Goal: Task Accomplishment & Management: Use online tool/utility

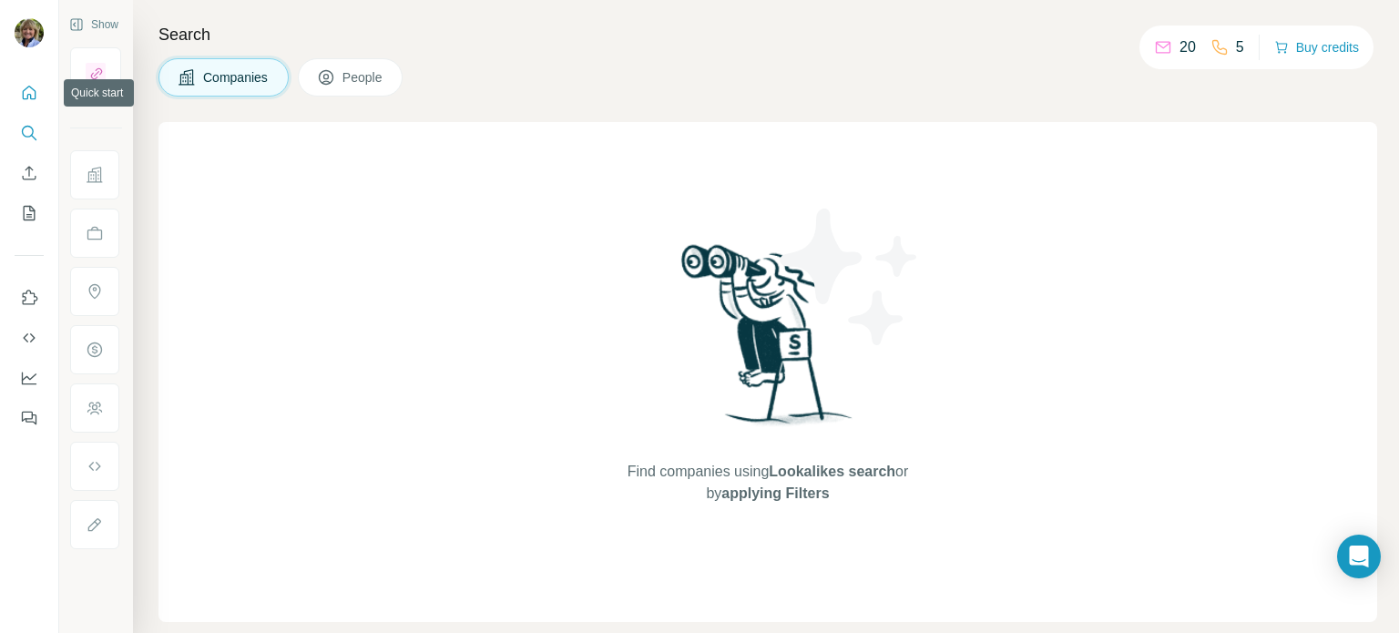
click at [27, 94] on icon "Quick start" at bounding box center [30, 93] width 14 height 14
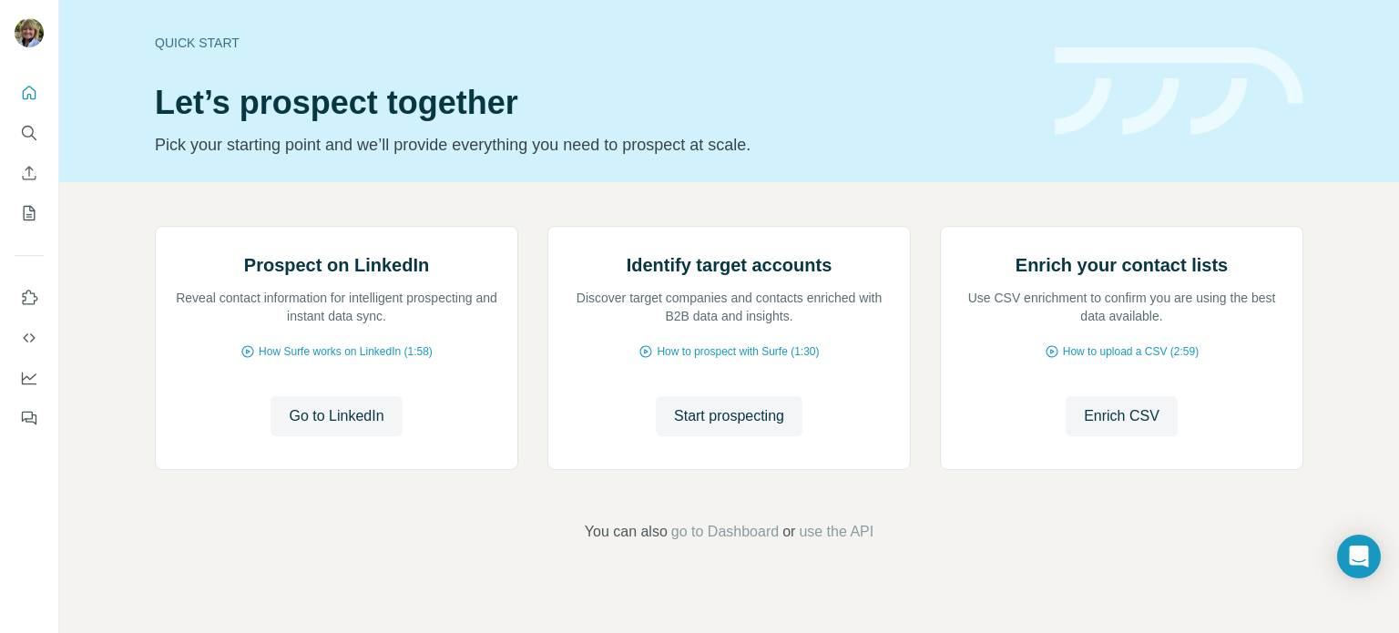
scroll to position [153, 0]
click at [326, 427] on span "Go to LinkedIn" at bounding box center [336, 416] width 95 height 22
click at [27, 296] on icon "Use Surfe on LinkedIn" at bounding box center [29, 298] width 18 height 18
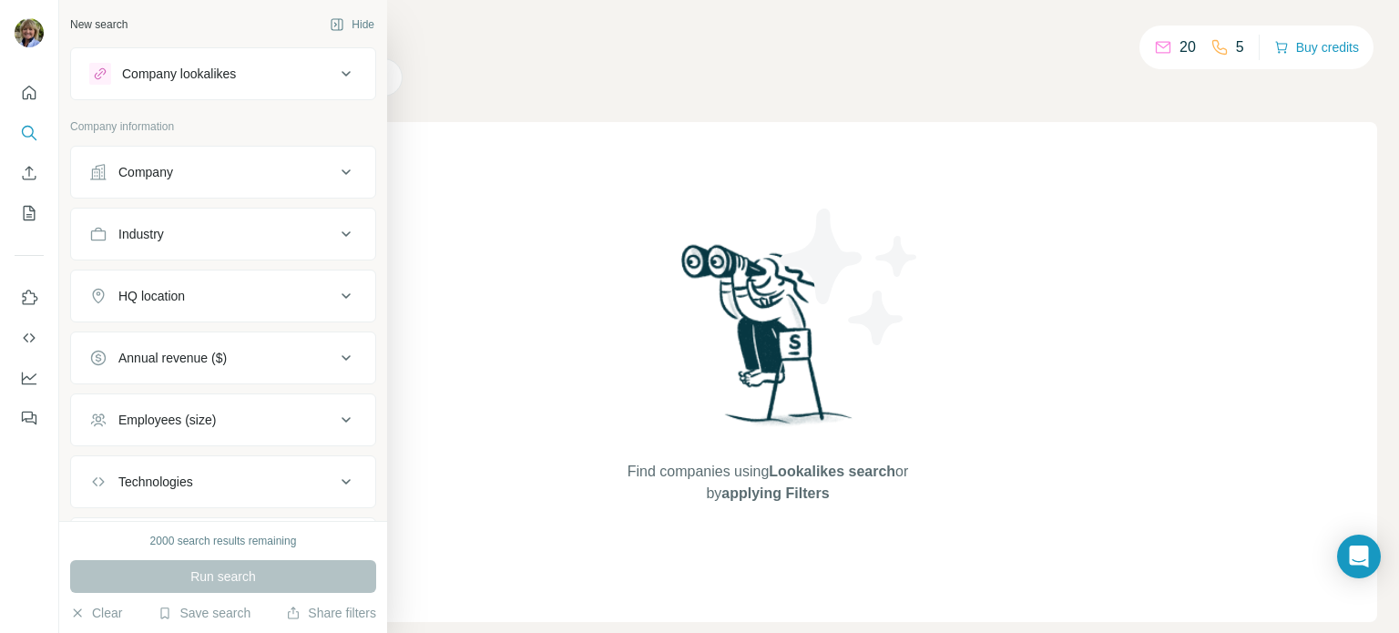
click at [101, 69] on icon at bounding box center [100, 73] width 15 height 15
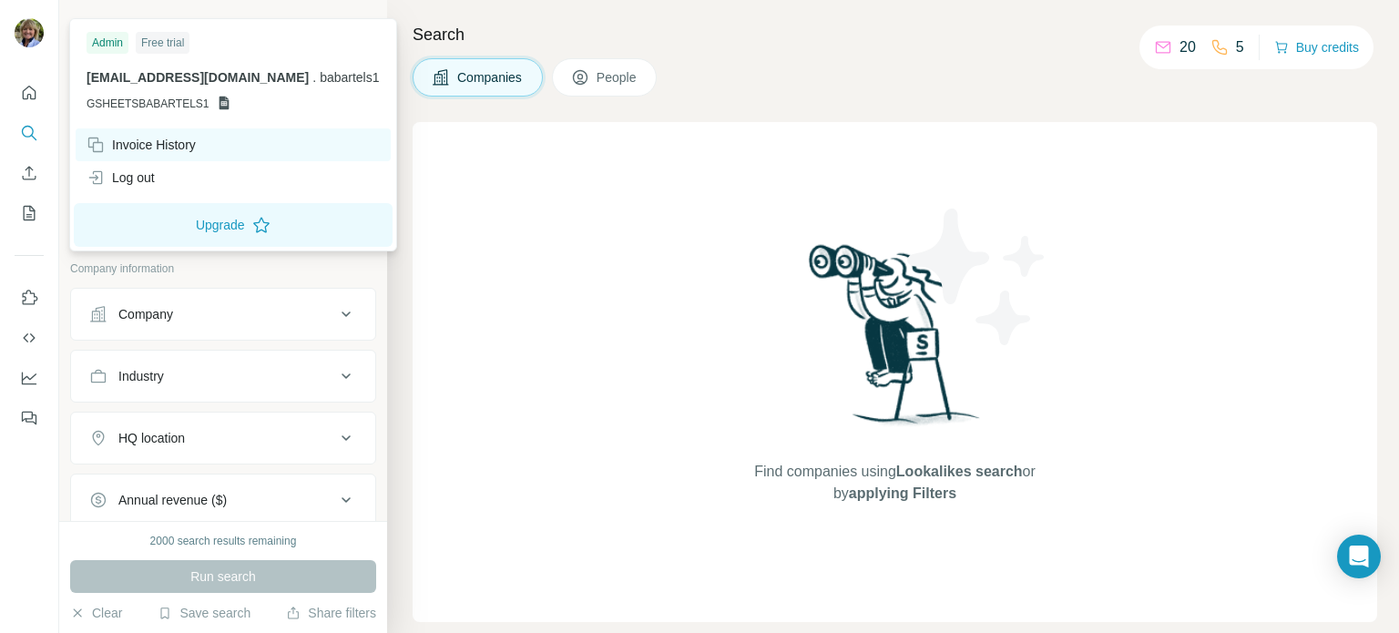
click at [184, 143] on div "Invoice History" at bounding box center [141, 145] width 109 height 18
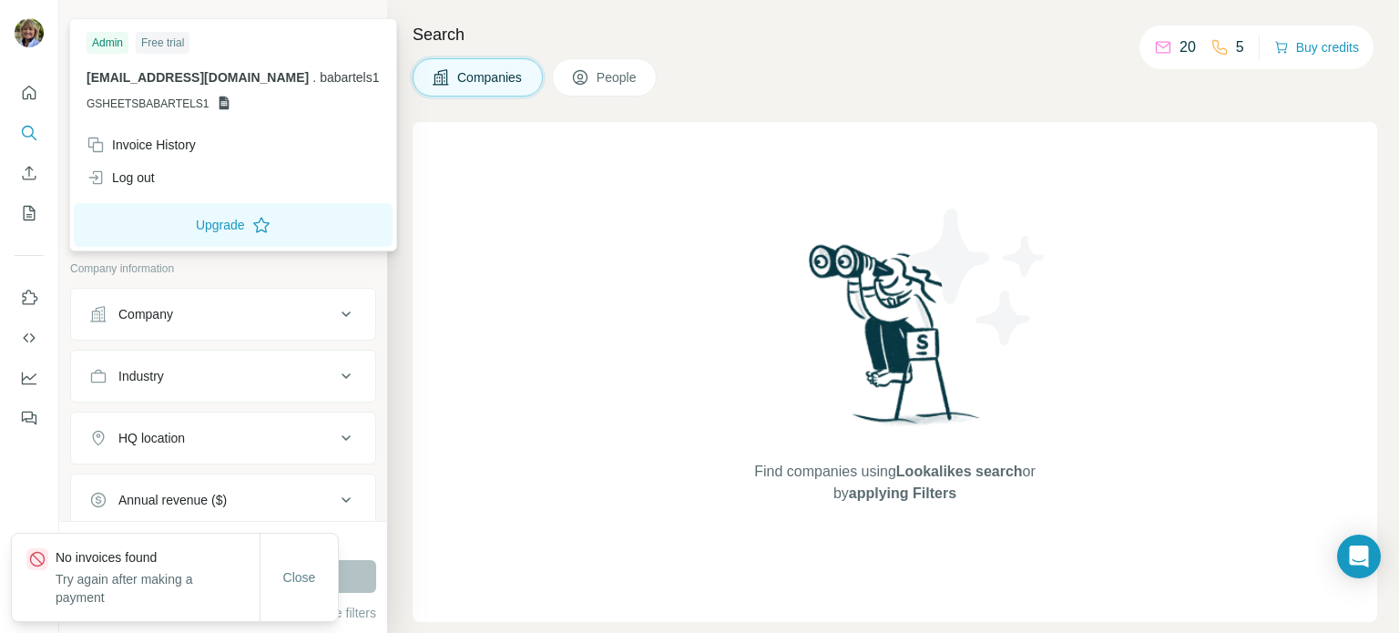
click at [219, 101] on icon at bounding box center [224, 103] width 15 height 15
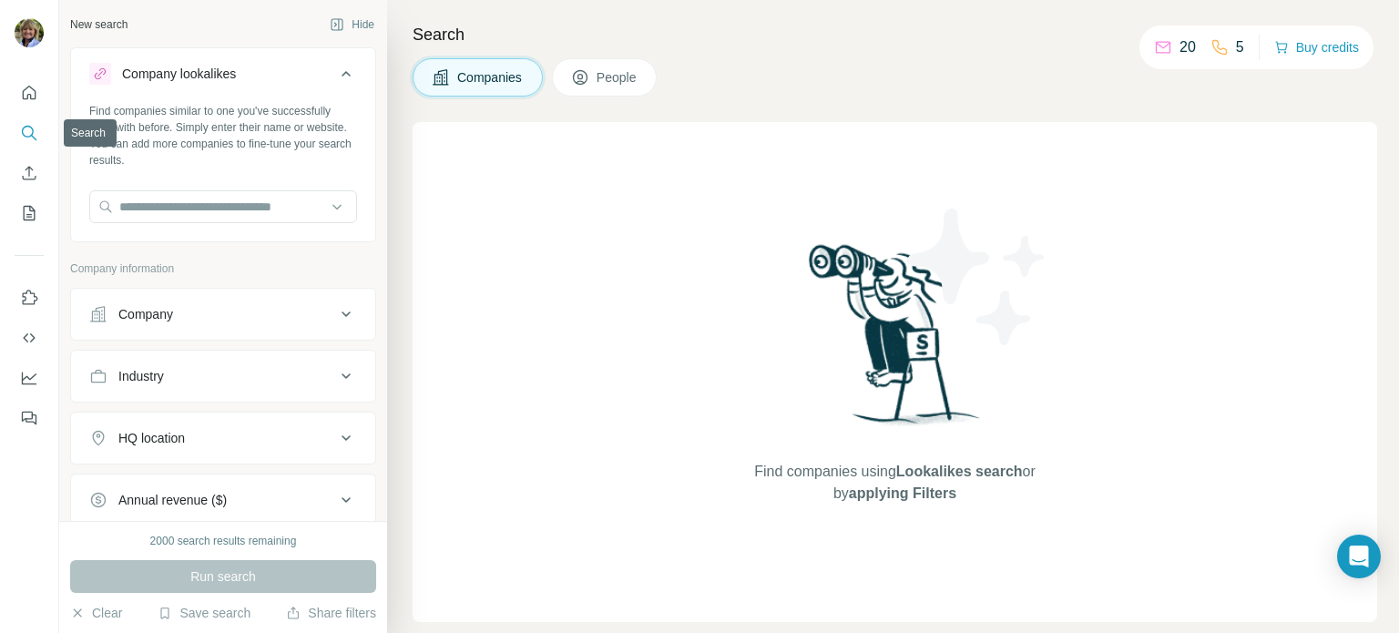
click at [27, 128] on icon "Search" at bounding box center [29, 133] width 18 height 18
click at [29, 124] on icon "Search" at bounding box center [29, 133] width 18 height 18
click at [29, 176] on icon "Enrich CSV" at bounding box center [30, 173] width 14 height 14
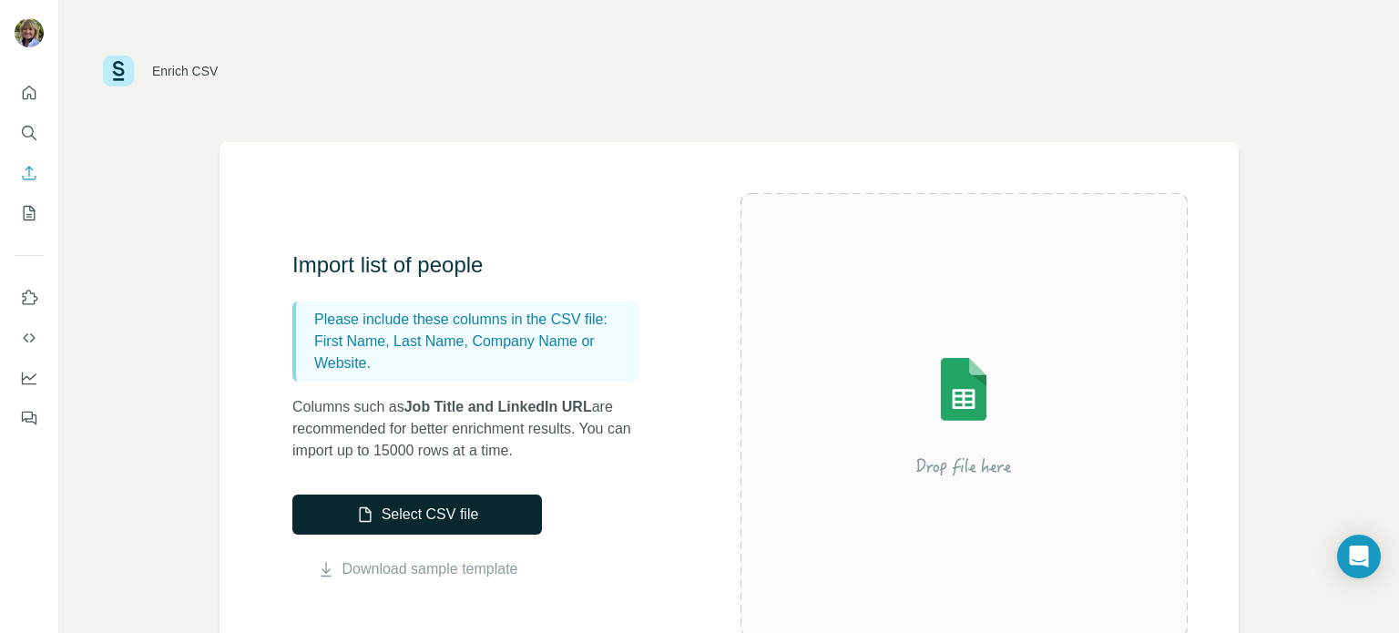
click at [438, 513] on button "Select CSV file" at bounding box center [417, 514] width 250 height 40
click at [450, 513] on button "Select CSV file" at bounding box center [417, 514] width 250 height 40
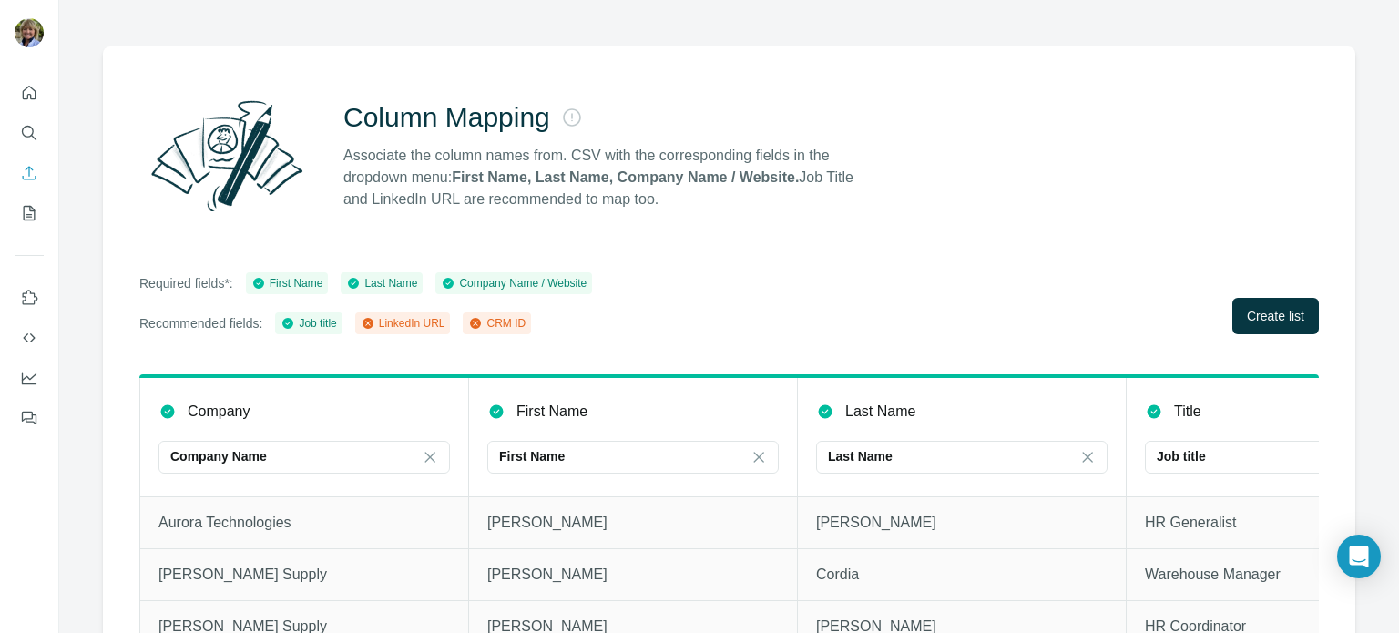
scroll to position [160, 0]
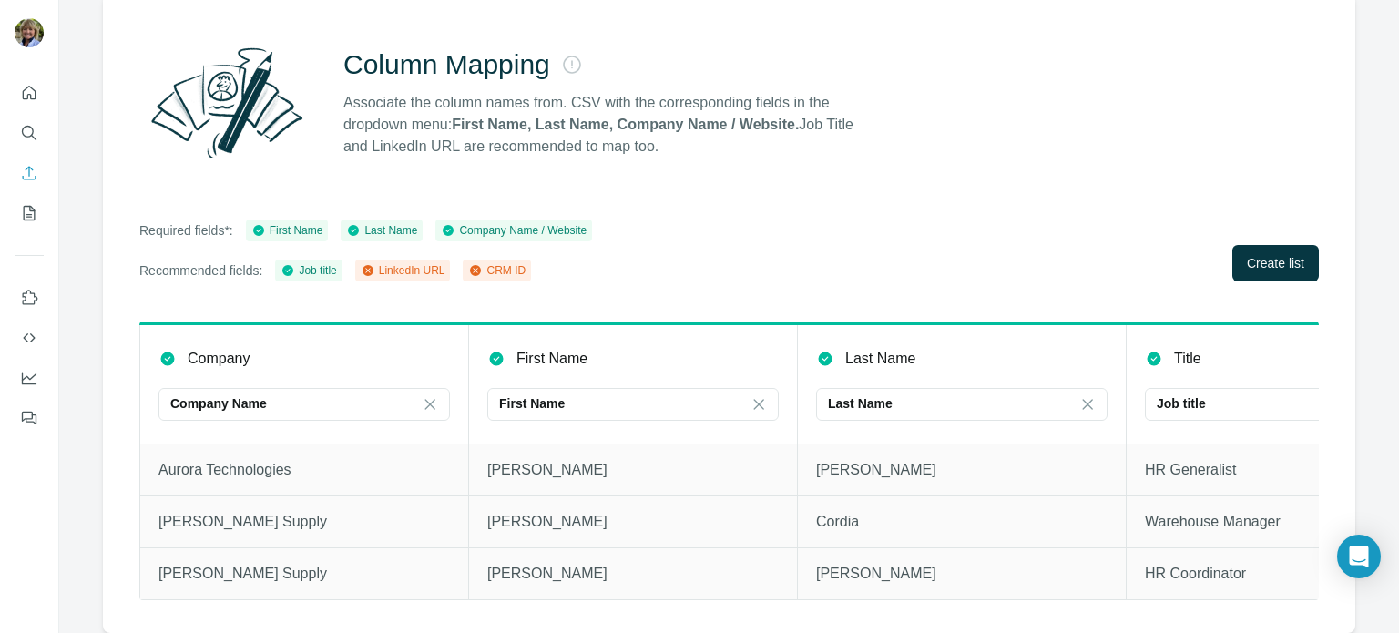
click at [433, 262] on div "LinkedIn URL" at bounding box center [403, 270] width 85 height 16
click at [390, 262] on div "LinkedIn URL" at bounding box center [403, 270] width 85 height 16
click at [371, 260] on div "LinkedIn URL" at bounding box center [403, 271] width 96 height 22
click at [418, 262] on div "LinkedIn URL" at bounding box center [403, 270] width 85 height 16
click at [524, 262] on div "CRM ID" at bounding box center [496, 270] width 57 height 16
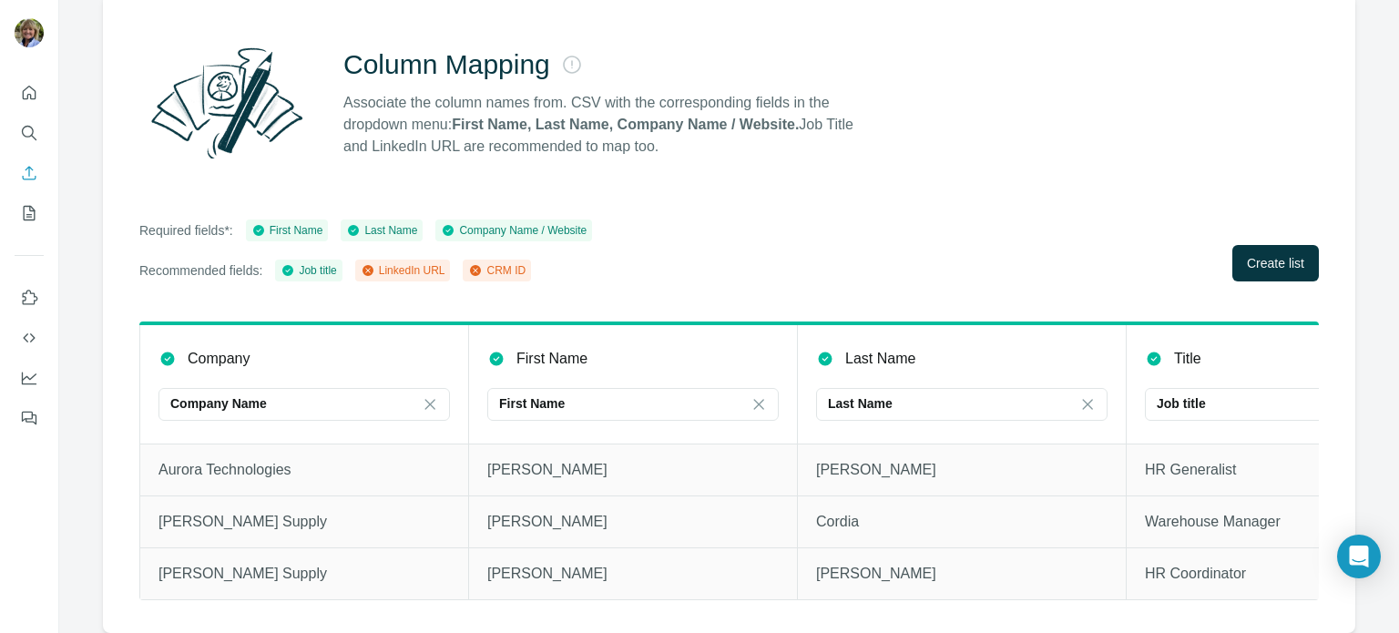
click at [418, 262] on div "LinkedIn URL" at bounding box center [403, 270] width 85 height 16
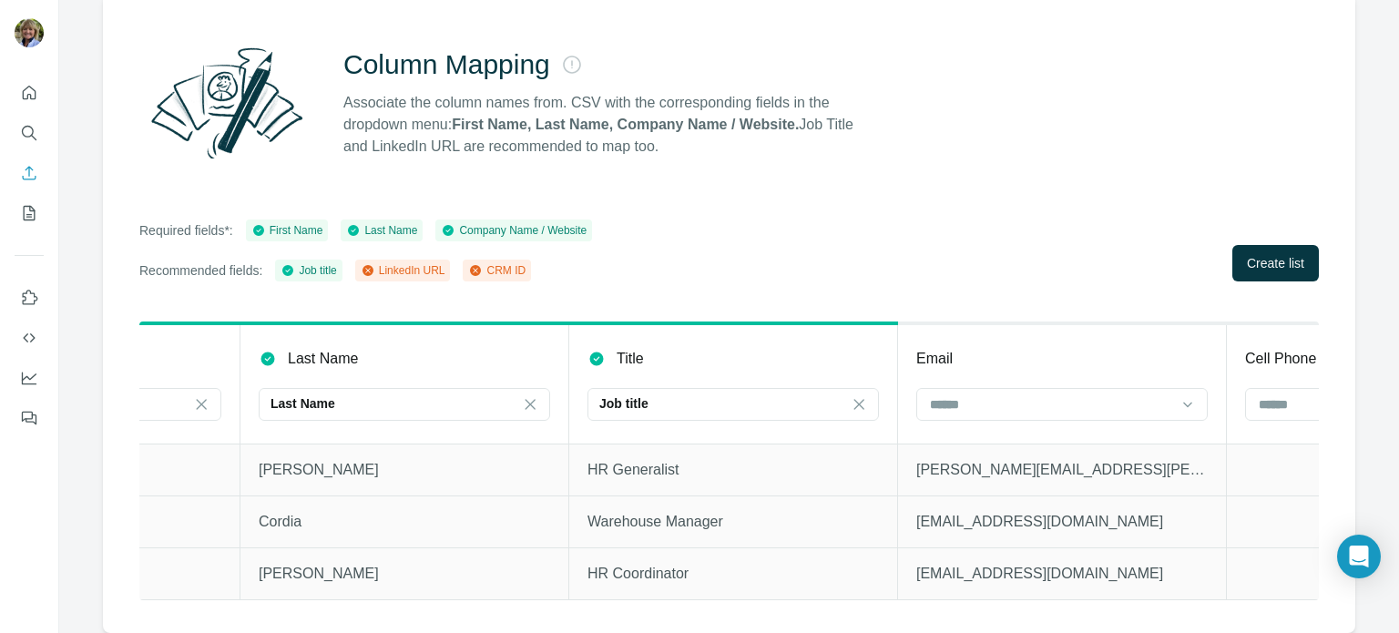
scroll to position [0, 0]
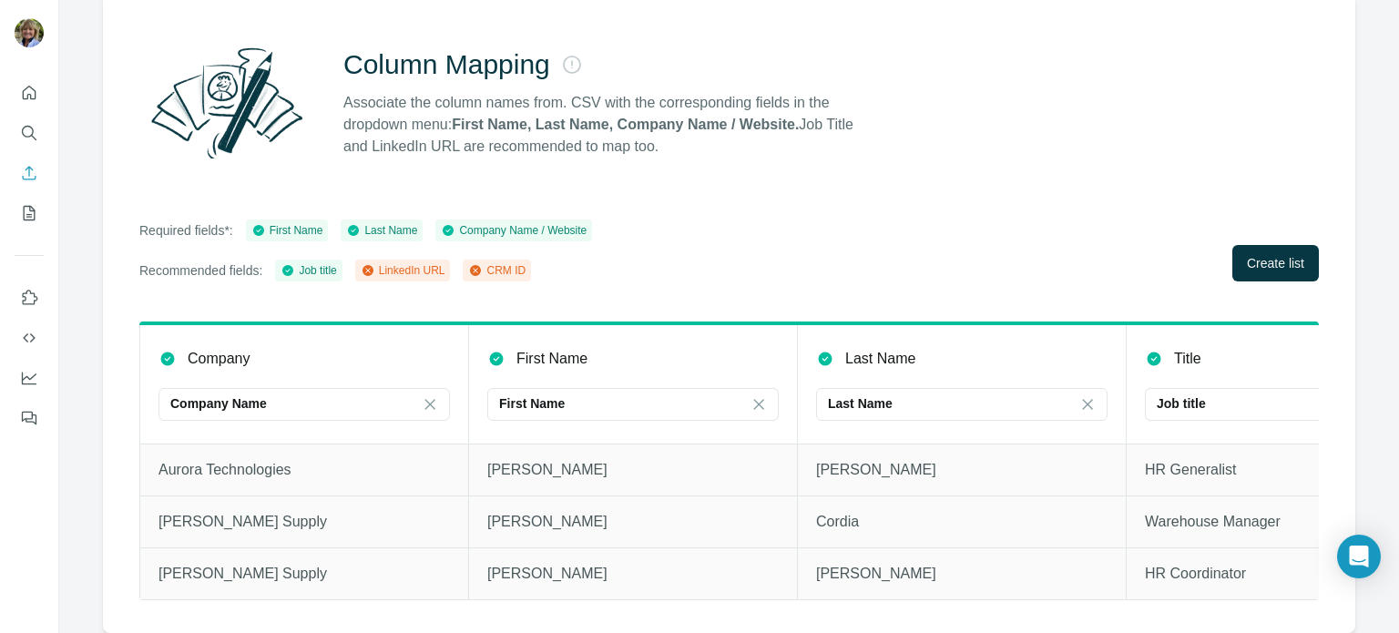
click at [423, 262] on div "LinkedIn URL" at bounding box center [403, 270] width 85 height 16
click at [1266, 254] on span "Create list" at bounding box center [1275, 263] width 57 height 18
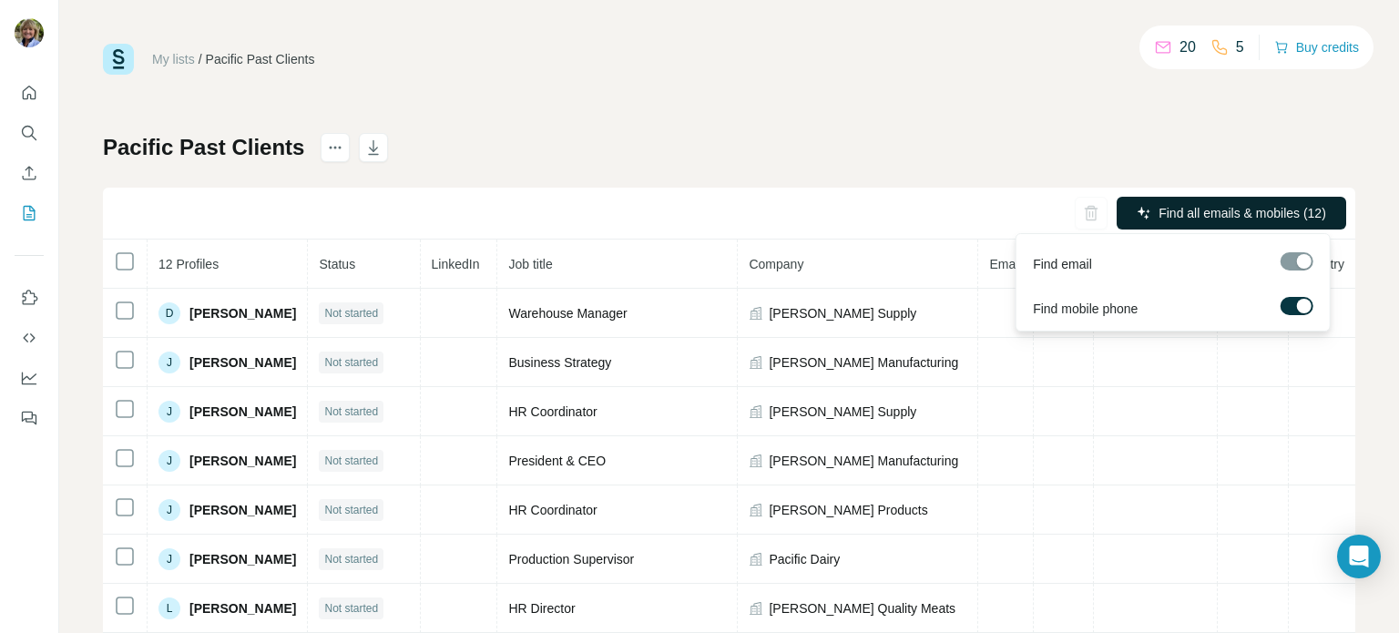
click at [1209, 208] on span "Find all emails & mobiles (12)" at bounding box center [1242, 213] width 168 height 18
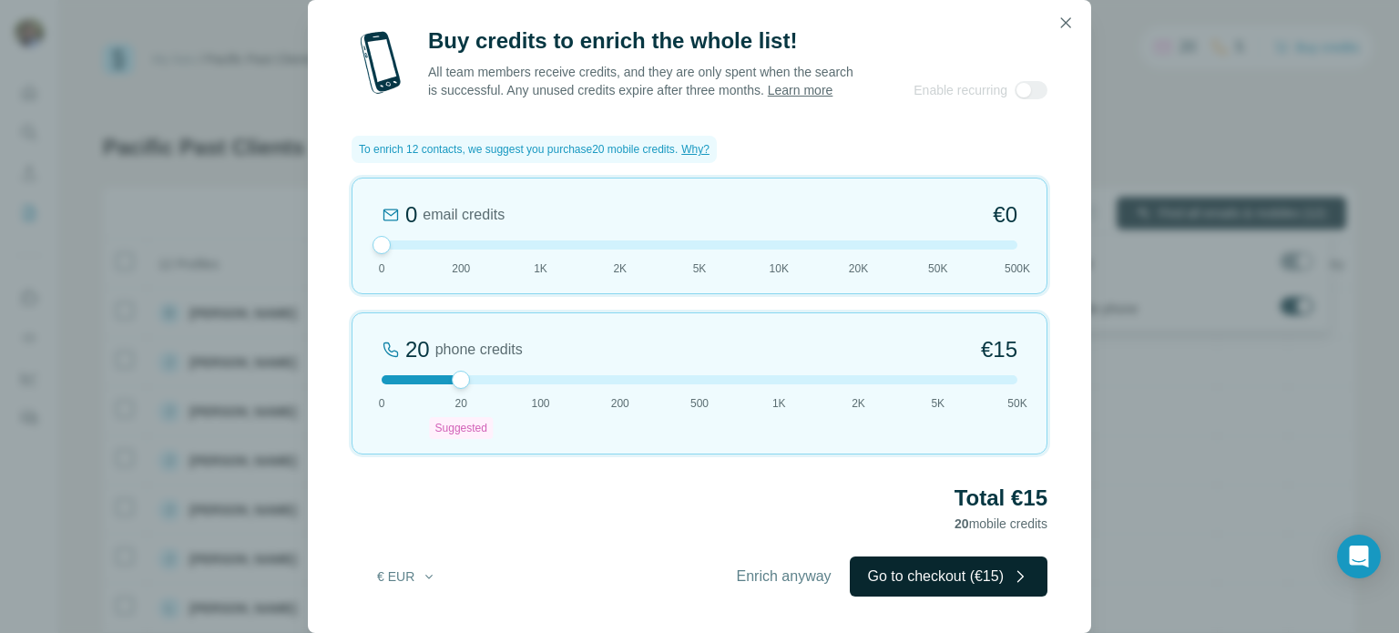
click at [941, 575] on button "Go to checkout (€15)" at bounding box center [949, 576] width 198 height 40
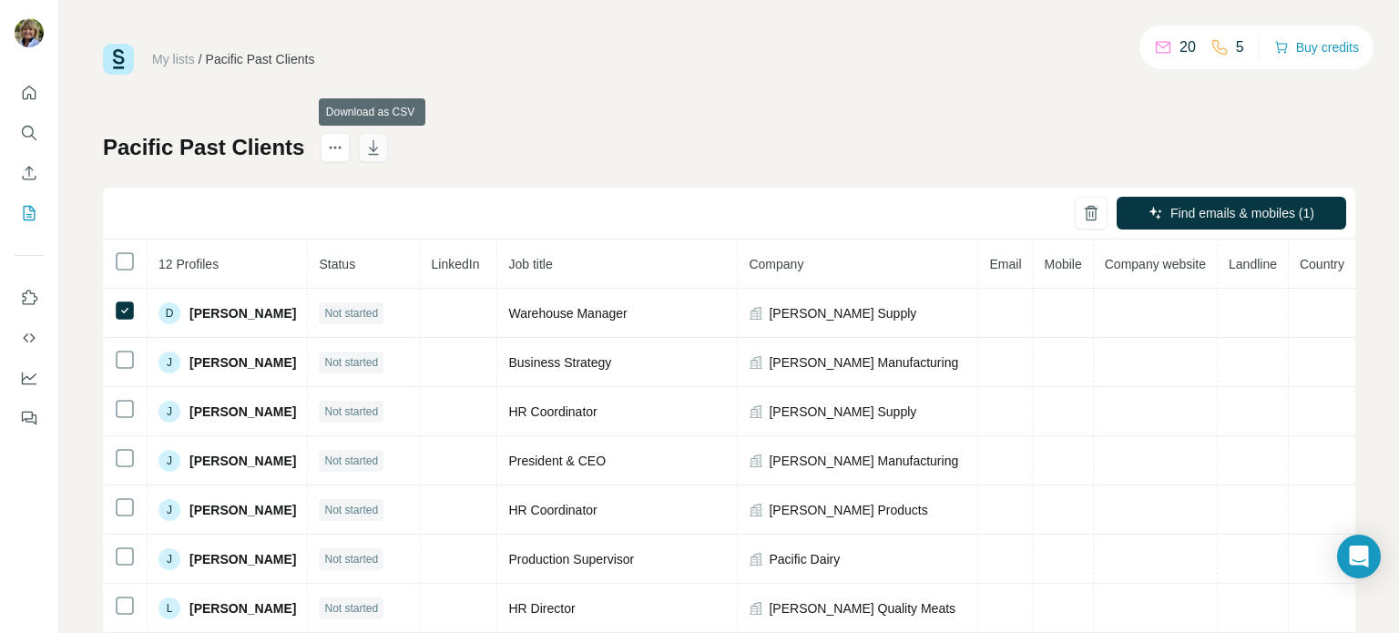
click at [368, 148] on icon "button" at bounding box center [373, 147] width 18 height 18
click at [29, 170] on icon "Enrich CSV" at bounding box center [30, 173] width 14 height 14
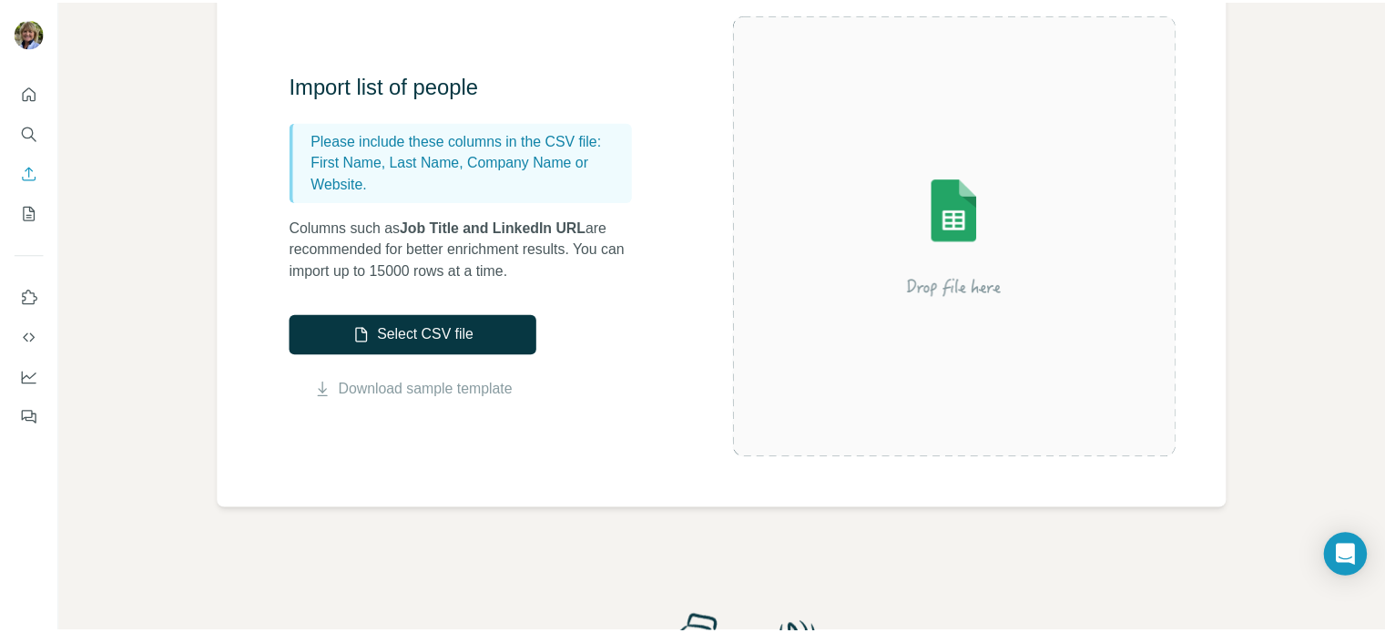
scroll to position [182, 0]
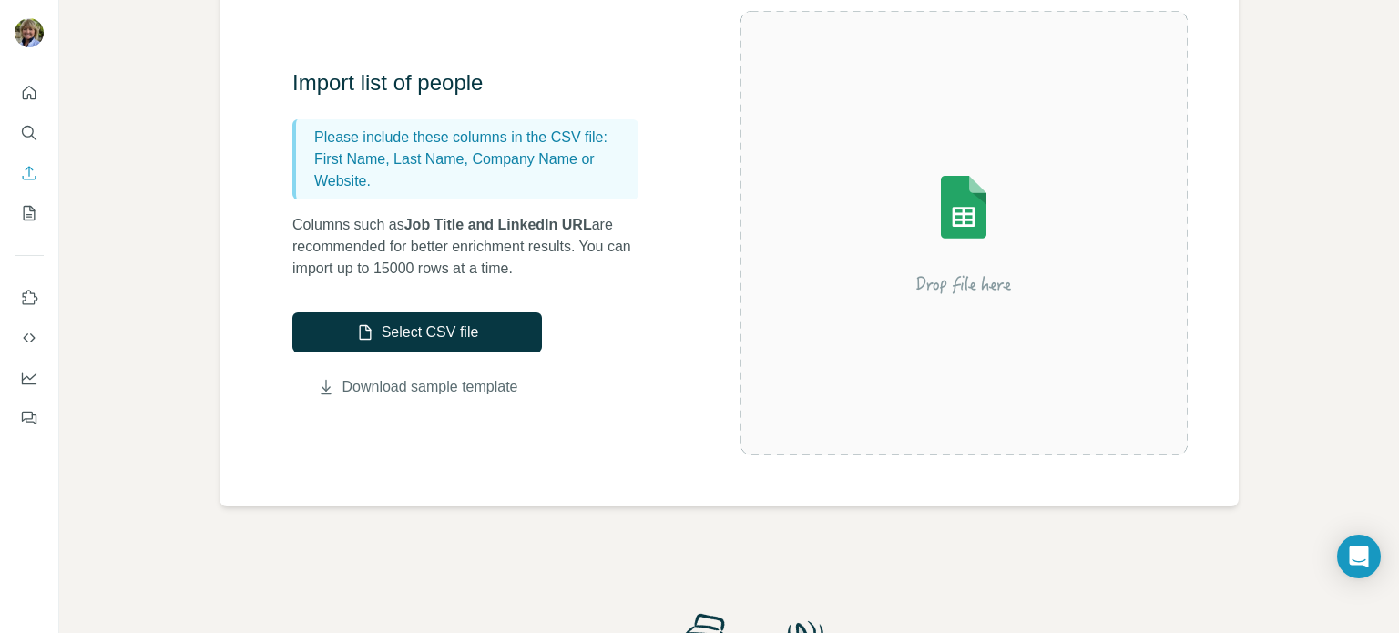
click at [437, 388] on link "Download sample template" at bounding box center [430, 387] width 176 height 22
click at [30, 212] on icon "My lists" at bounding box center [29, 213] width 18 height 18
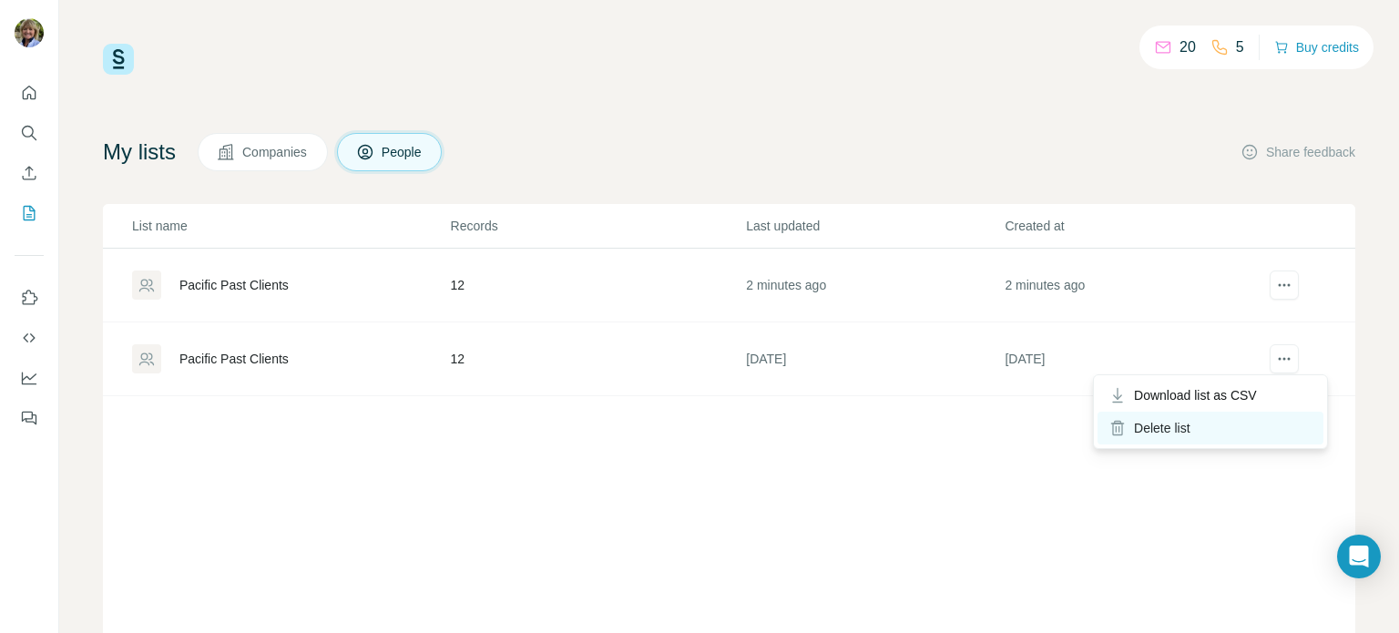
click at [1163, 424] on div "Delete list" at bounding box center [1210, 428] width 226 height 33
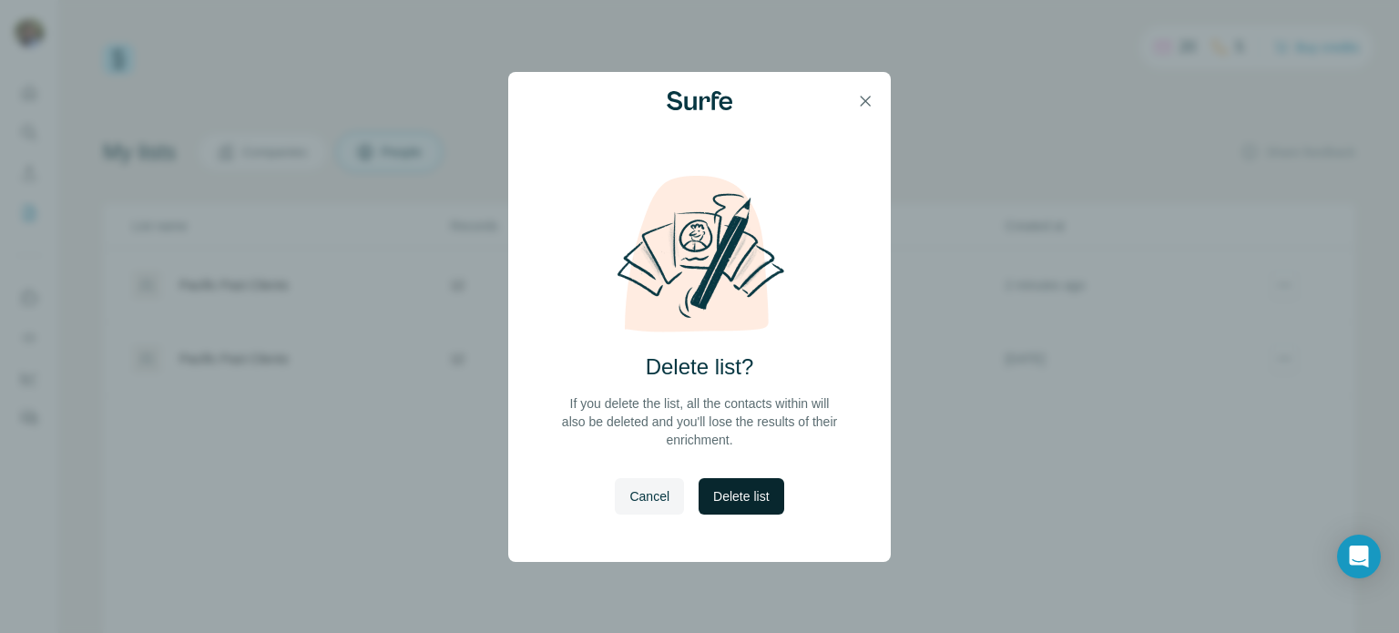
click at [758, 495] on span "Delete list" at bounding box center [741, 496] width 56 height 18
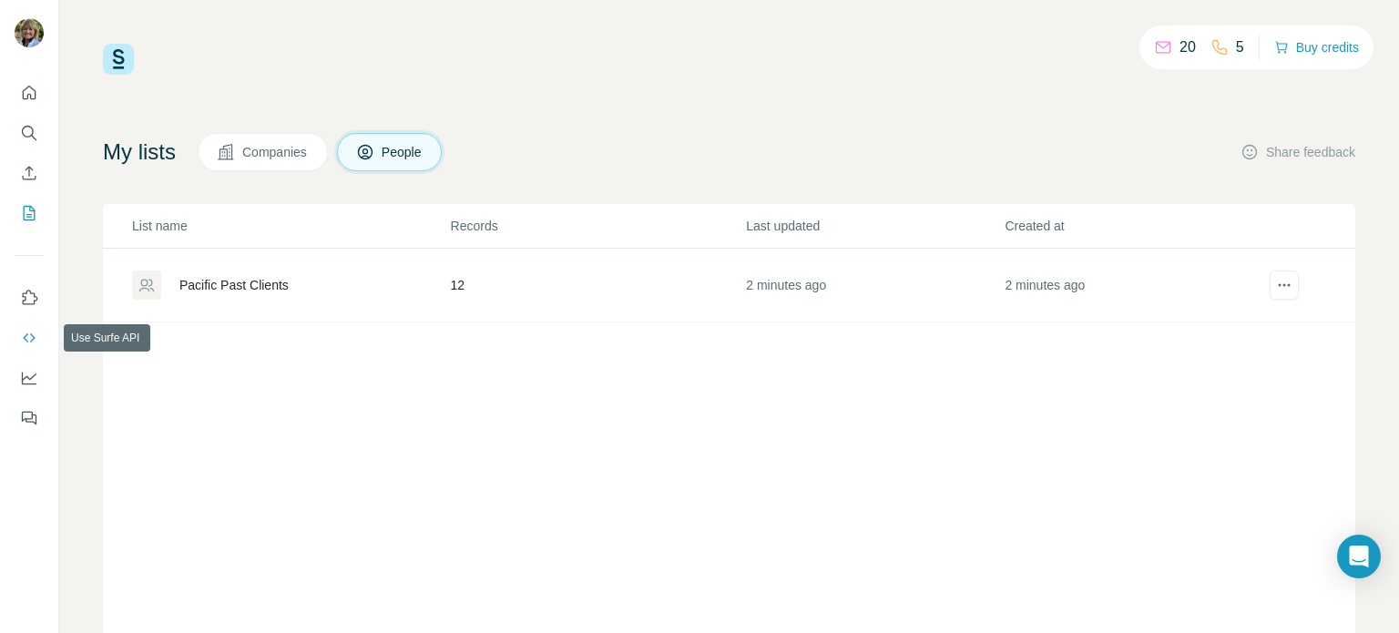
click at [28, 337] on icon "Use Surfe API" at bounding box center [29, 338] width 18 height 18
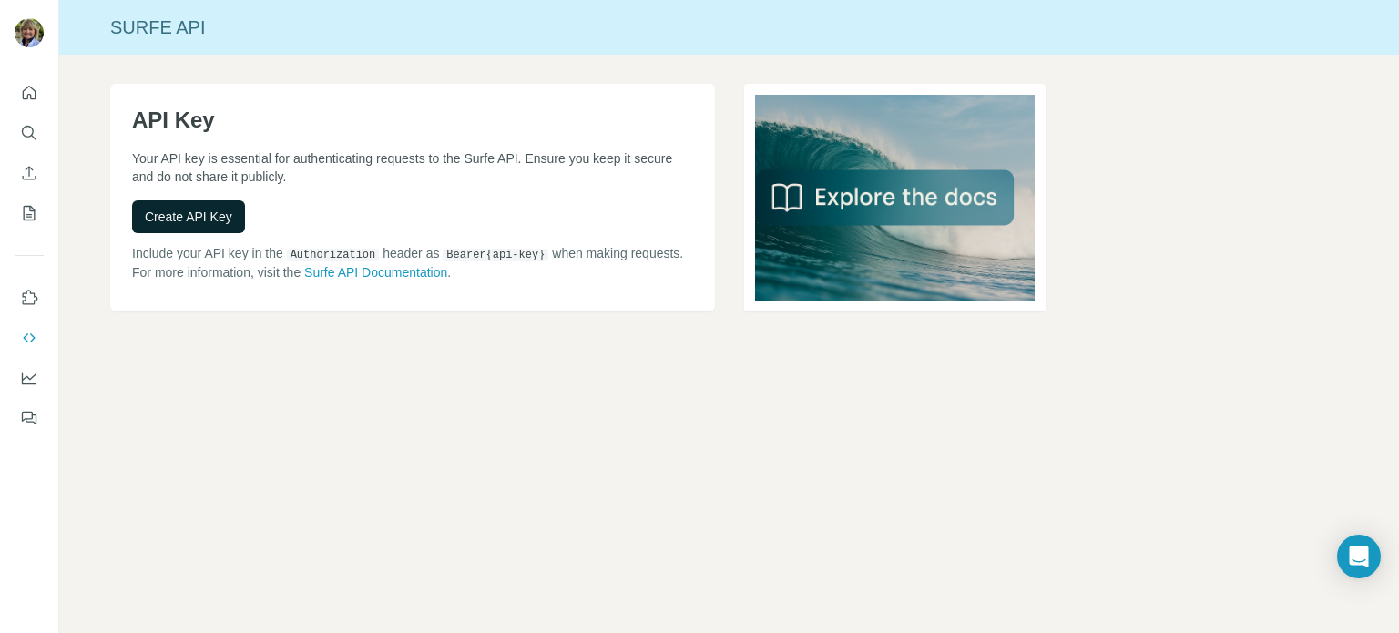
click at [197, 216] on span "Create API Key" at bounding box center [188, 217] width 87 height 18
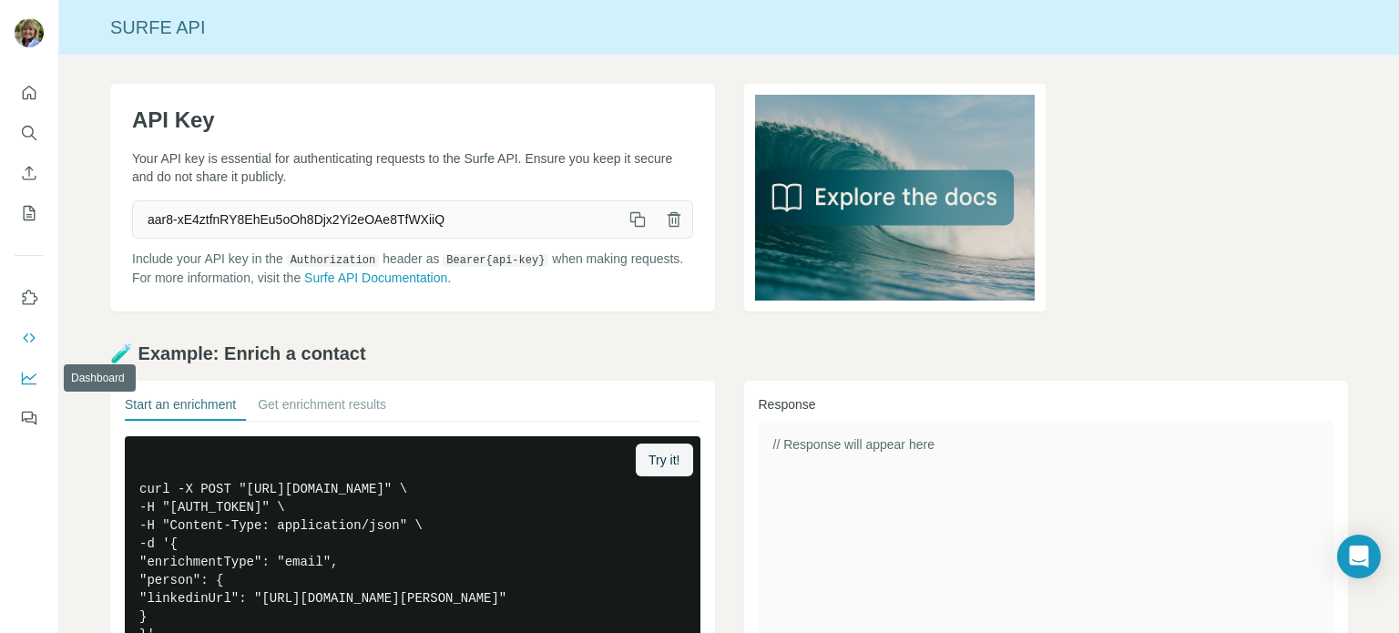
click at [26, 376] on icon "Dashboard" at bounding box center [29, 376] width 15 height 7
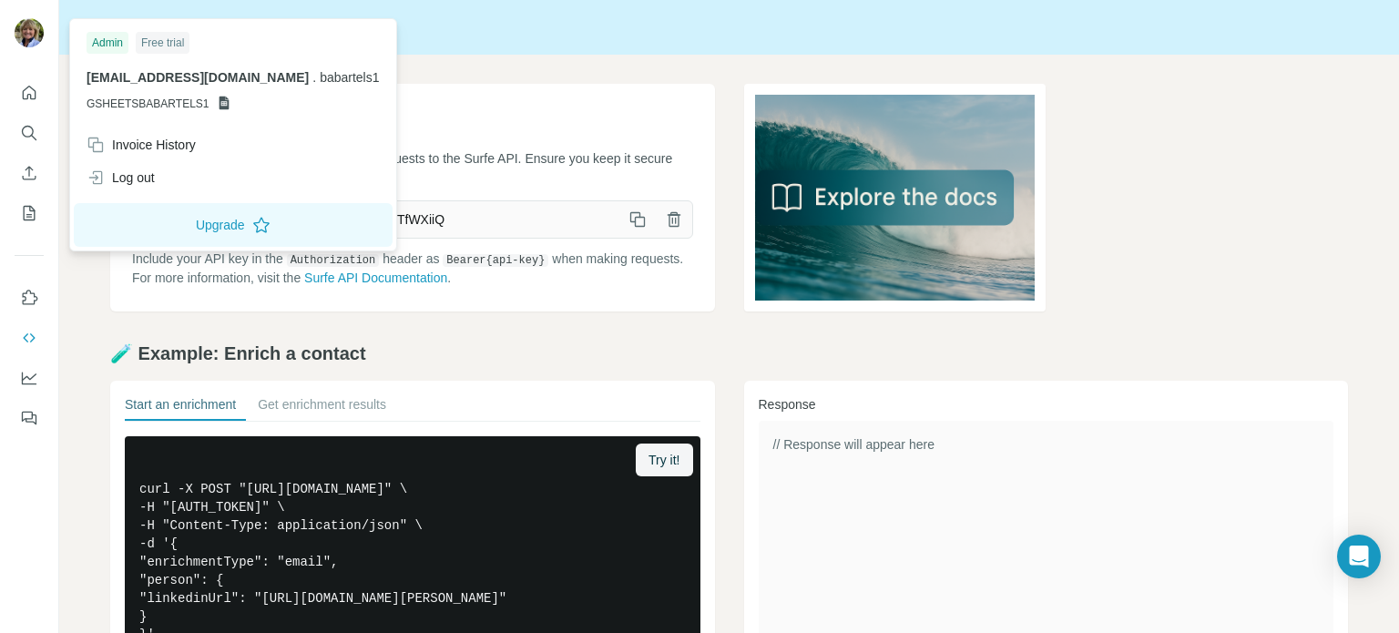
click at [22, 39] on img at bounding box center [29, 32] width 29 height 29
click at [131, 178] on div "Log out" at bounding box center [121, 177] width 68 height 18
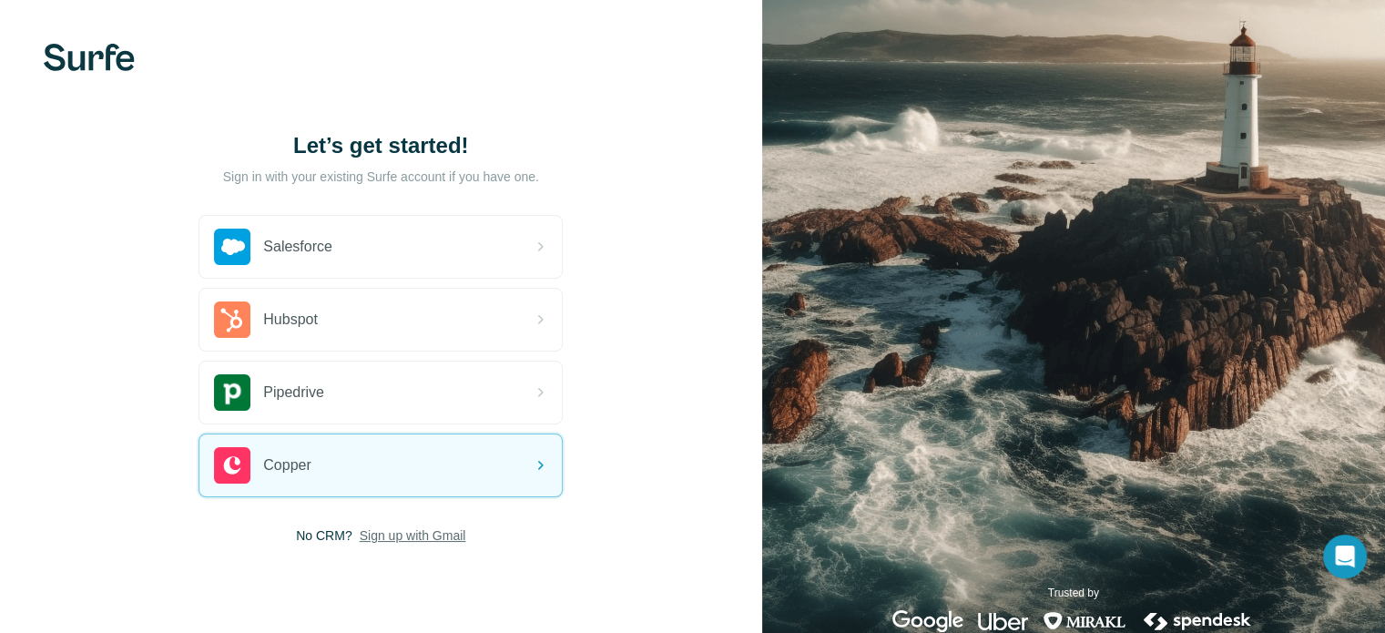
click at [449, 536] on span "Sign up with Gmail" at bounding box center [413, 535] width 107 height 18
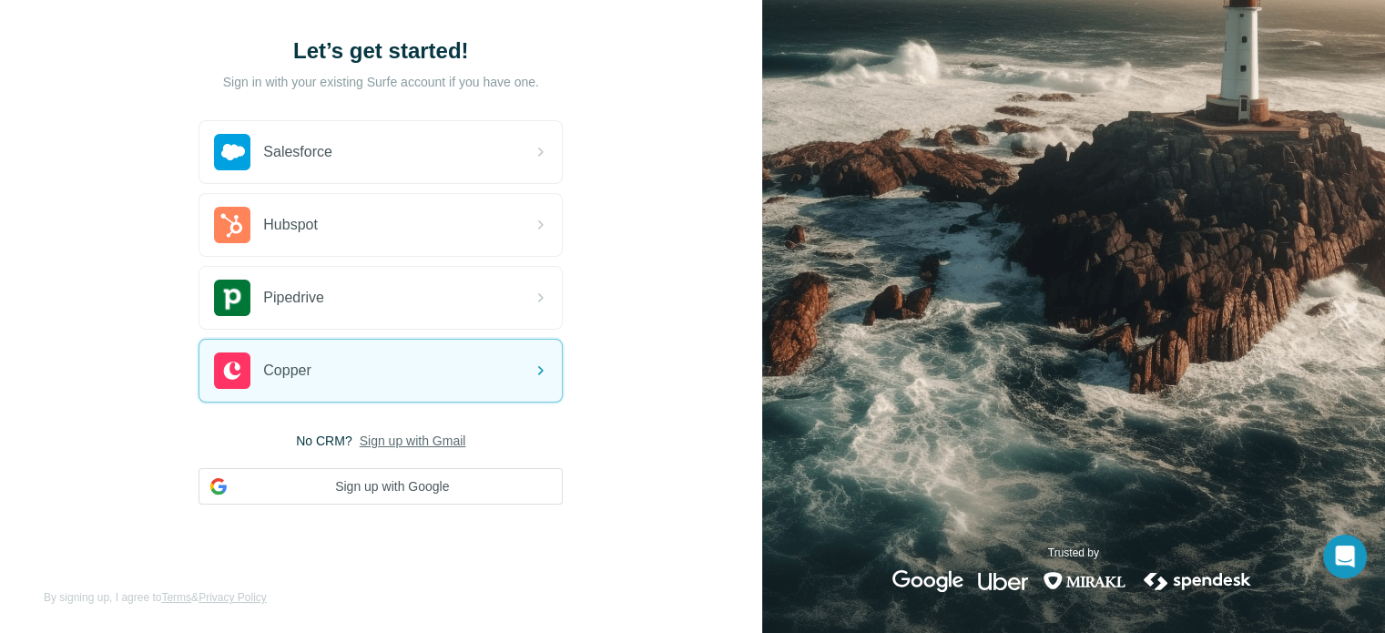
scroll to position [96, 0]
click at [386, 484] on button "Sign up with Google" at bounding box center [381, 485] width 364 height 36
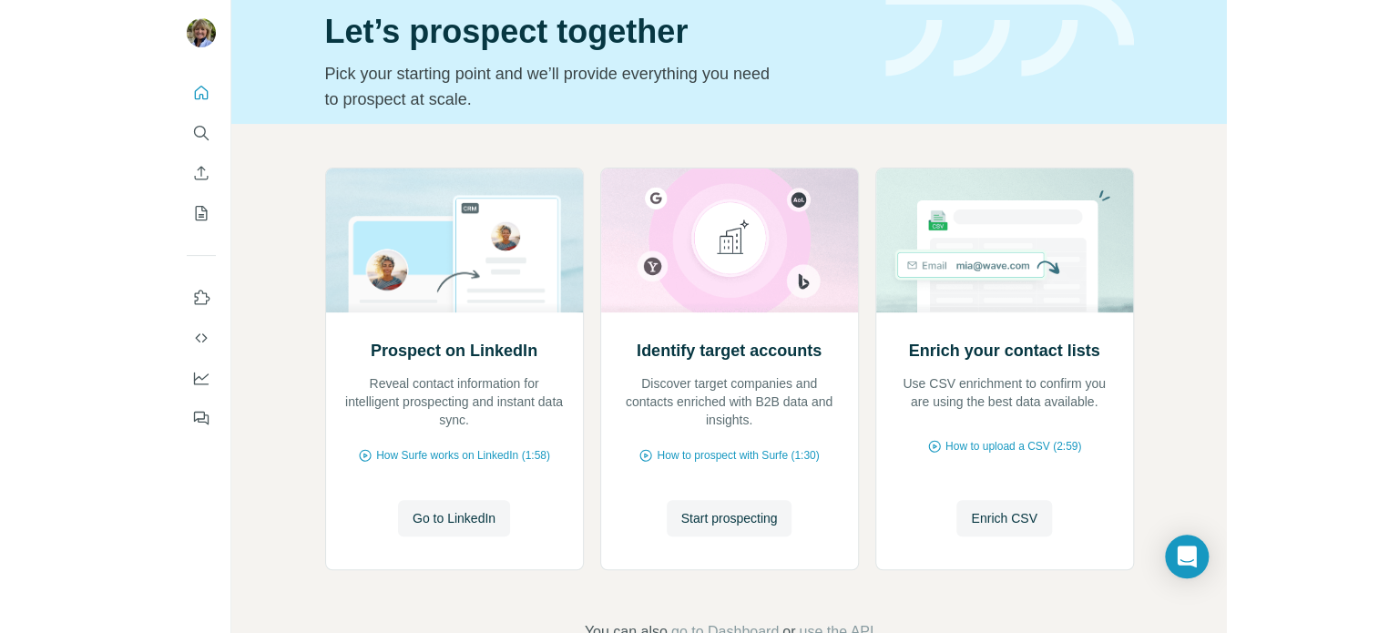
scroll to position [111, 0]
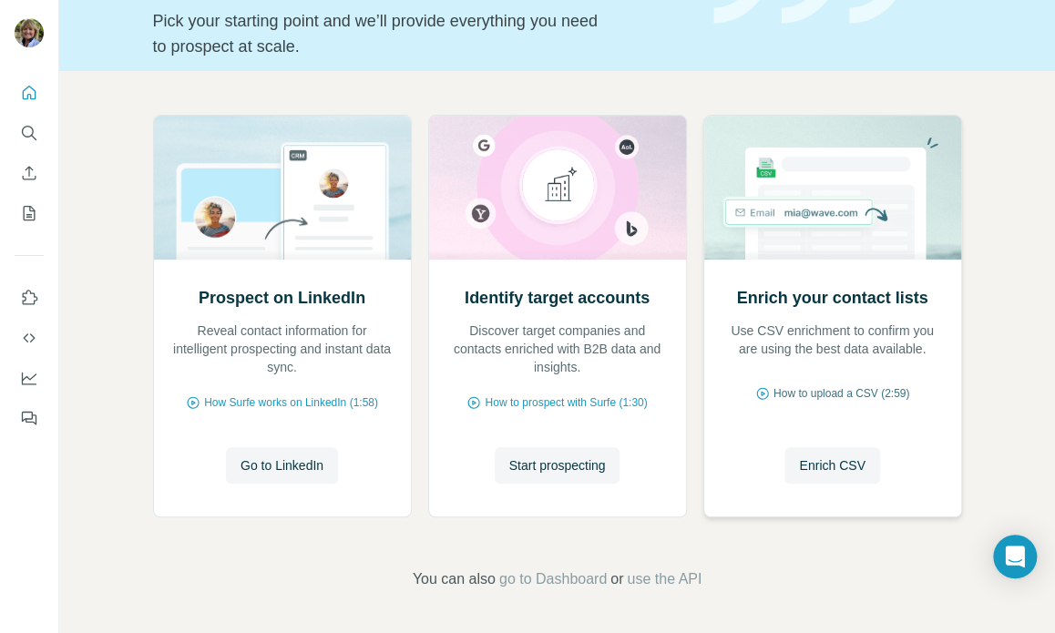
click at [820, 390] on span "How to upload a CSV (2:59)" at bounding box center [841, 393] width 136 height 16
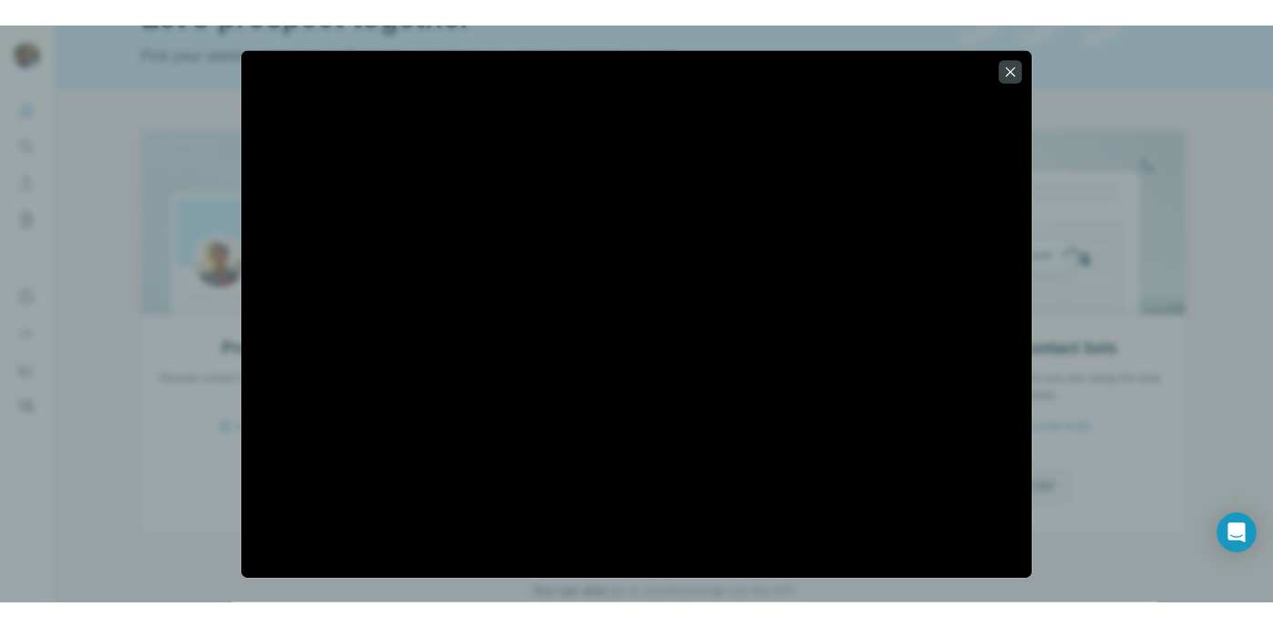
scroll to position [0, 0]
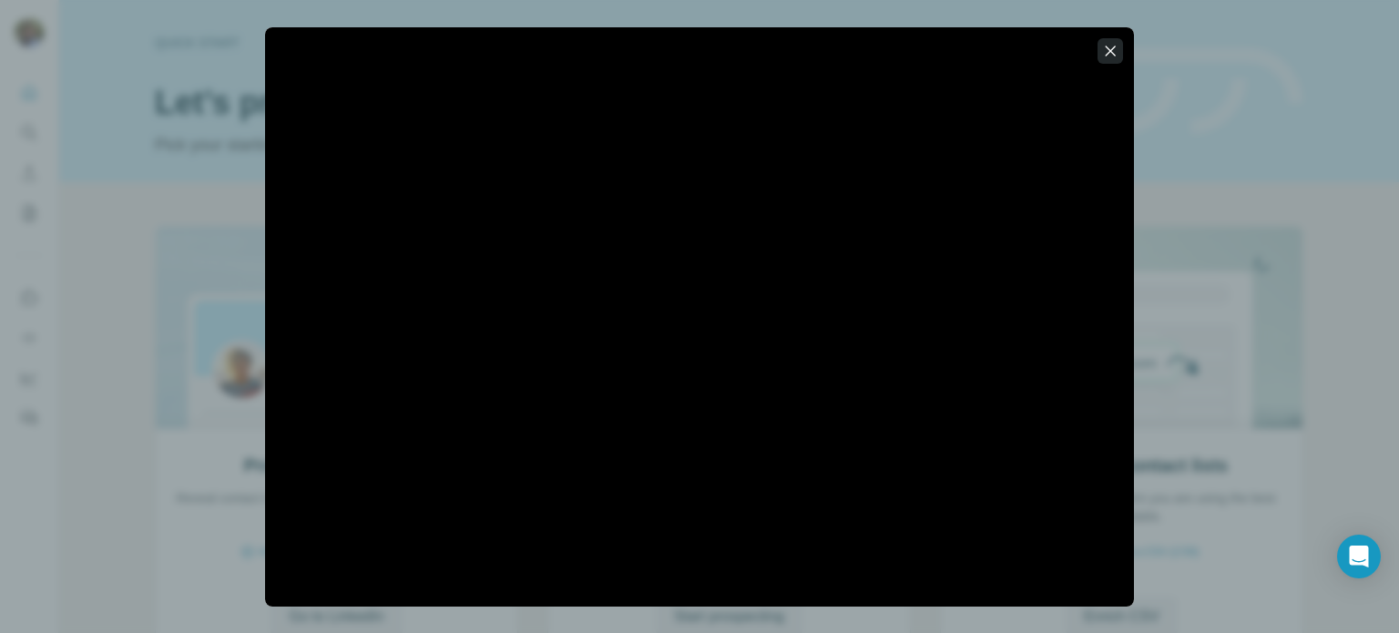
click at [1054, 46] on icon "button" at bounding box center [1111, 51] width 10 height 10
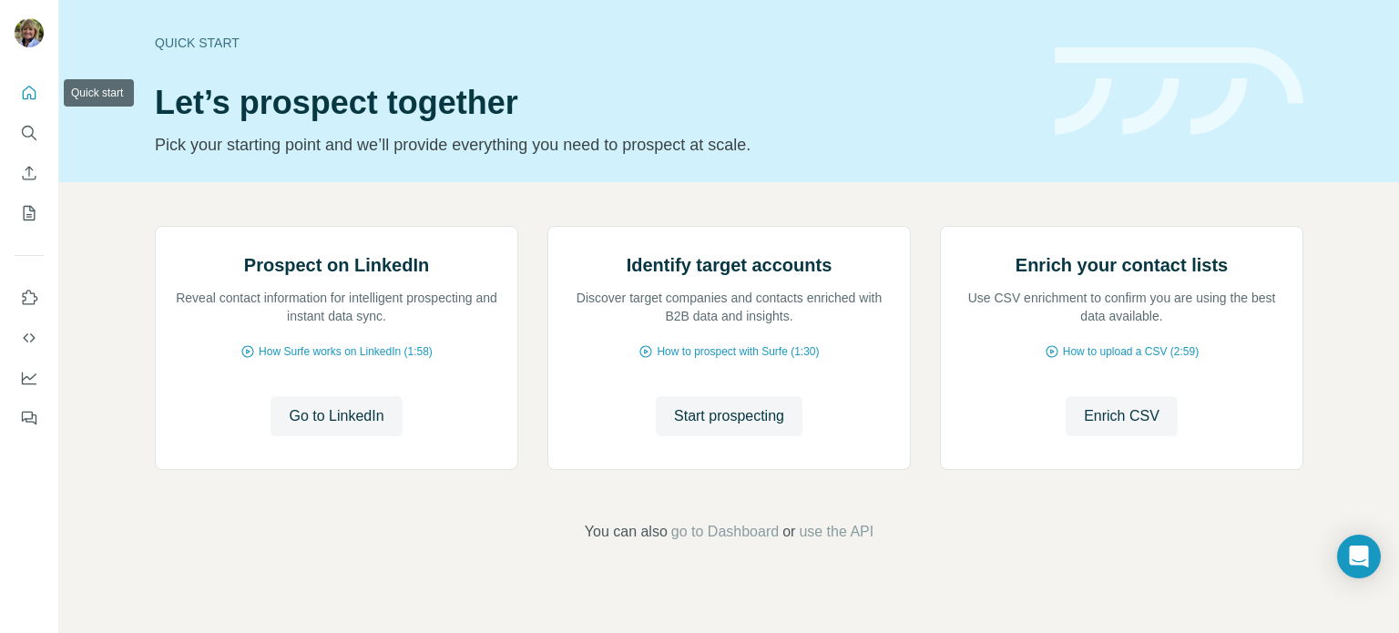
click at [27, 93] on icon "Quick start" at bounding box center [29, 93] width 18 height 18
click at [27, 131] on icon "Search" at bounding box center [29, 133] width 18 height 18
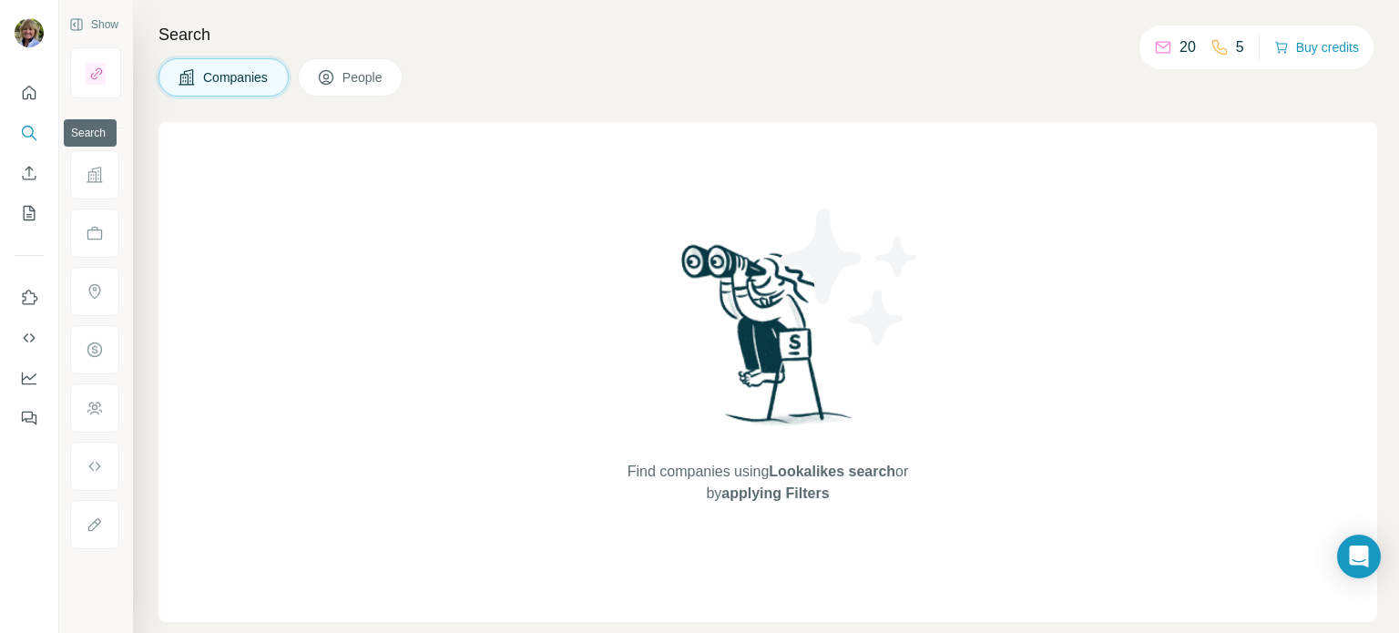
click at [29, 130] on icon "Search" at bounding box center [29, 133] width 18 height 18
click at [28, 379] on icon "Dashboard" at bounding box center [29, 378] width 18 height 18
click at [27, 92] on icon "Quick start" at bounding box center [29, 93] width 18 height 18
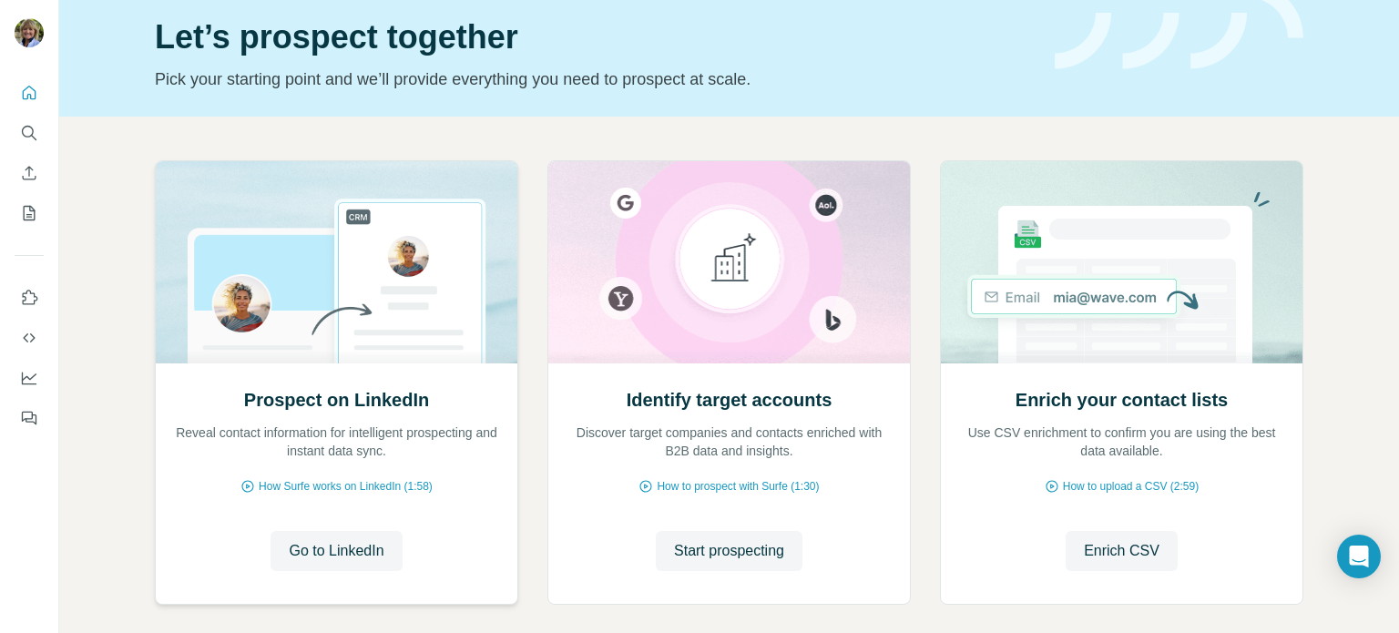
scroll to position [153, 0]
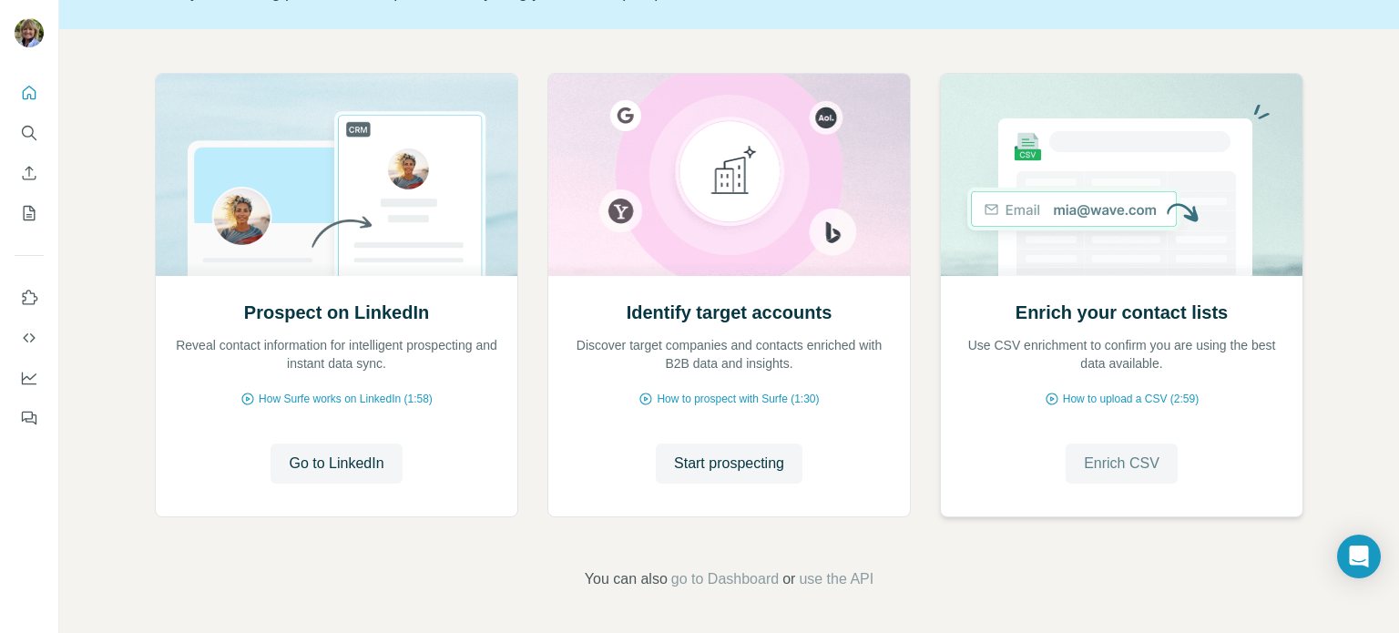
click at [1126, 462] on span "Enrich CSV" at bounding box center [1122, 464] width 76 height 22
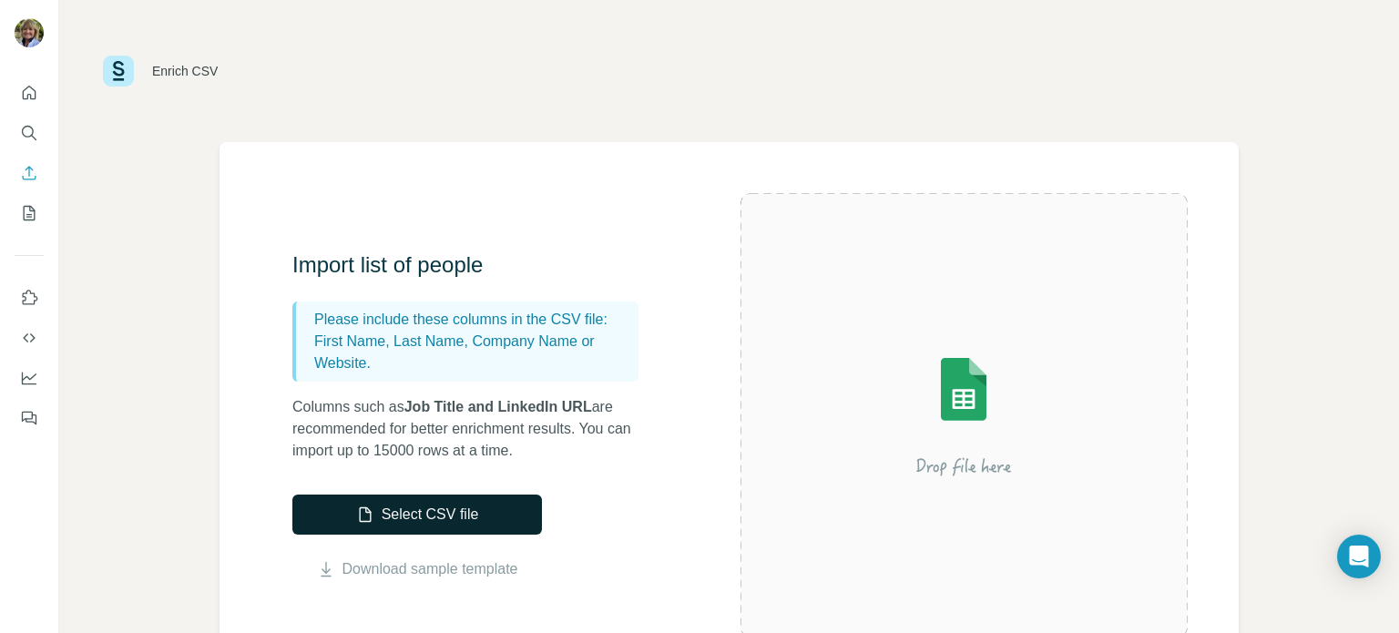
click at [433, 516] on button "Select CSV file" at bounding box center [417, 514] width 250 height 40
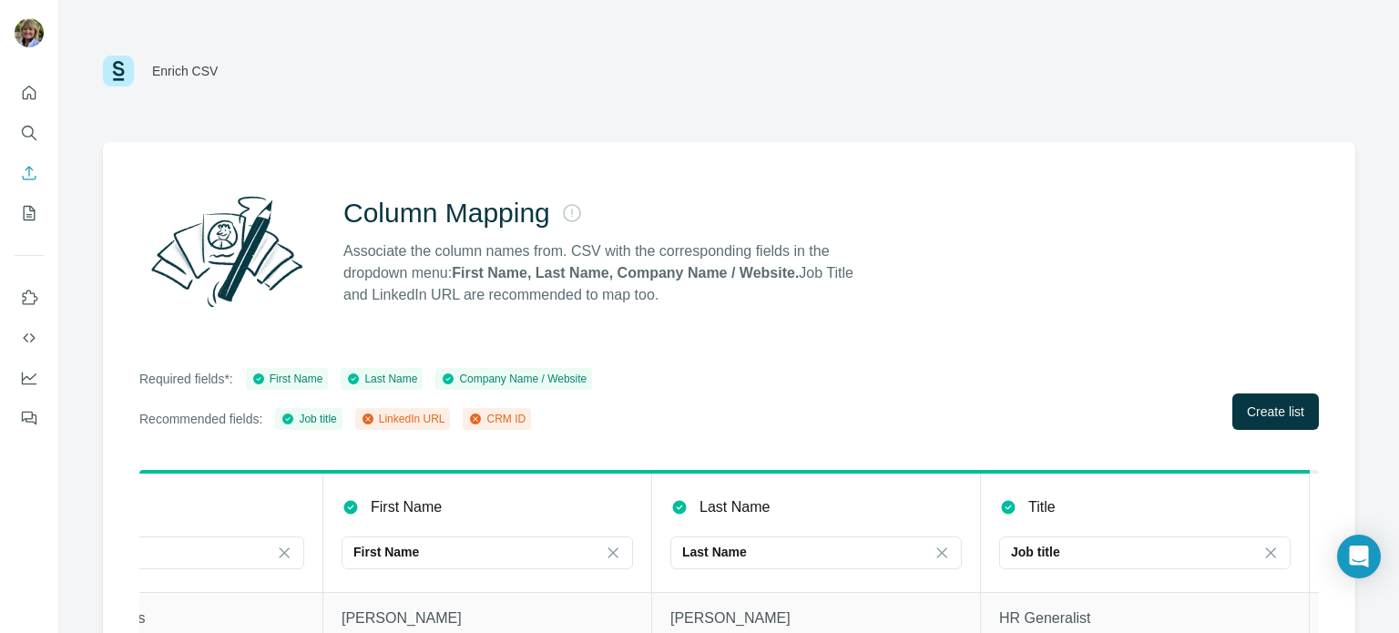
click at [177, 73] on div "Enrich CSV" at bounding box center [185, 71] width 66 height 18
click at [115, 68] on img at bounding box center [118, 71] width 31 height 31
click at [1268, 414] on span "Create list" at bounding box center [1275, 412] width 57 height 18
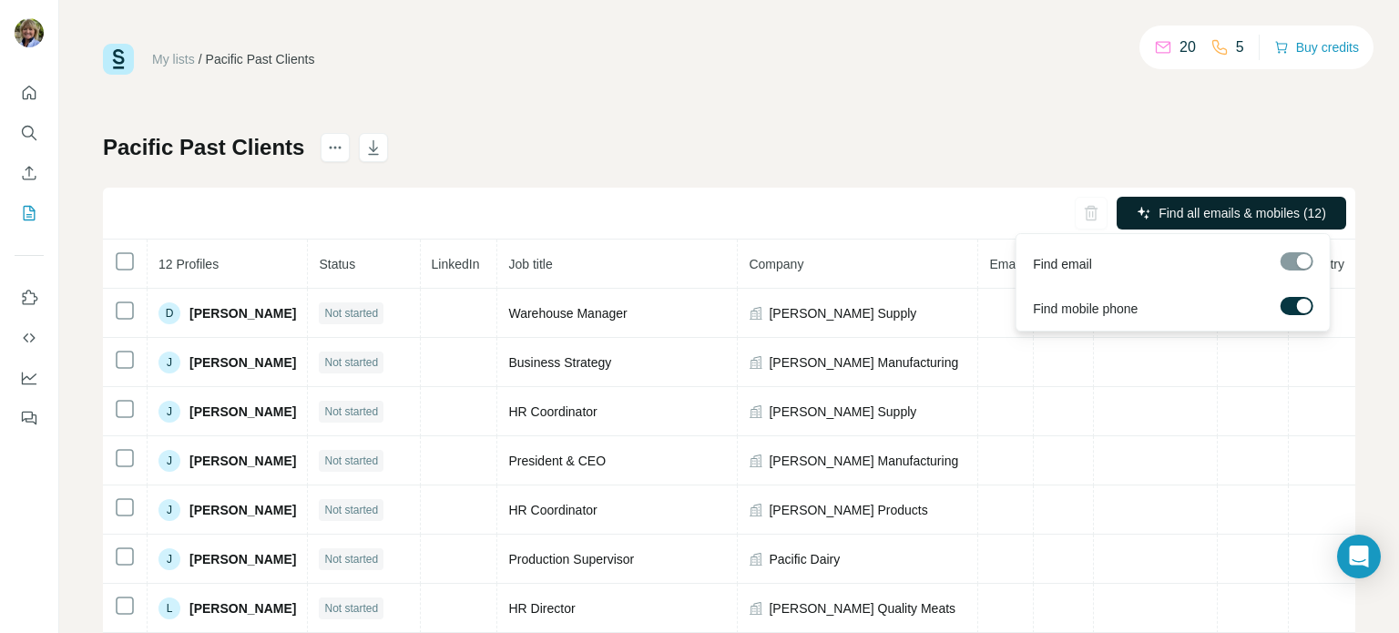
click at [1226, 210] on span "Find all emails & mobiles (12)" at bounding box center [1242, 213] width 168 height 18
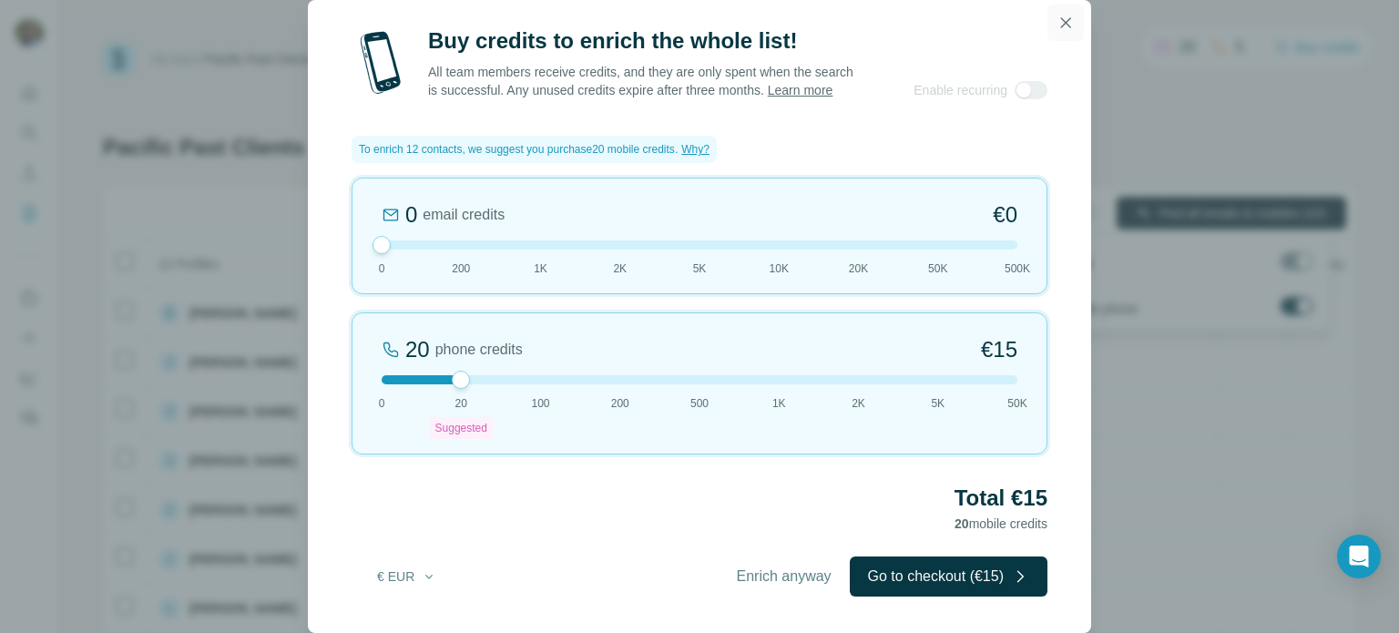
click at [1065, 15] on icon "button" at bounding box center [1065, 23] width 18 height 18
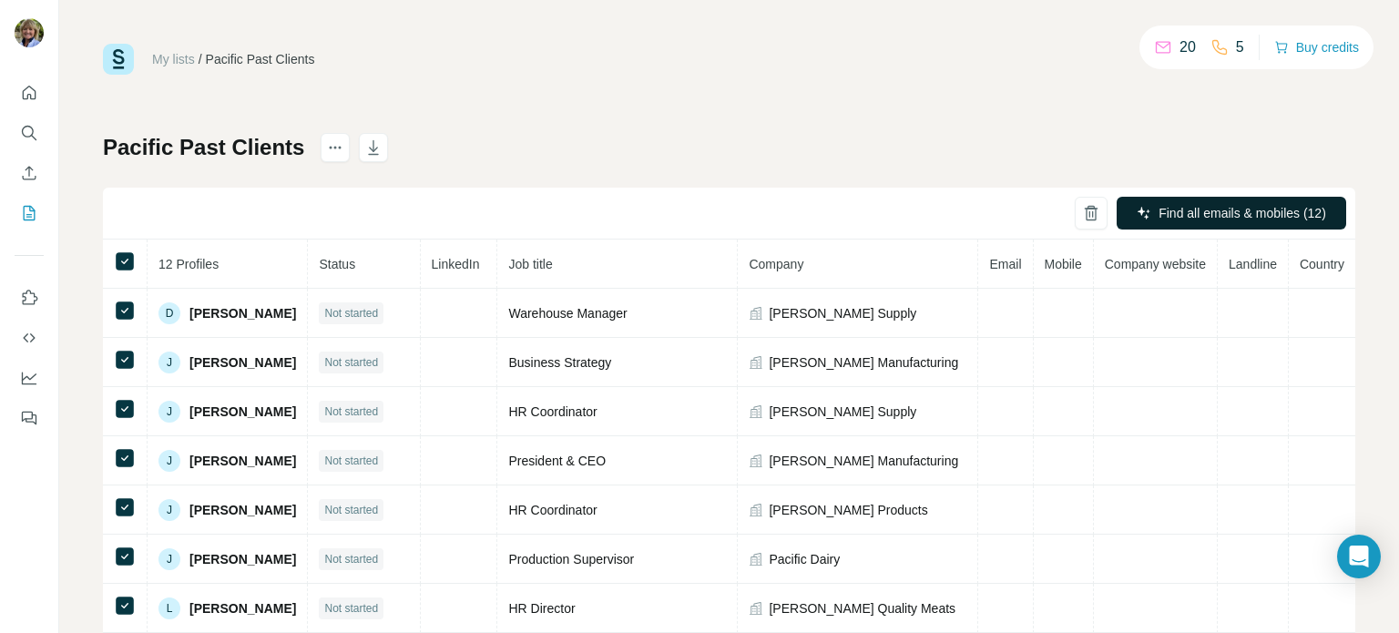
click at [1032, 142] on div "Pacific Past Clients Find all emails & mobiles (12) 12 Profiles Status LinkedIn…" at bounding box center [729, 426] width 1252 height 587
click at [335, 148] on icon "actions" at bounding box center [335, 148] width 3 height 3
click at [372, 148] on icon "button" at bounding box center [374, 149] width 9 height 5
click at [373, 150] on icon "button" at bounding box center [374, 149] width 9 height 5
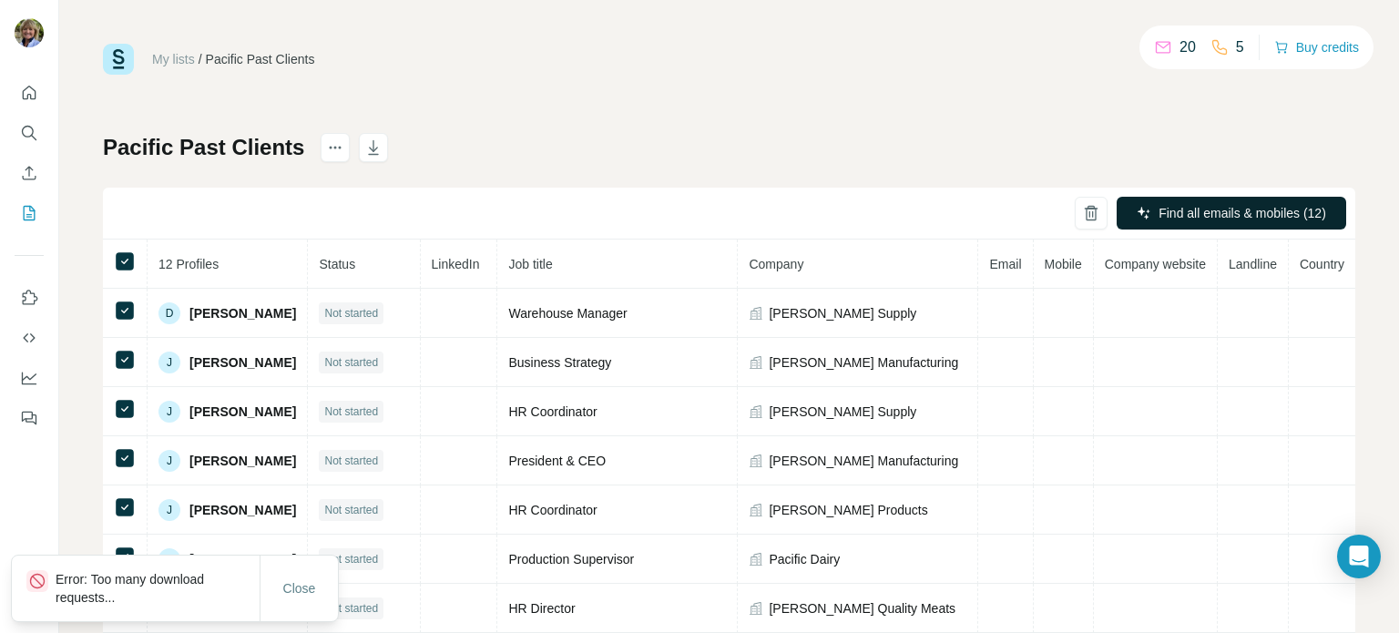
click at [463, 119] on div "My lists / Pacific Past Clients 20 5 Buy credits Pacific Past Clients Find all …" at bounding box center [729, 382] width 1252 height 677
click at [332, 148] on icon "actions" at bounding box center [335, 147] width 18 height 18
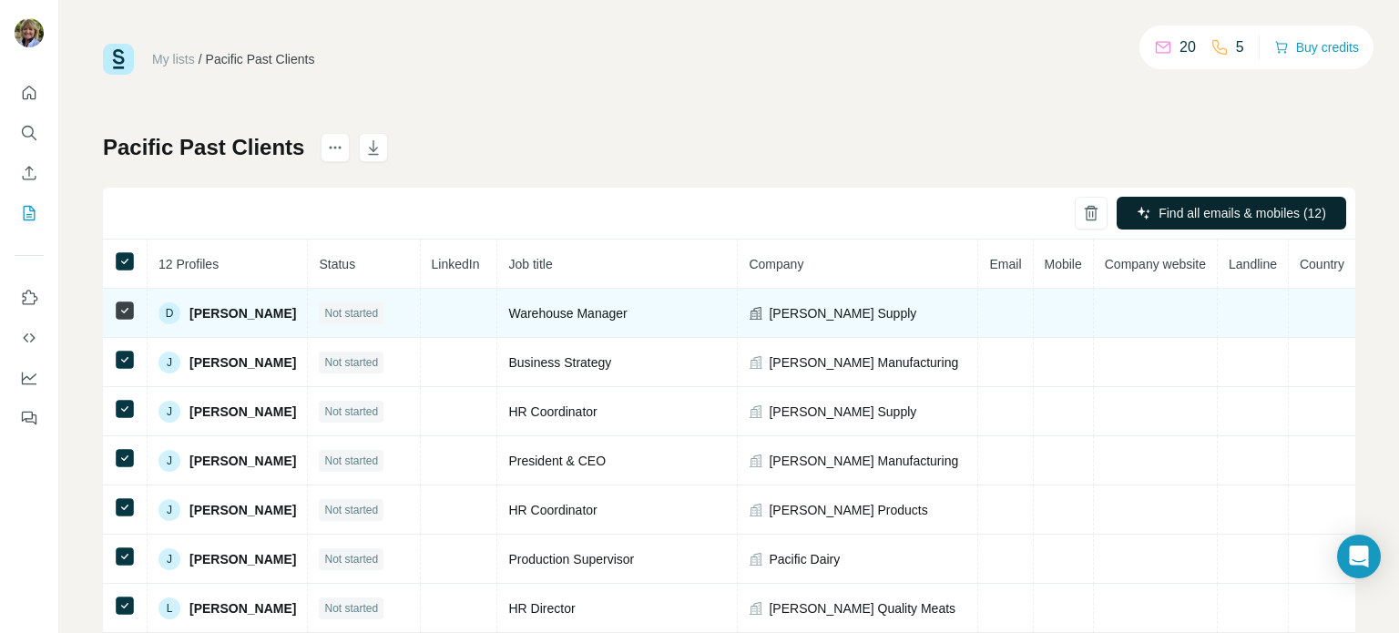
click at [997, 298] on td at bounding box center [1005, 313] width 55 height 49
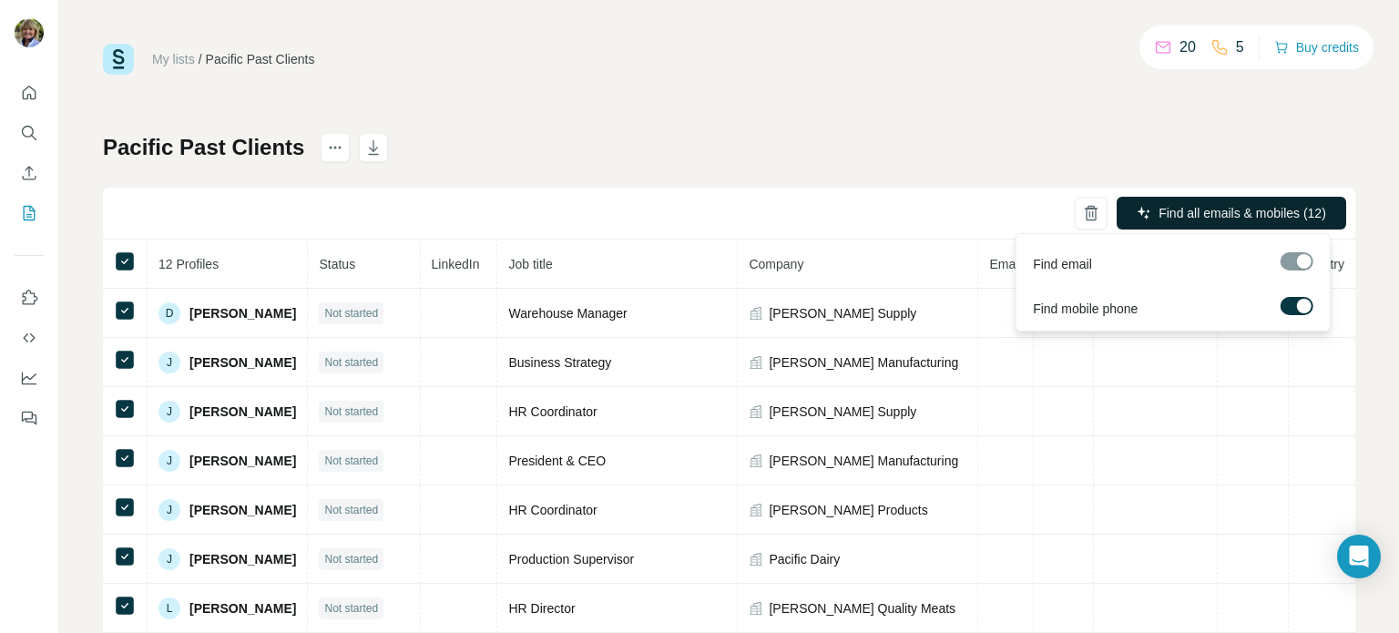
click at [1298, 264] on div at bounding box center [1296, 261] width 33 height 18
click at [1299, 305] on div at bounding box center [1304, 306] width 15 height 15
click at [1293, 260] on div at bounding box center [1296, 261] width 33 height 18
click at [1231, 210] on span "Find all emails (12)" at bounding box center [1272, 213] width 107 height 18
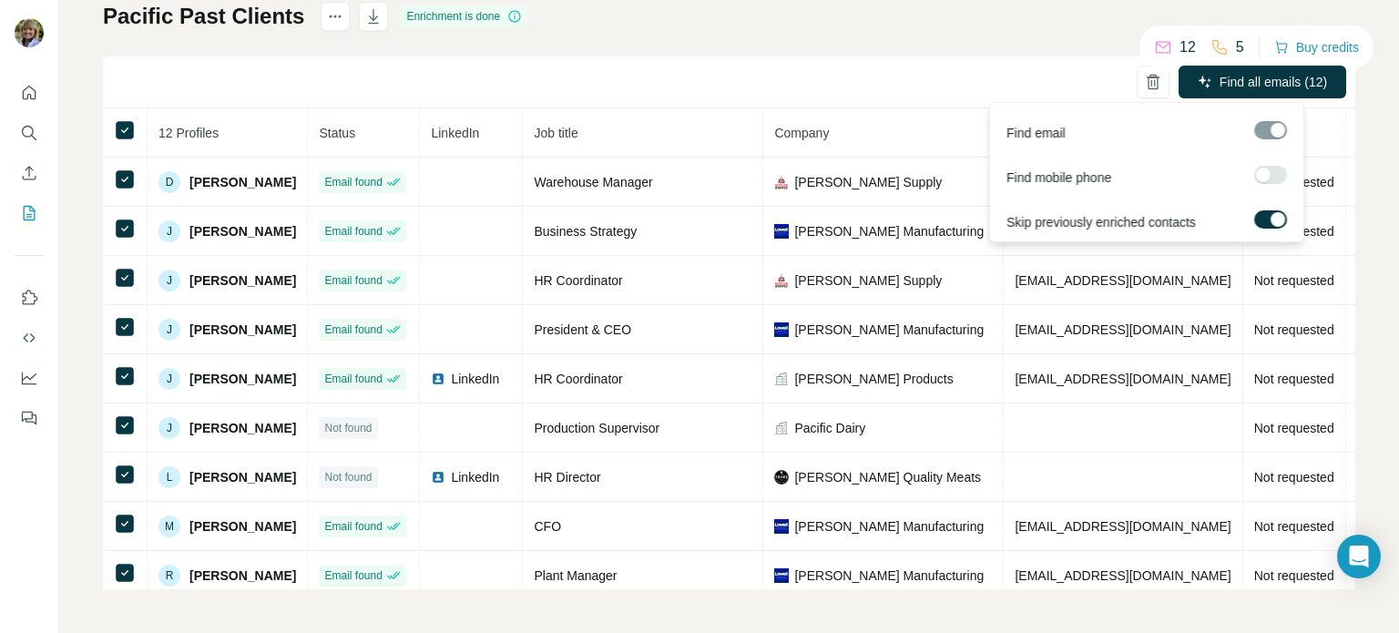
click at [1268, 173] on div at bounding box center [1263, 175] width 15 height 15
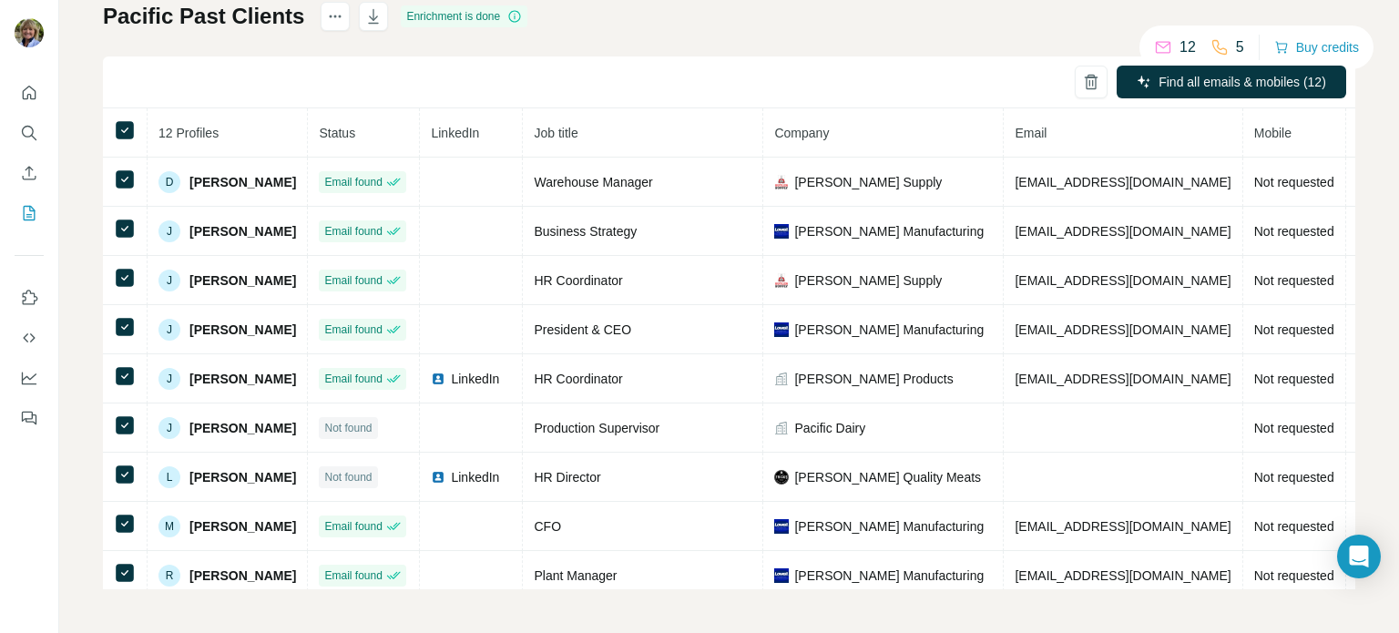
click at [942, 110] on th "Company" at bounding box center [883, 132] width 240 height 49
click at [947, 84] on div "Find all emails & mobiles (12)" at bounding box center [729, 82] width 1252 height 52
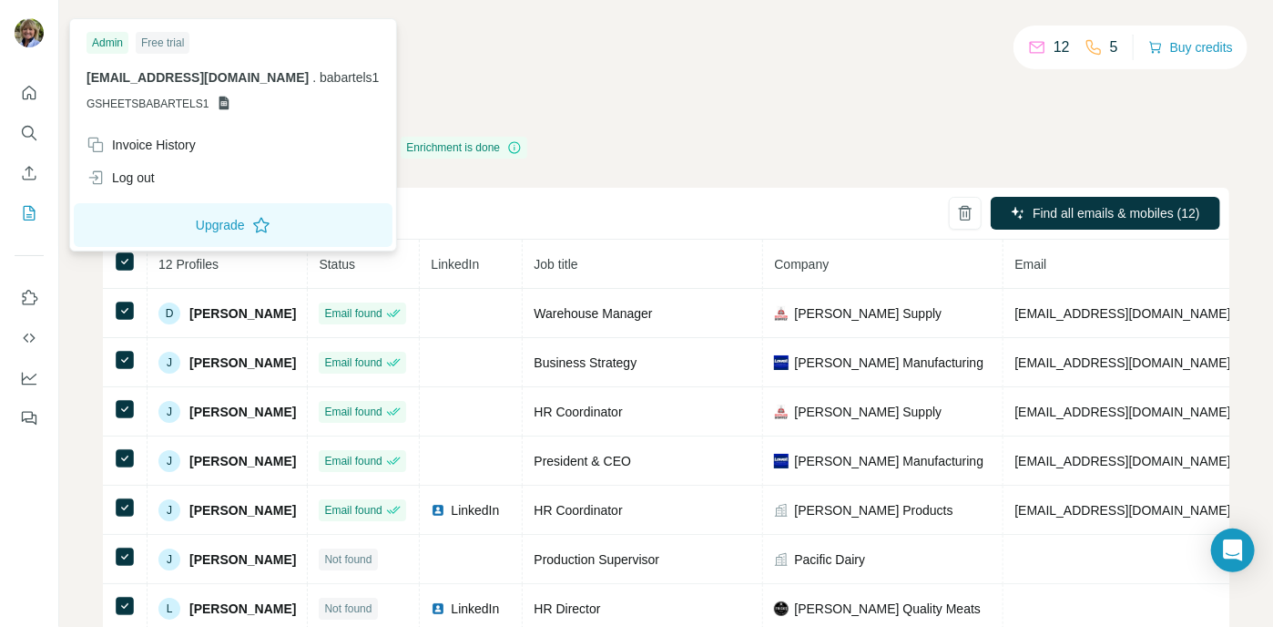
click at [168, 39] on div "Free trial" at bounding box center [163, 43] width 54 height 22
click at [102, 43] on div "Admin" at bounding box center [108, 43] width 42 height 22
click at [200, 221] on button "Upgrade" at bounding box center [233, 225] width 319 height 44
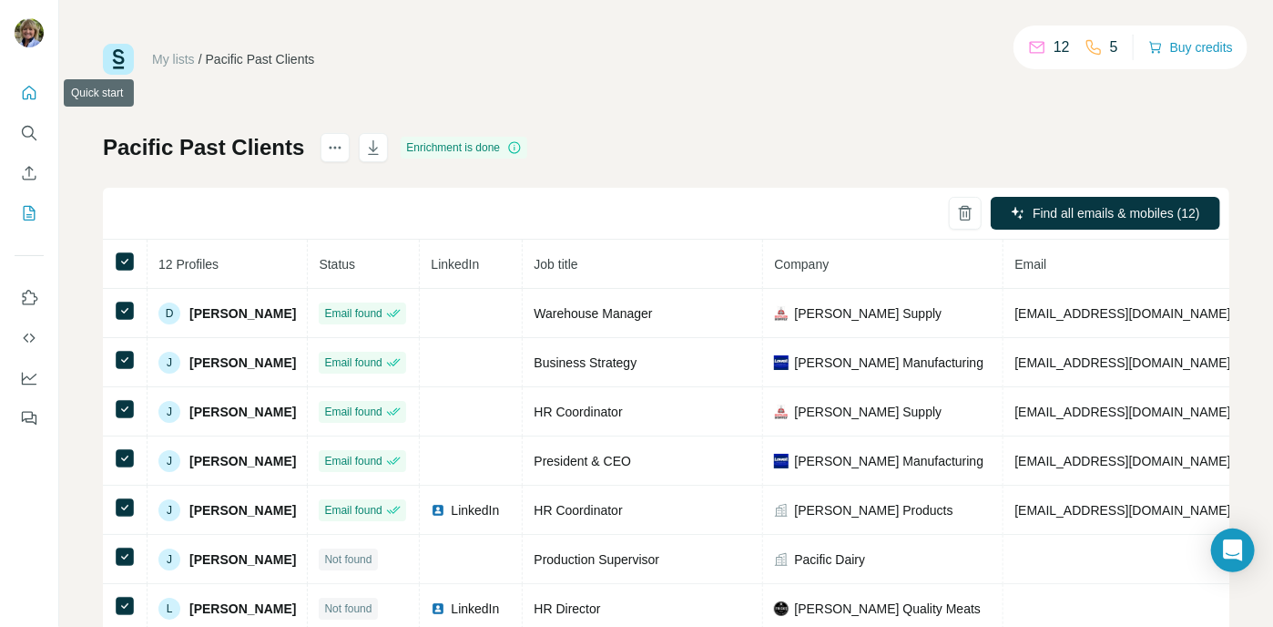
click at [25, 94] on icon "Quick start" at bounding box center [29, 93] width 18 height 18
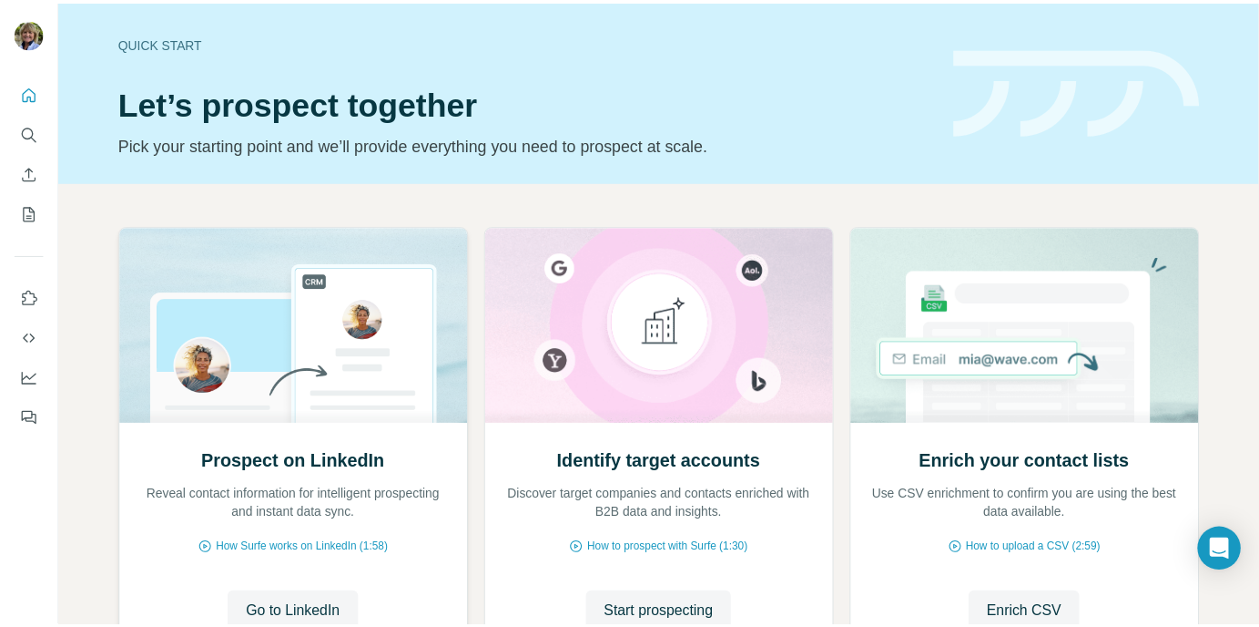
scroll to position [157, 0]
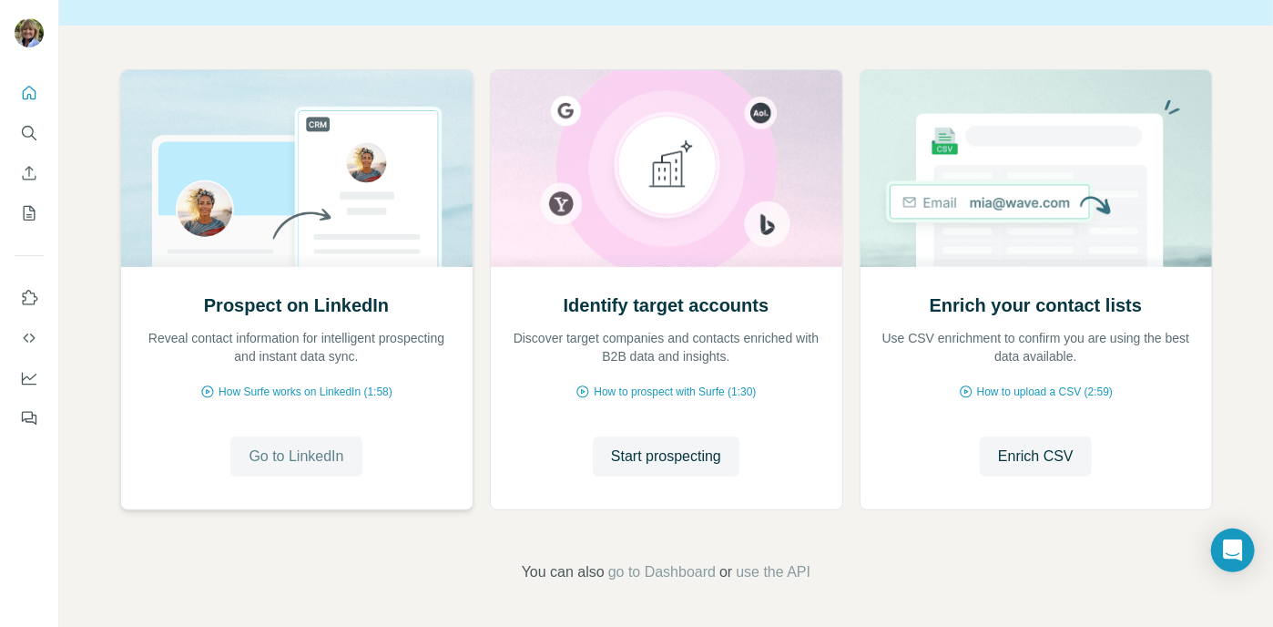
click at [296, 454] on span "Go to LinkedIn" at bounding box center [296, 456] width 95 height 22
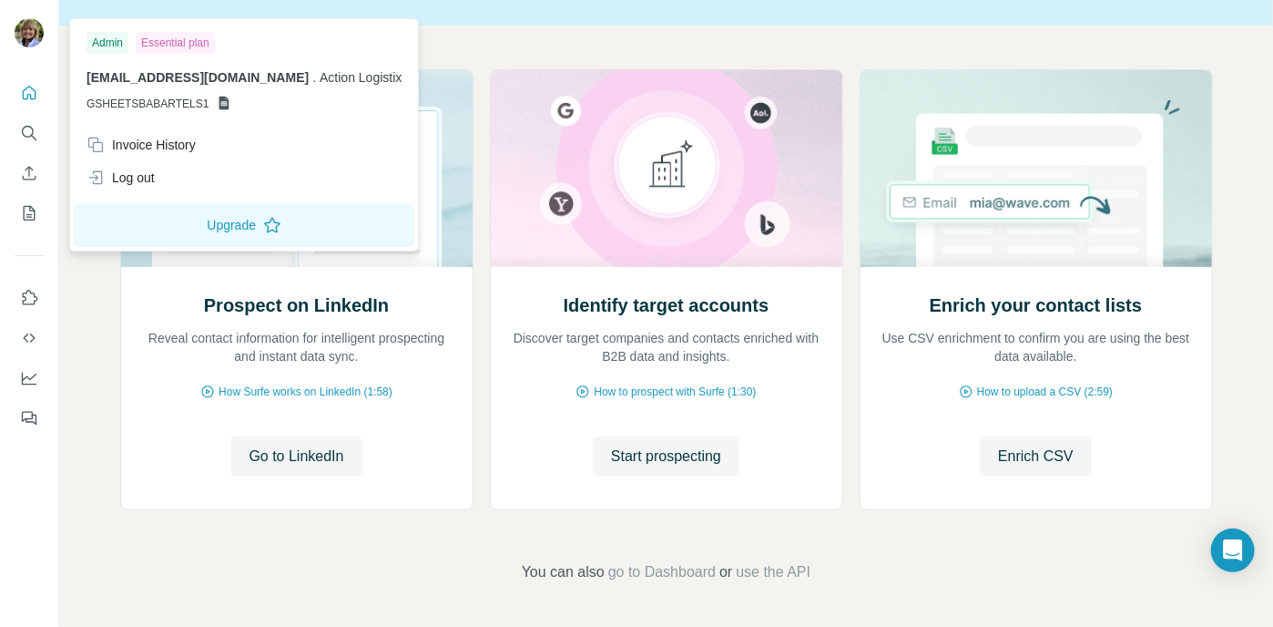
click at [219, 102] on icon at bounding box center [224, 104] width 10 height 14
click at [218, 101] on icon at bounding box center [224, 103] width 15 height 15
click at [129, 175] on div "Log out" at bounding box center [121, 177] width 68 height 18
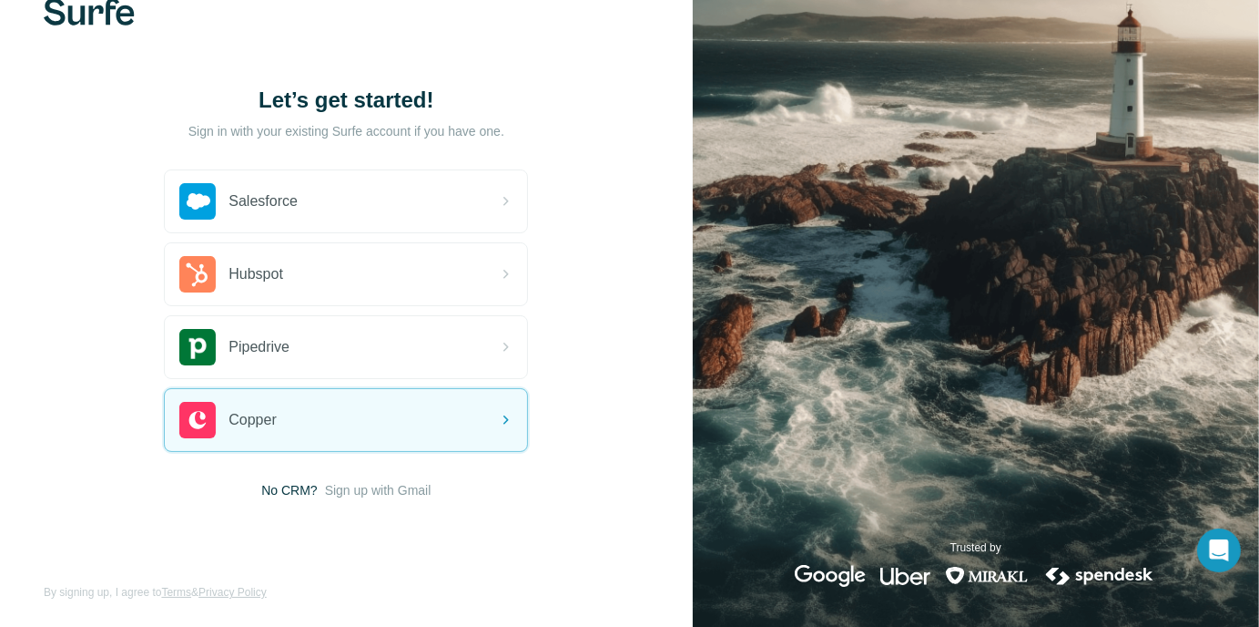
scroll to position [47, 0]
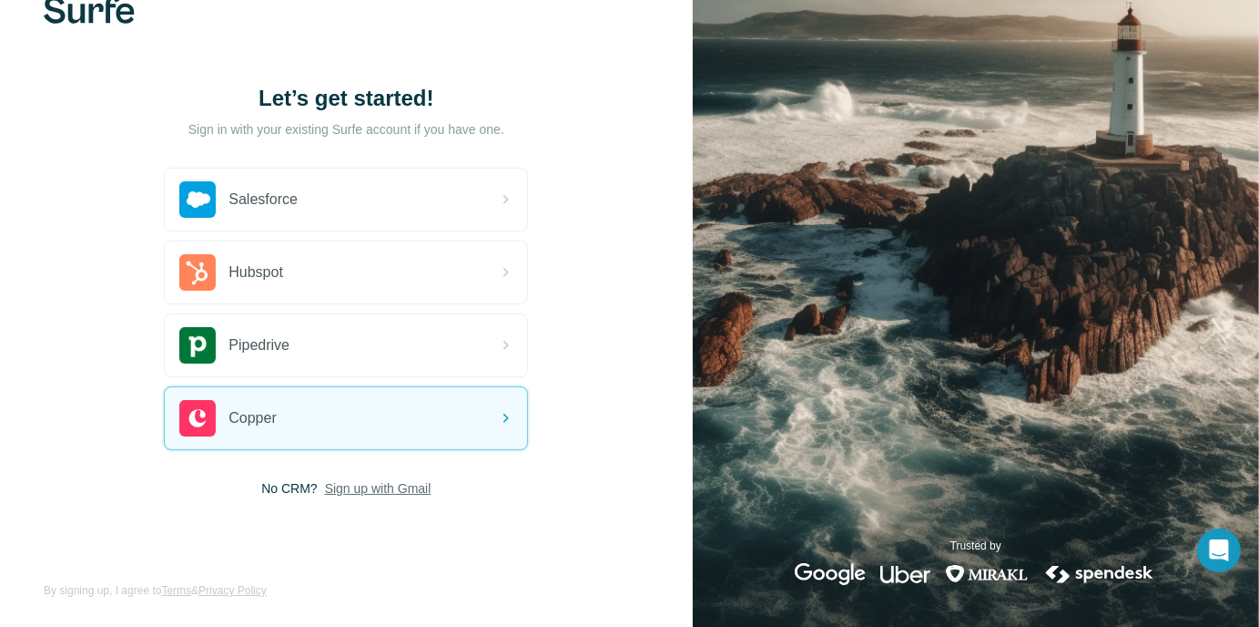
click at [396, 484] on span "Sign up with Gmail" at bounding box center [378, 488] width 107 height 18
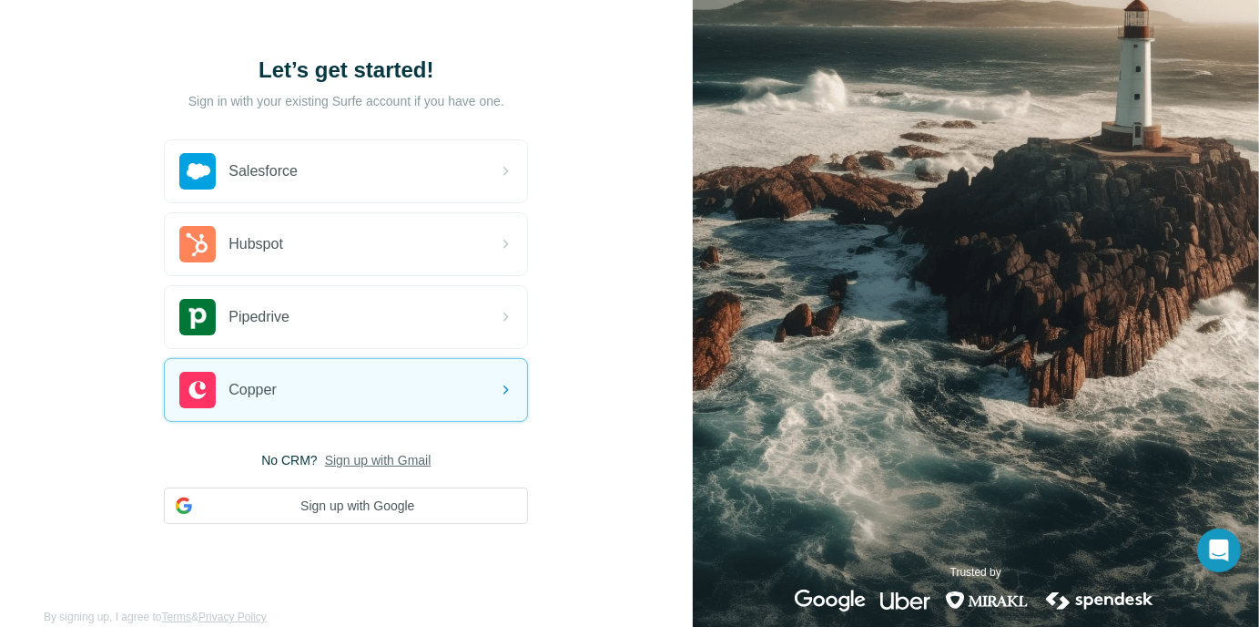
scroll to position [102, 0]
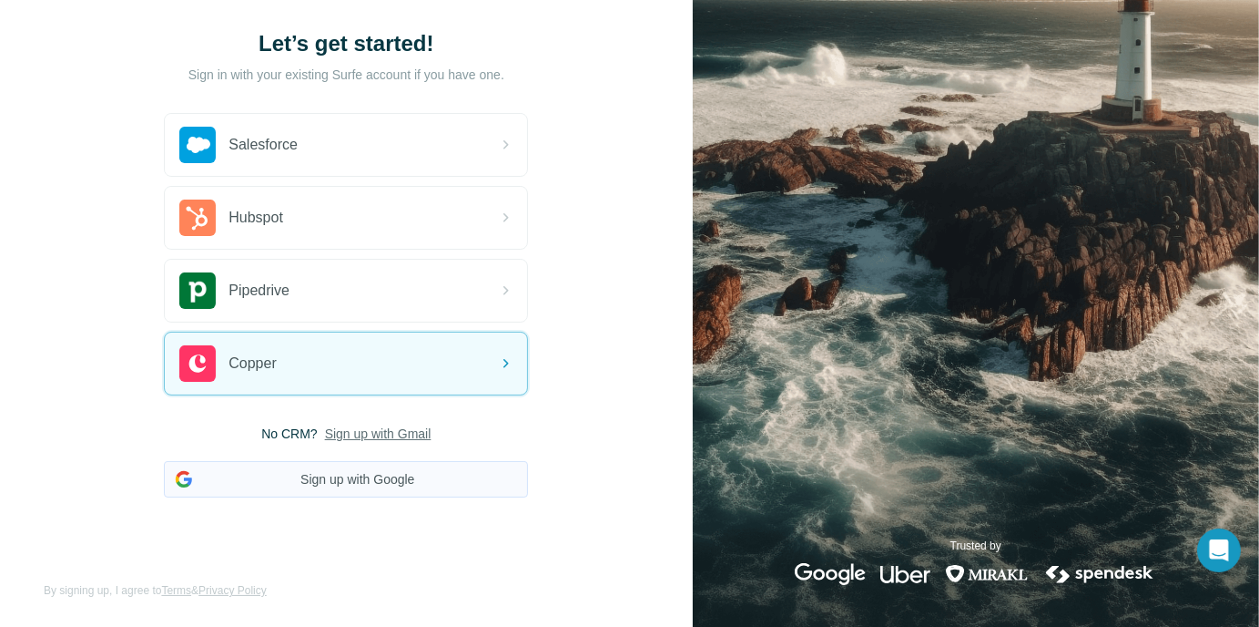
click at [346, 474] on button "Sign up with Google" at bounding box center [346, 479] width 364 height 36
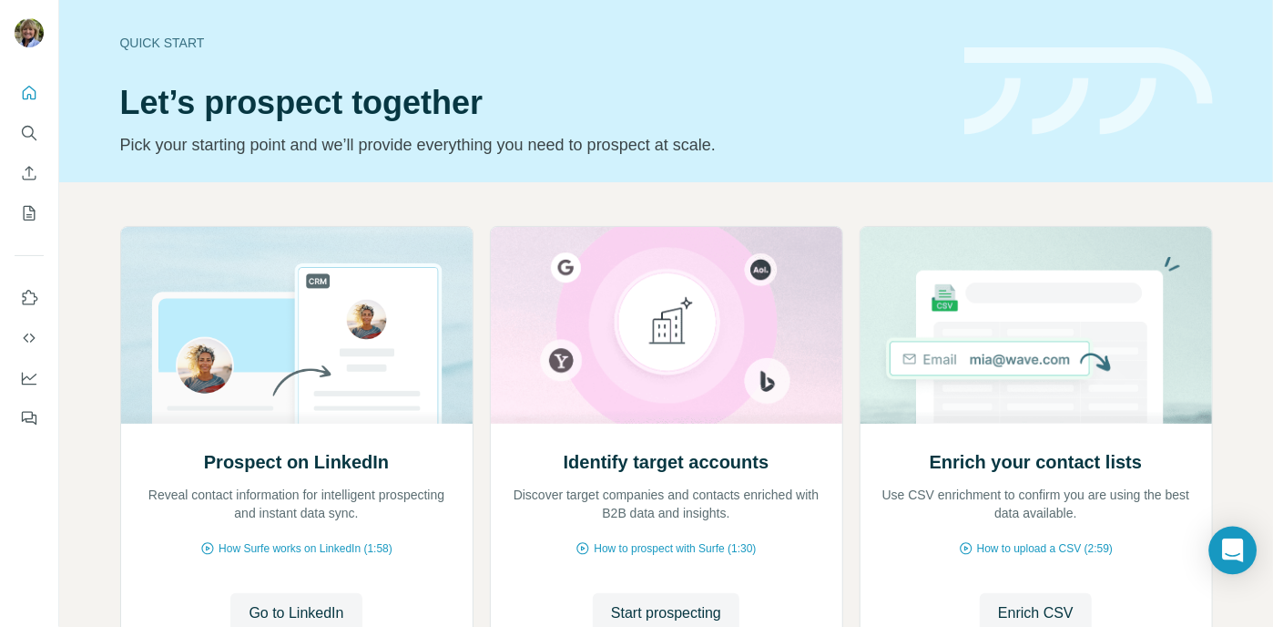
click at [1235, 549] on icon "Open Intercom Messenger" at bounding box center [1232, 550] width 21 height 24
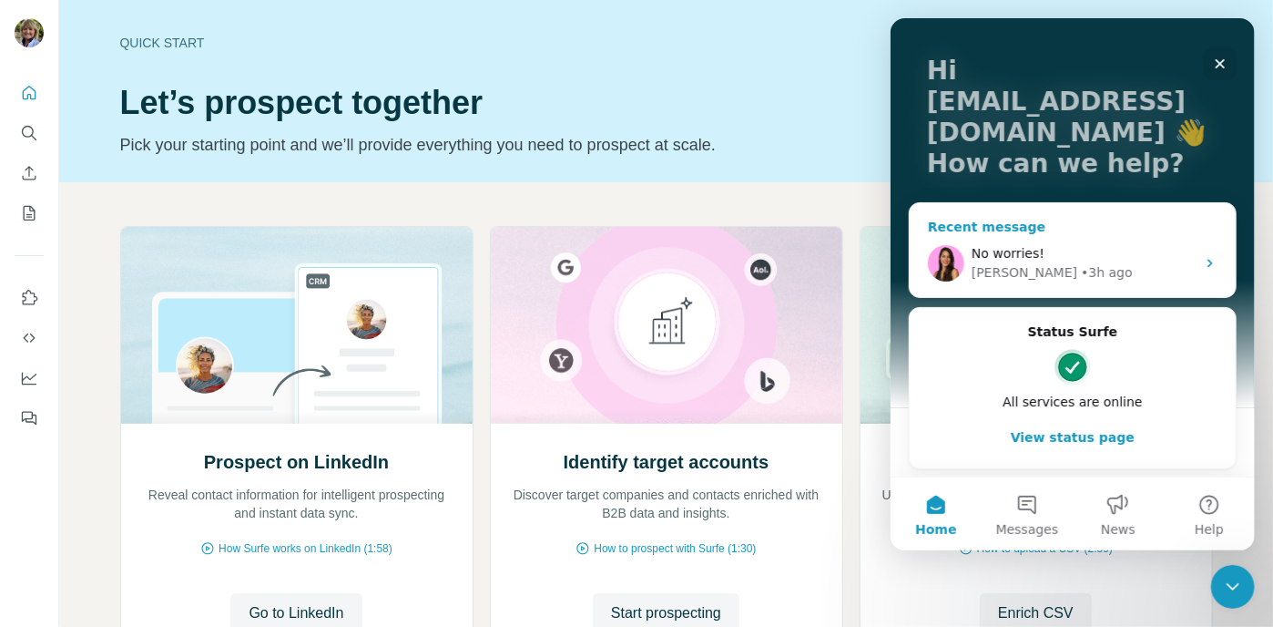
scroll to position [93, 0]
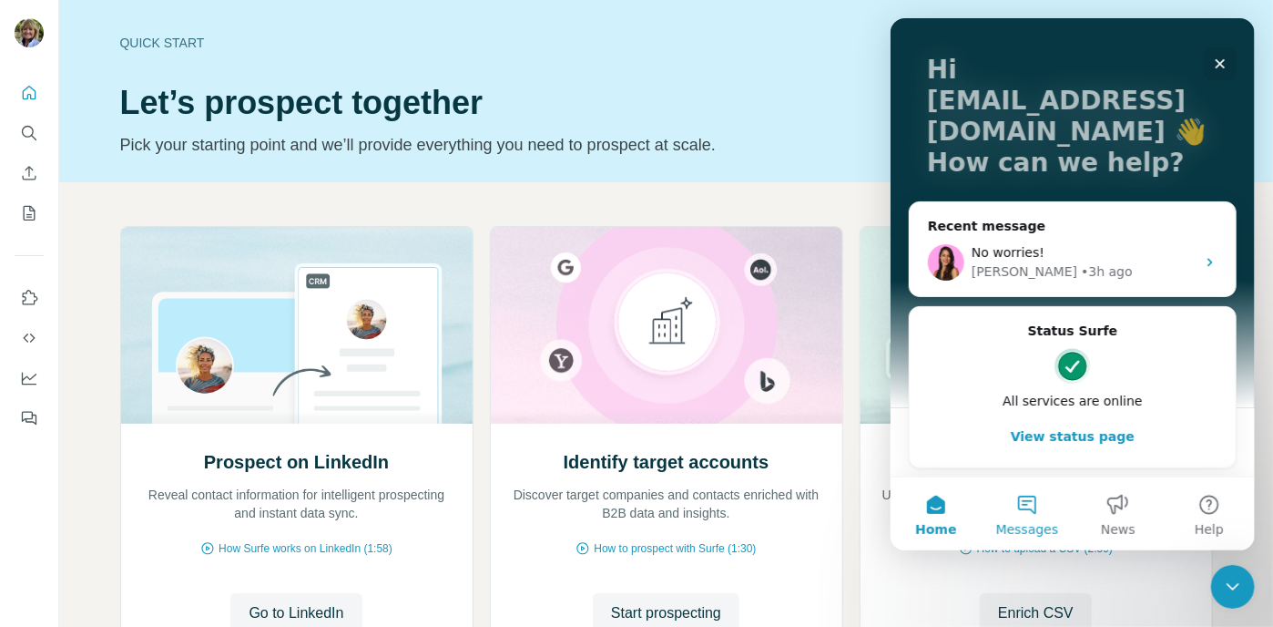
click at [1029, 504] on button "Messages" at bounding box center [1026, 513] width 91 height 73
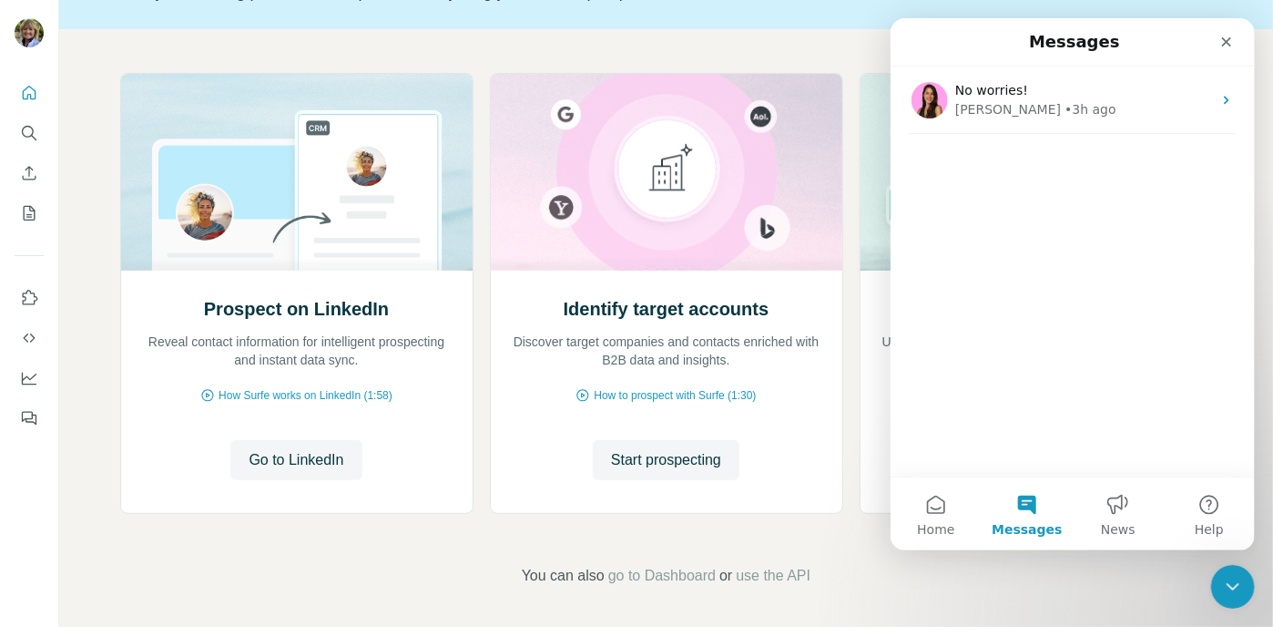
scroll to position [154, 0]
click at [1028, 506] on button "Messages" at bounding box center [1026, 513] width 91 height 73
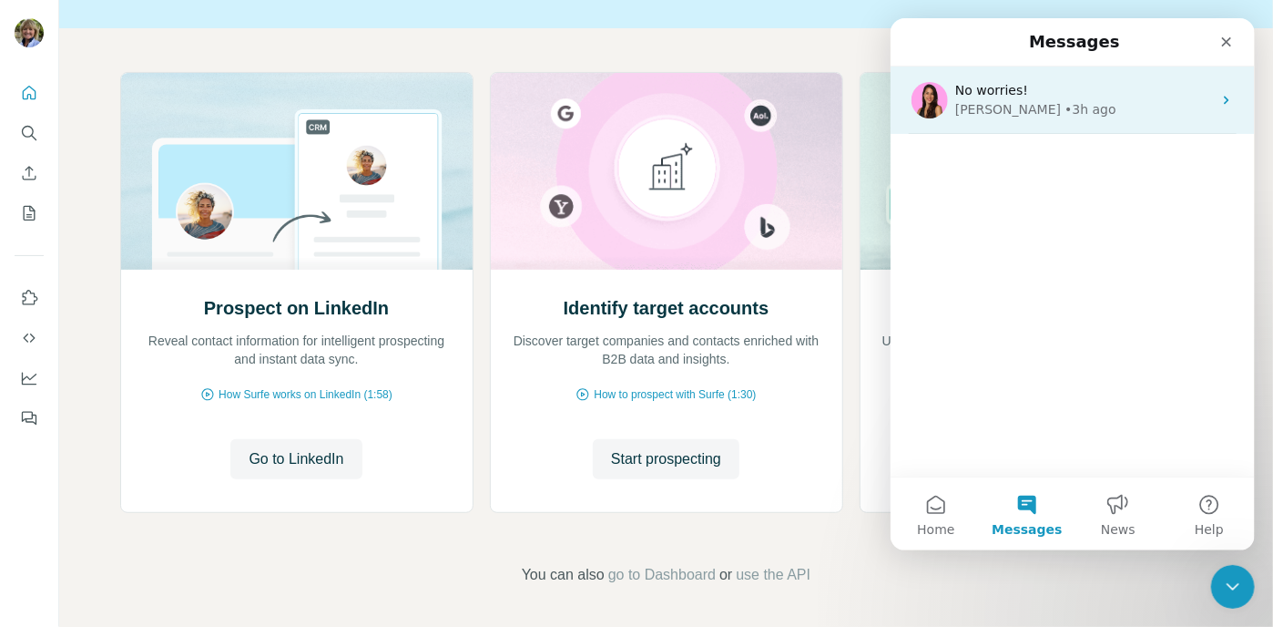
click at [1218, 102] on icon "Intercom messenger" at bounding box center [1225, 100] width 15 height 15
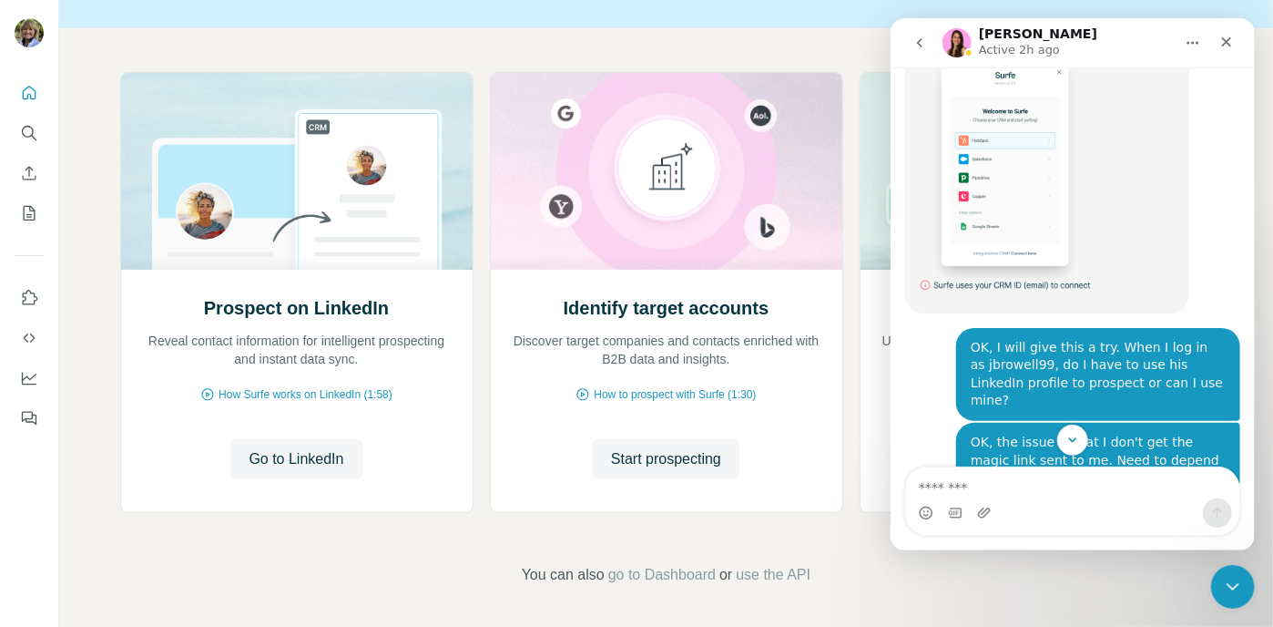
scroll to position [11582, 0]
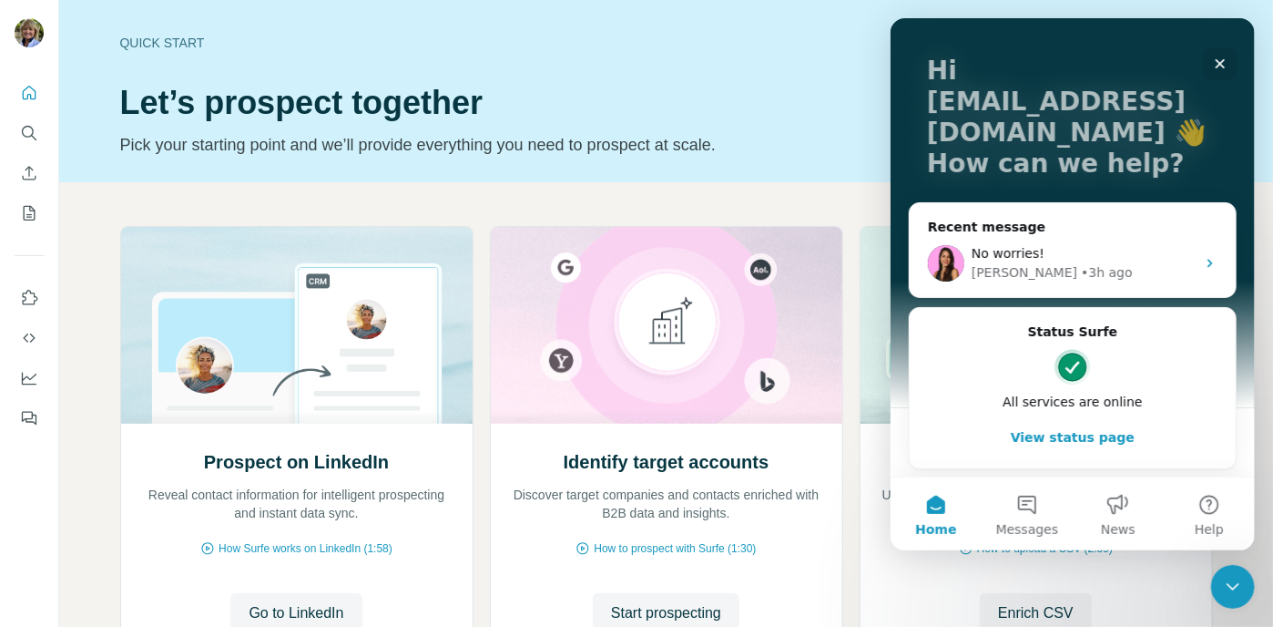
scroll to position [93, 0]
click at [1079, 437] on button "View status page" at bounding box center [1072, 436] width 290 height 36
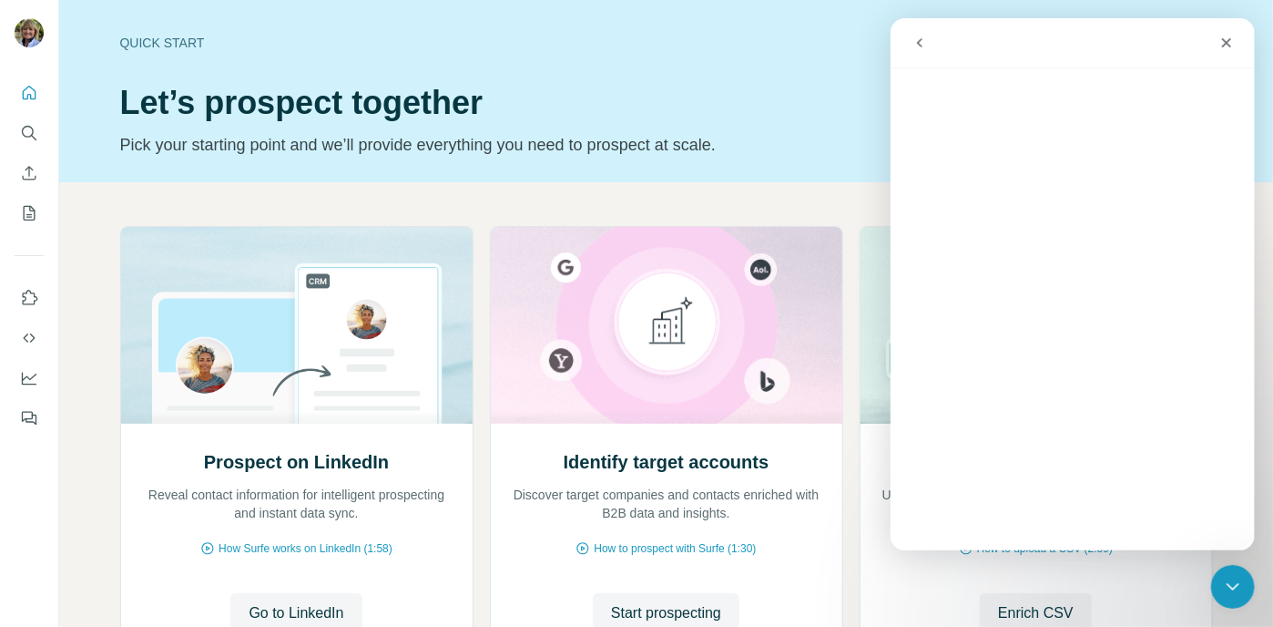
scroll to position [19, 0]
click at [29, 178] on icon "Enrich CSV" at bounding box center [29, 173] width 18 height 18
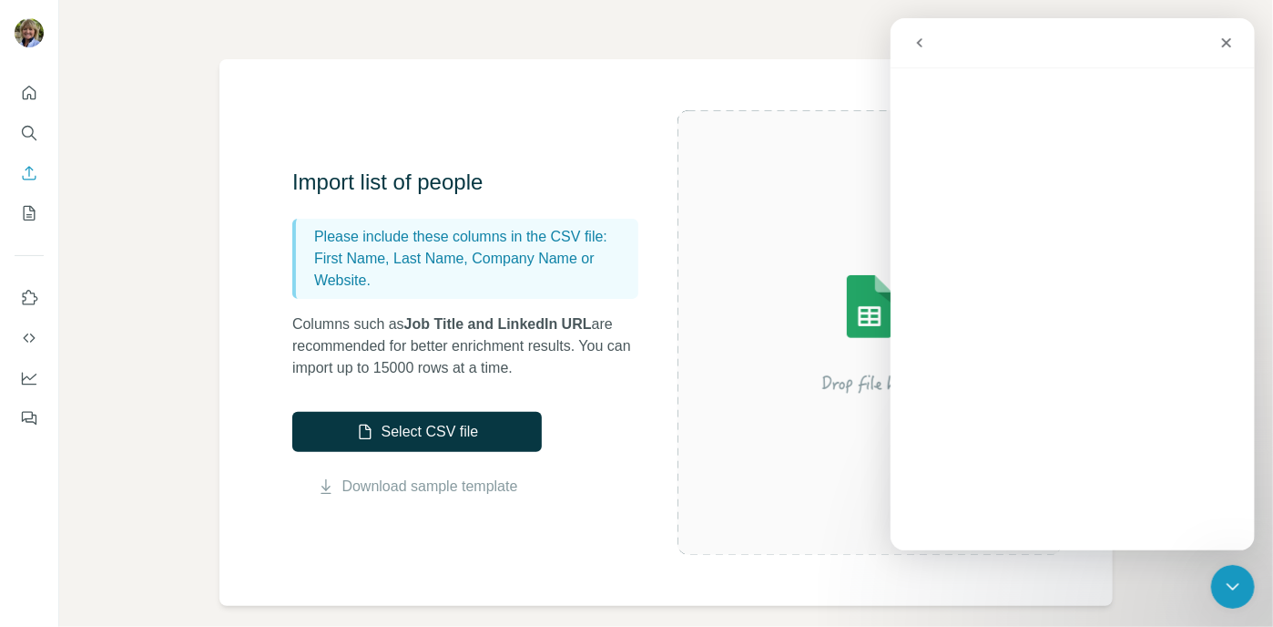
scroll to position [273, 0]
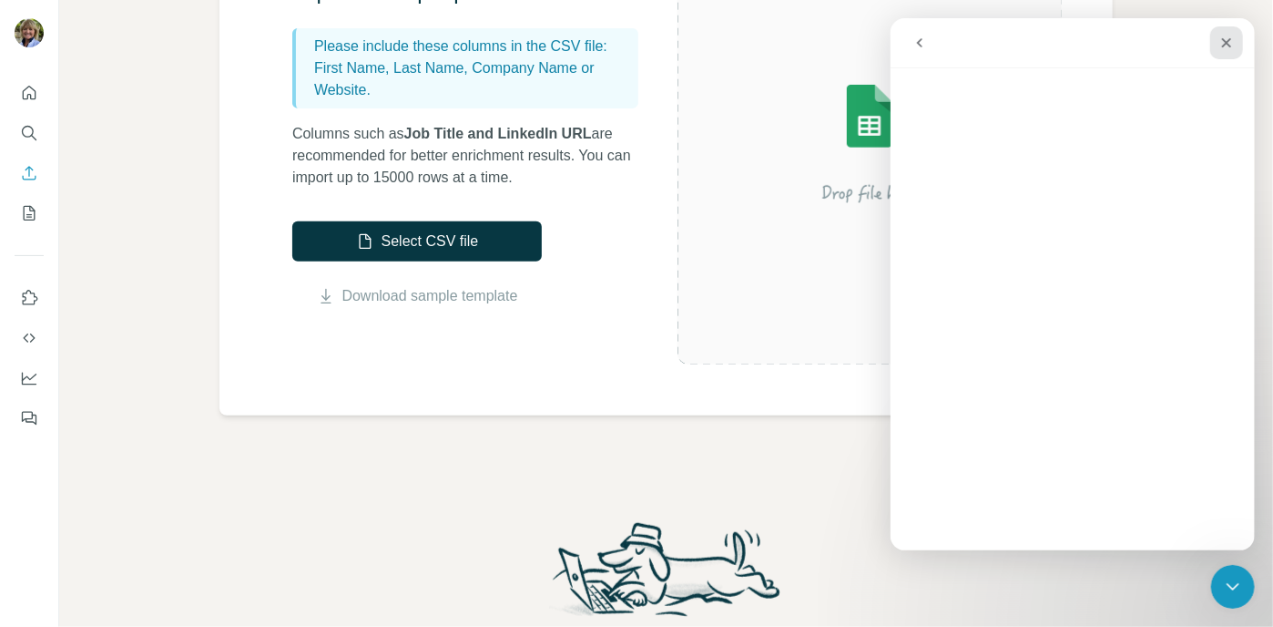
click at [1228, 41] on icon "Close" at bounding box center [1226, 43] width 10 height 10
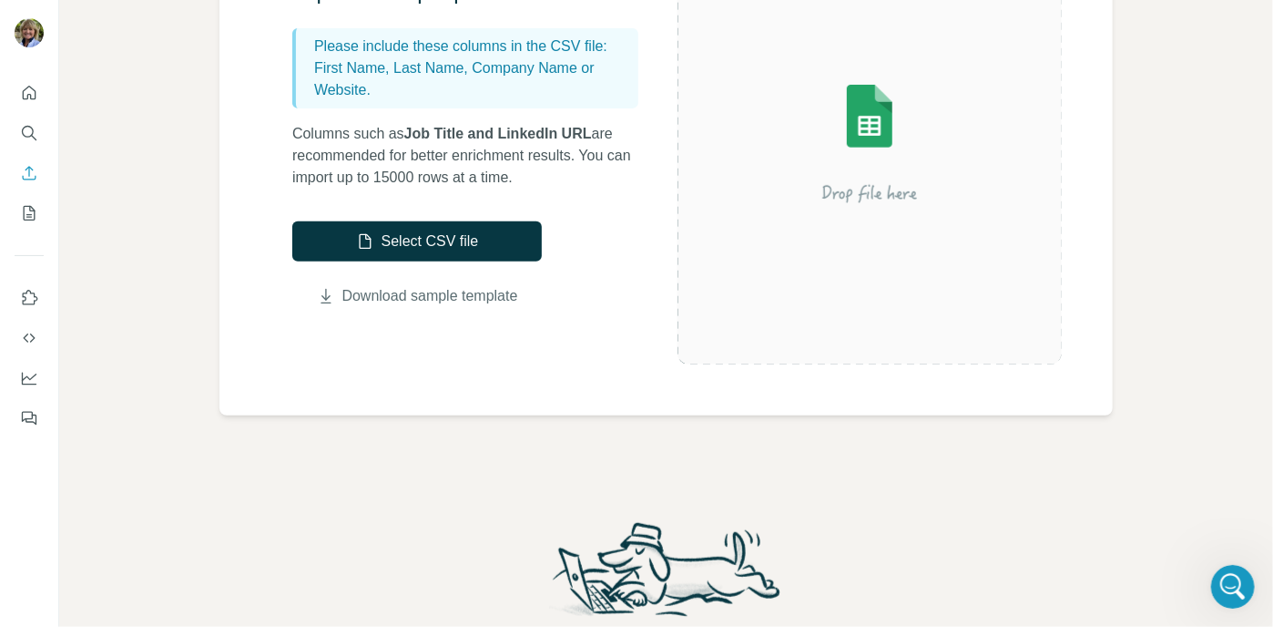
scroll to position [0, 0]
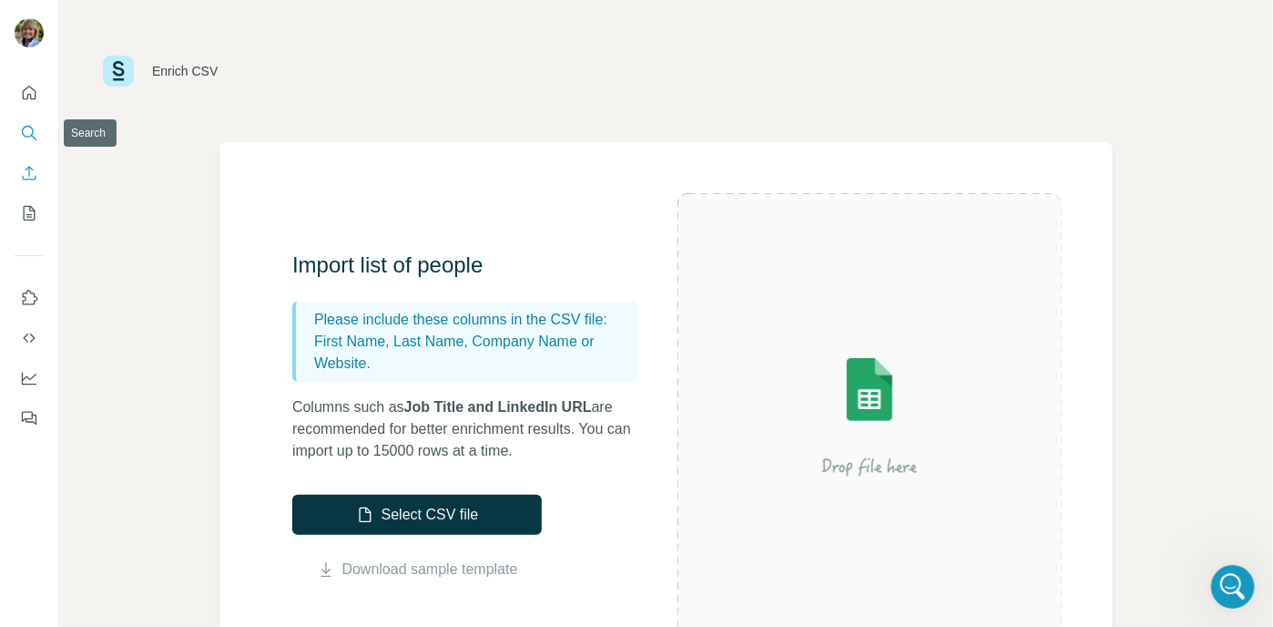
click at [24, 129] on icon "Search" at bounding box center [29, 133] width 18 height 18
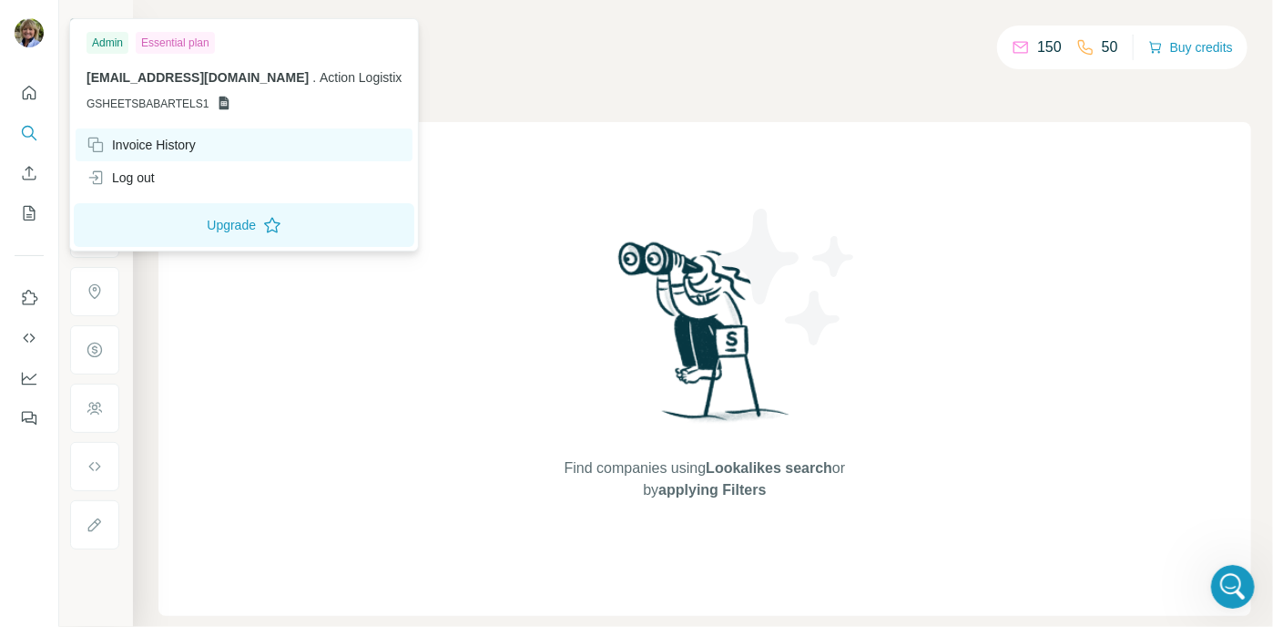
click at [130, 148] on div "Invoice History" at bounding box center [141, 145] width 109 height 18
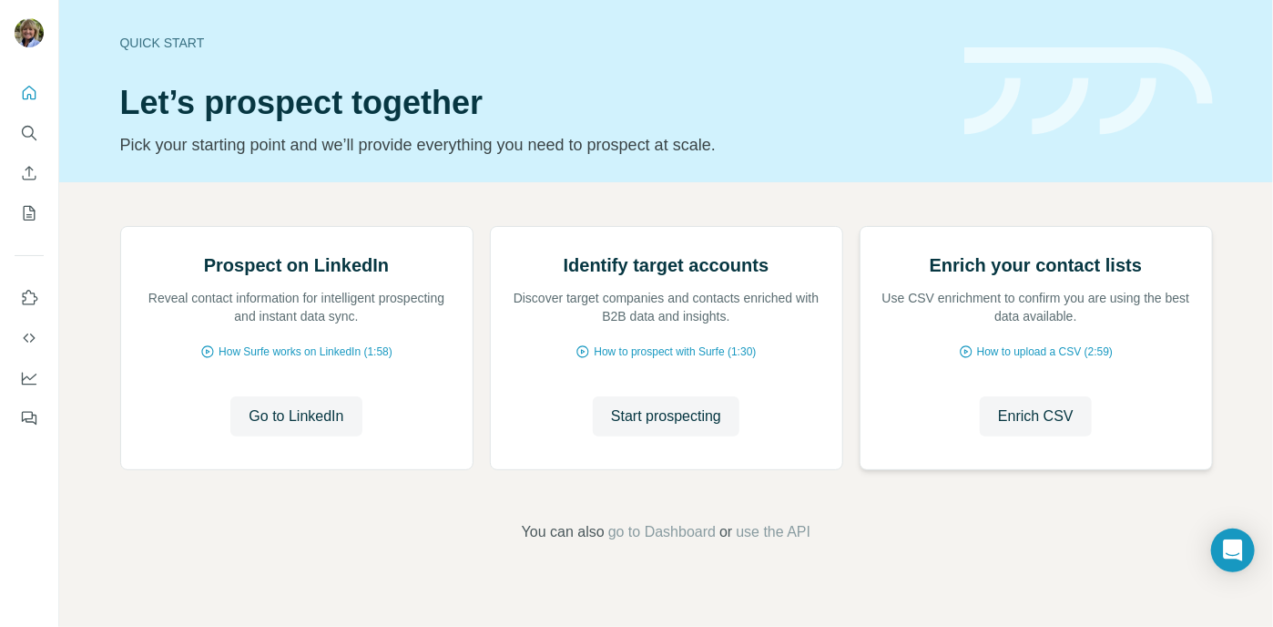
scroll to position [157, 0]
click at [31, 91] on icon "Quick start" at bounding box center [29, 93] width 18 height 18
click at [29, 94] on icon "Quick start" at bounding box center [30, 93] width 14 height 14
click at [280, 360] on span "How Surfe works on LinkedIn (1:58)" at bounding box center [306, 351] width 174 height 16
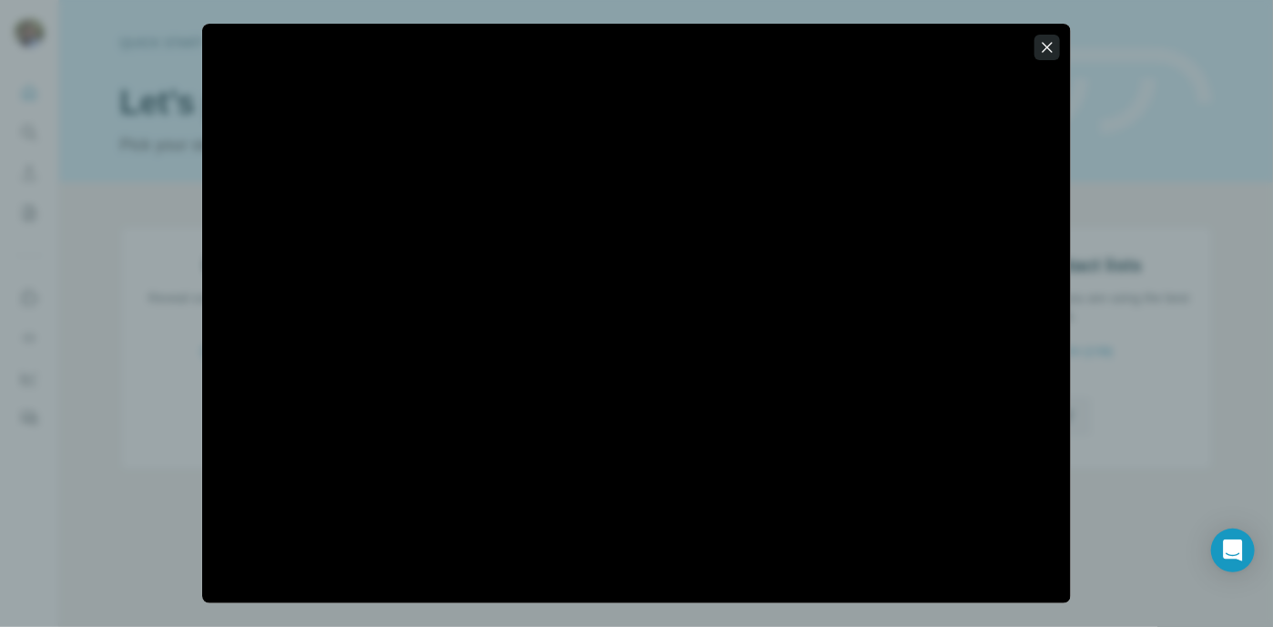
click at [1052, 41] on icon "button" at bounding box center [1047, 47] width 18 height 18
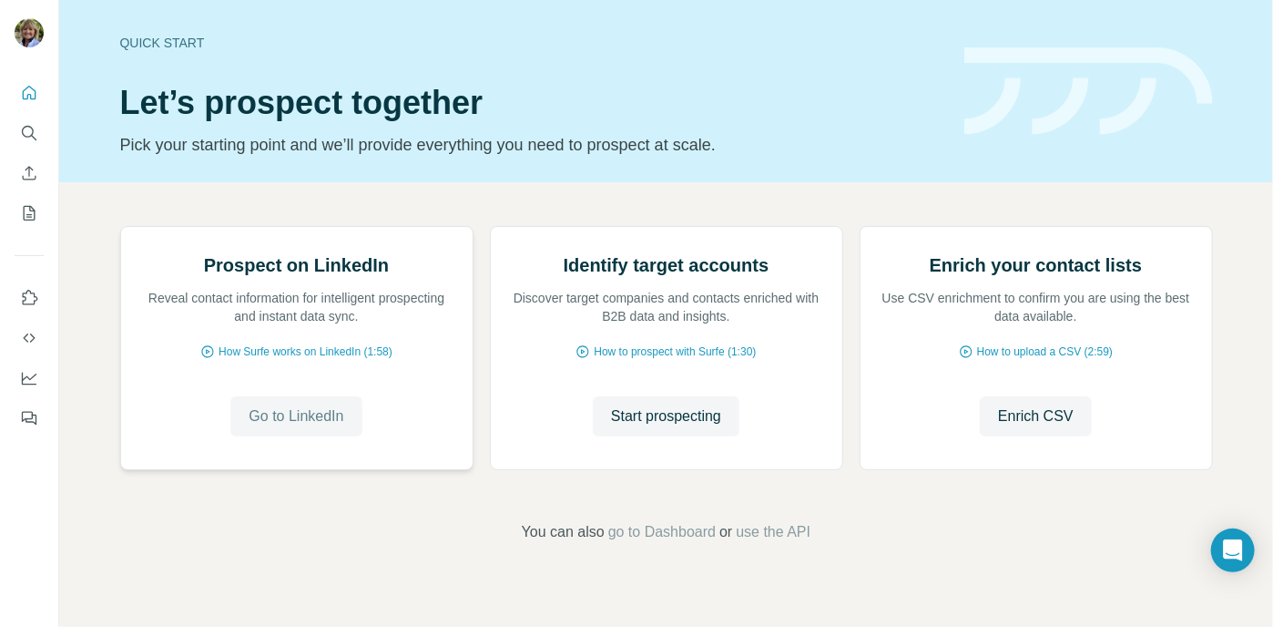
click at [292, 427] on span "Go to LinkedIn" at bounding box center [296, 416] width 95 height 22
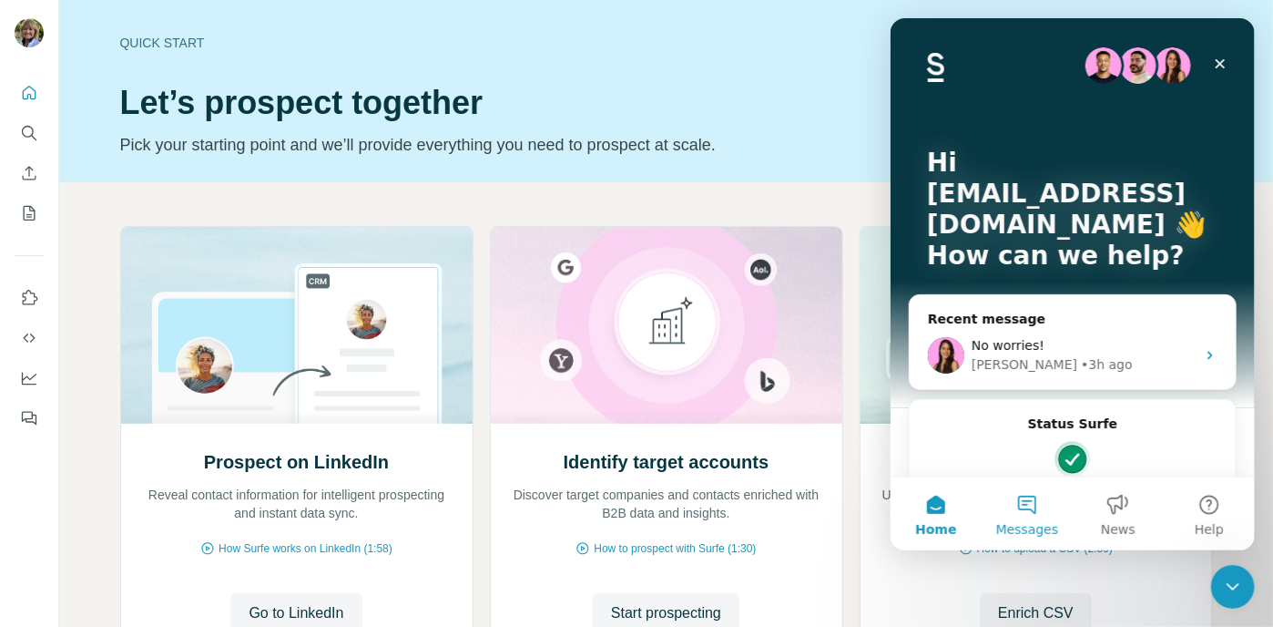
click at [1025, 507] on button "Messages" at bounding box center [1026, 513] width 91 height 73
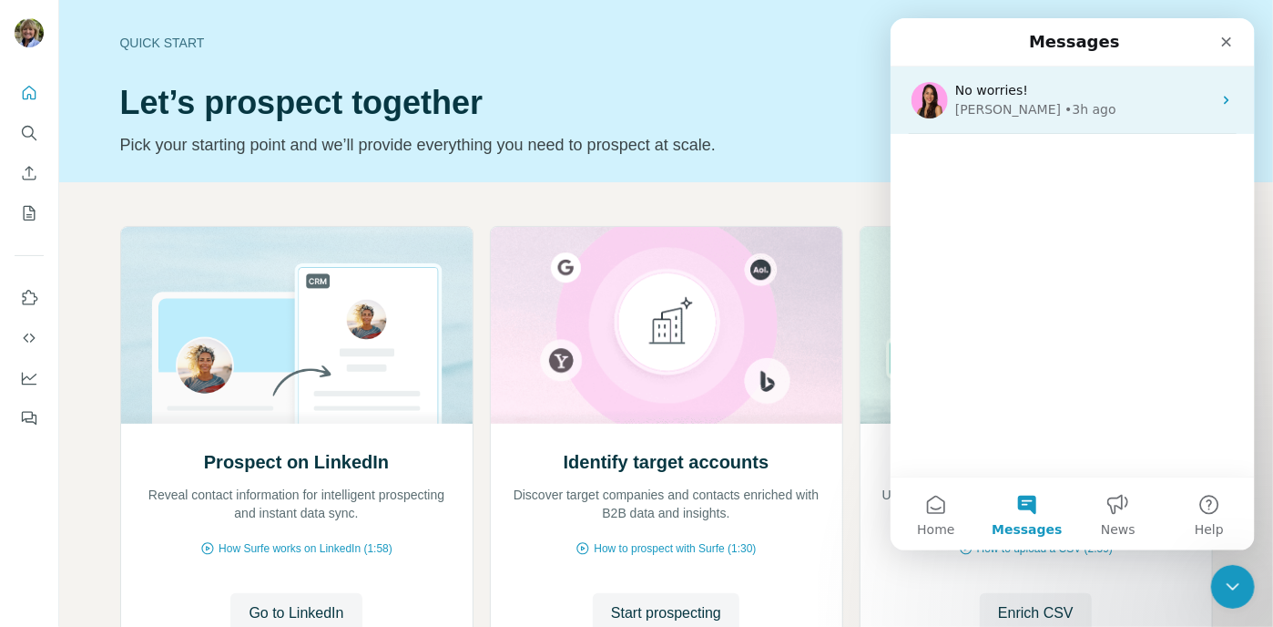
click at [1221, 99] on icon "Intercom messenger" at bounding box center [1225, 100] width 15 height 15
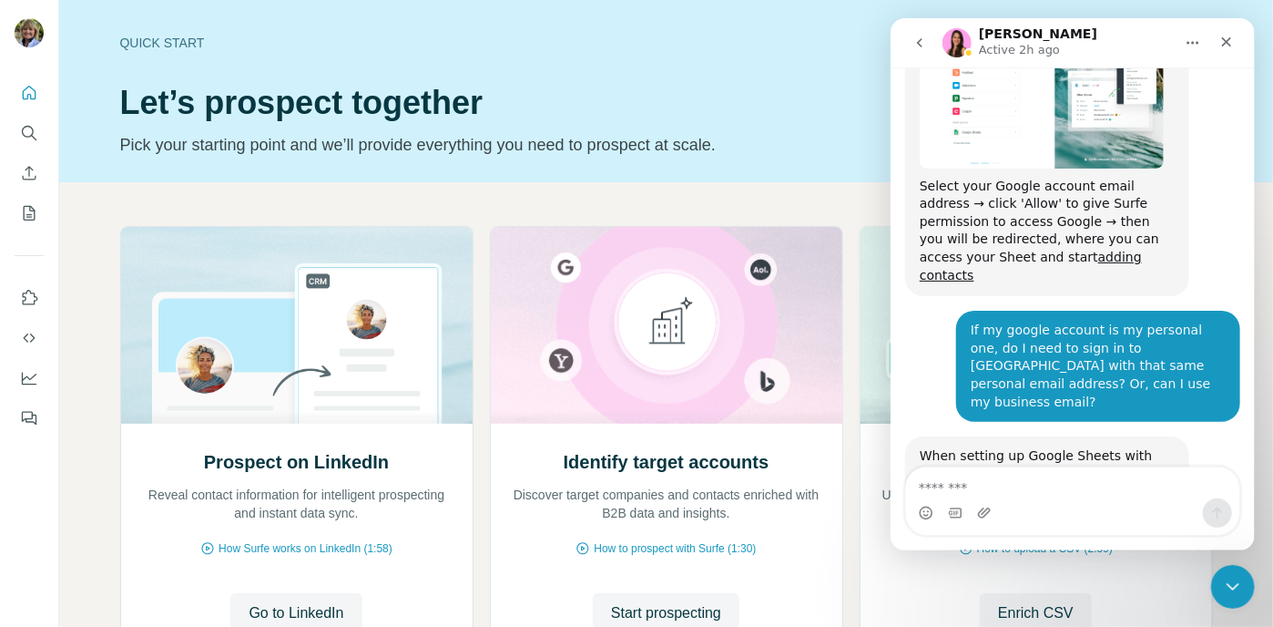
scroll to position [12766, 0]
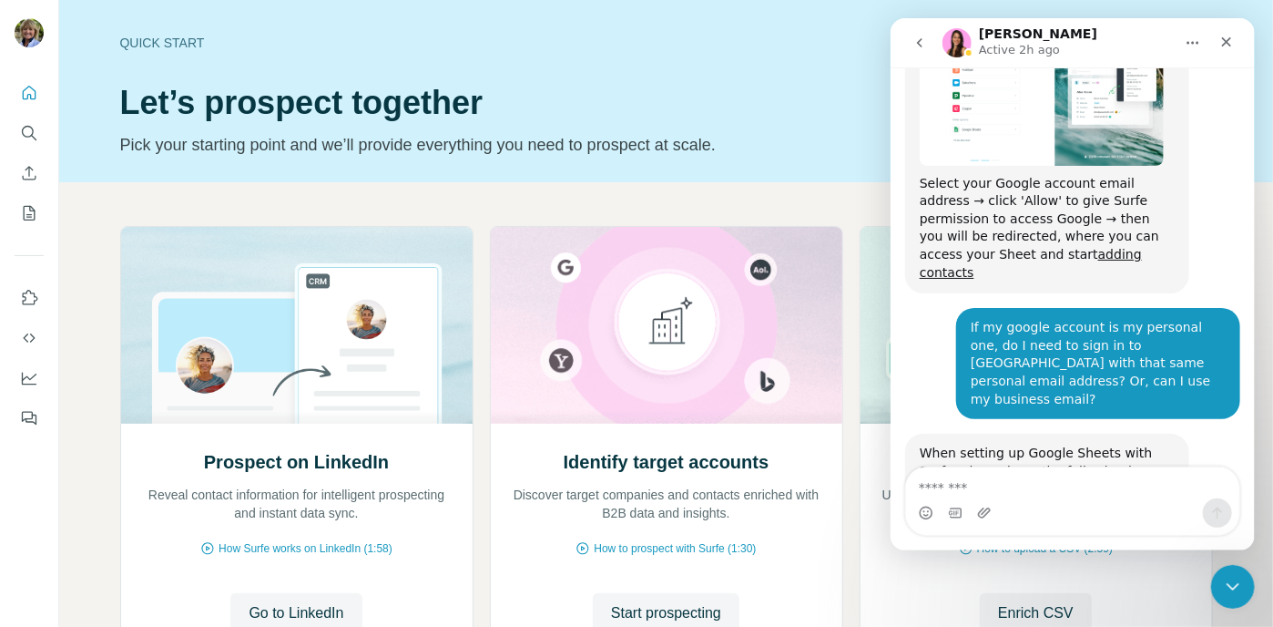
click at [973, 475] on textarea "Message…" at bounding box center [1071, 482] width 333 height 31
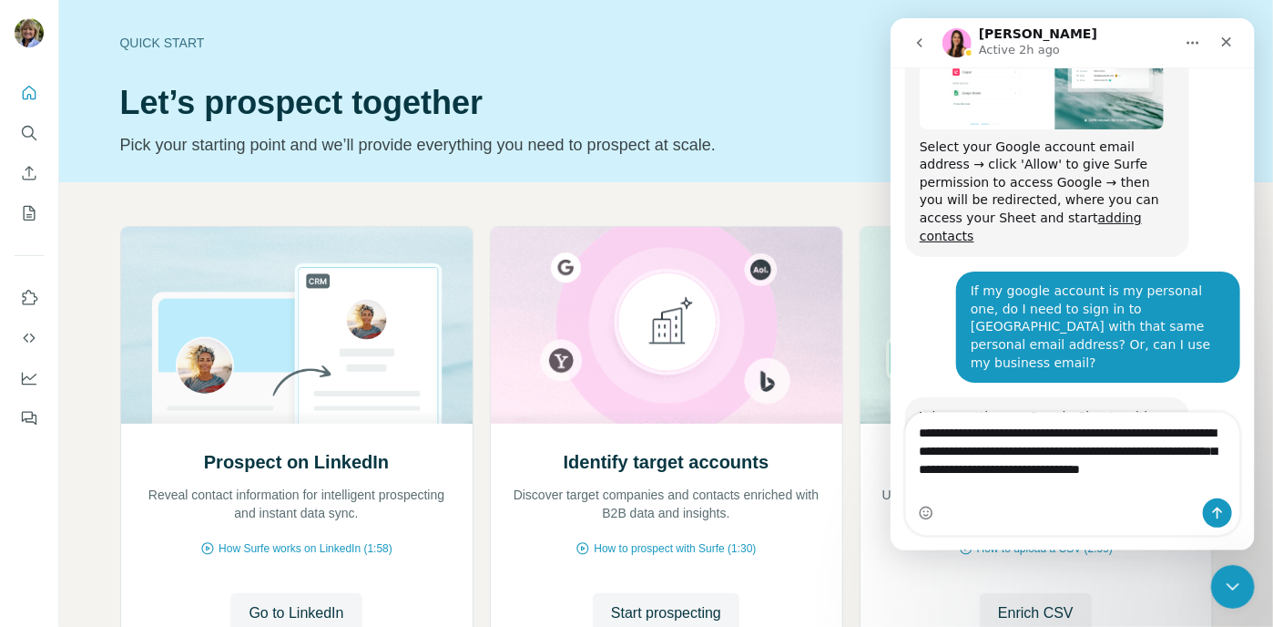
scroll to position [12821, 0]
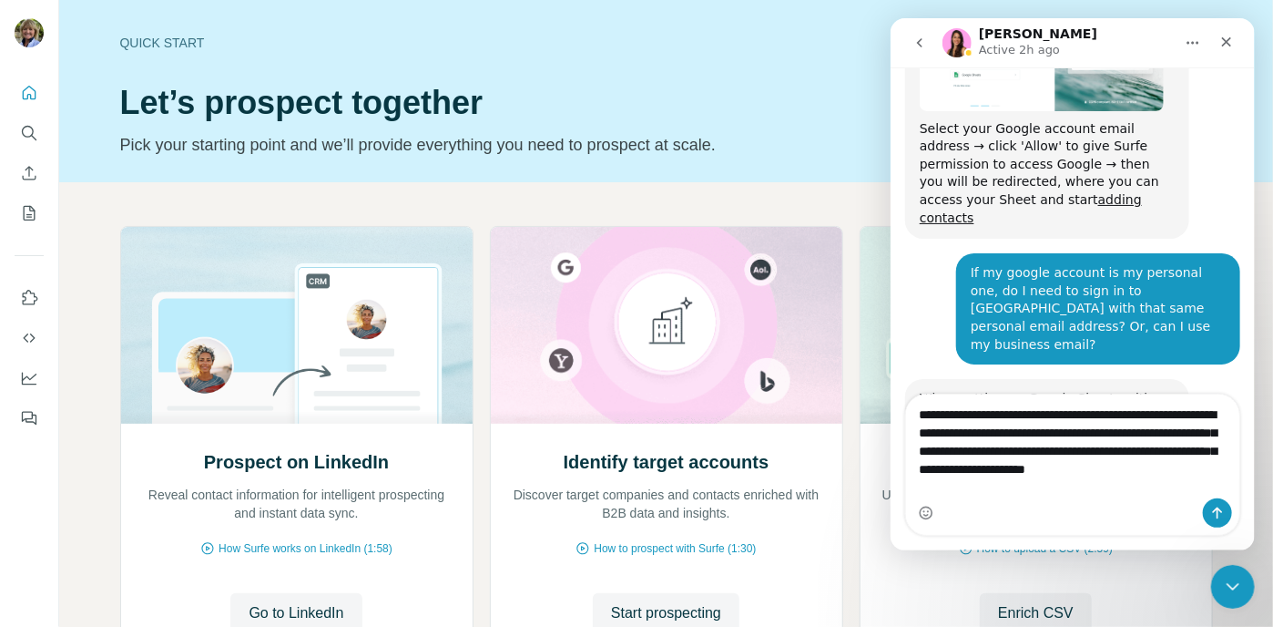
type textarea "**********"
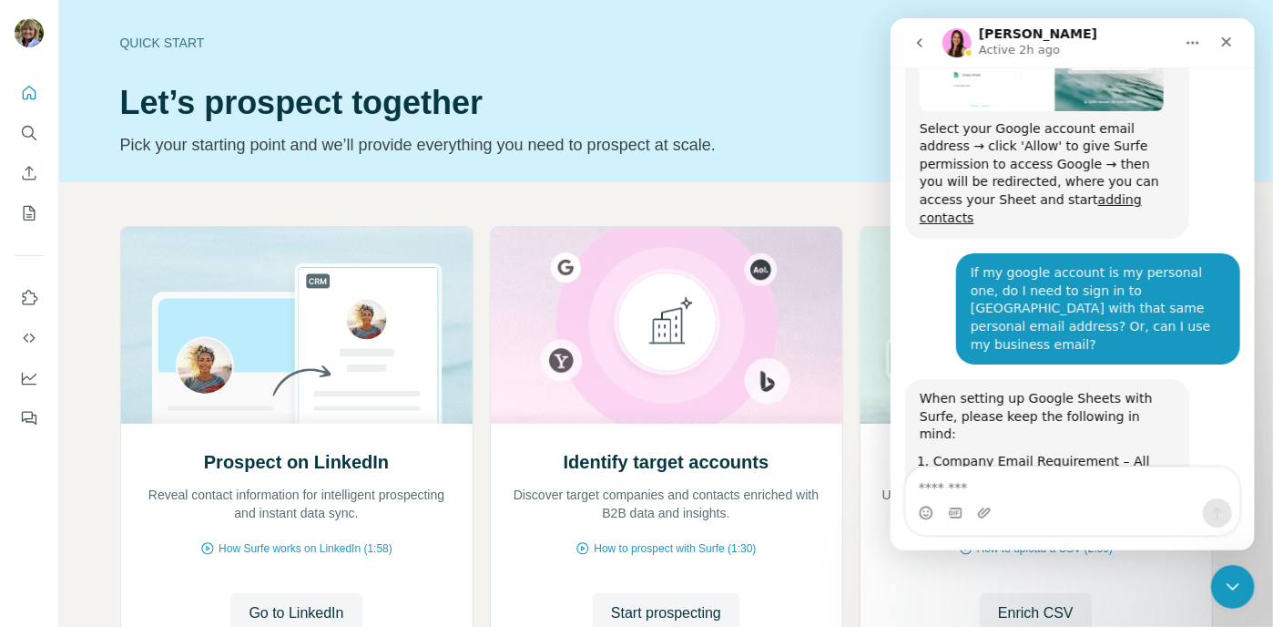
scroll to position [12892, 0]
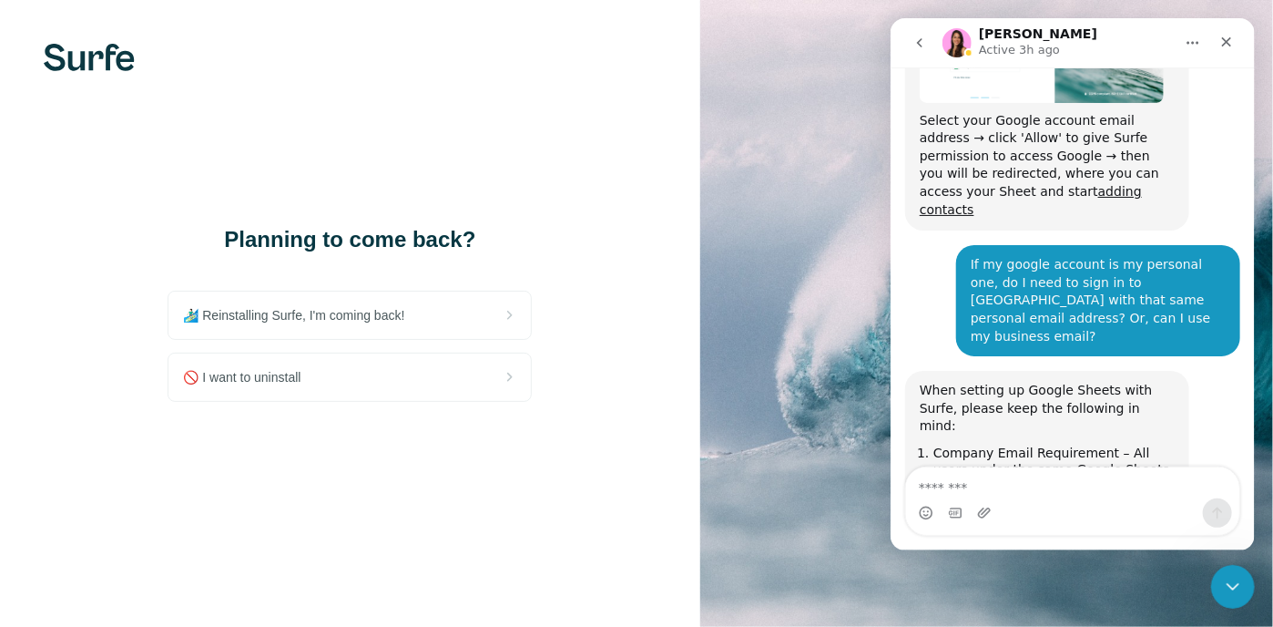
scroll to position [12892, 0]
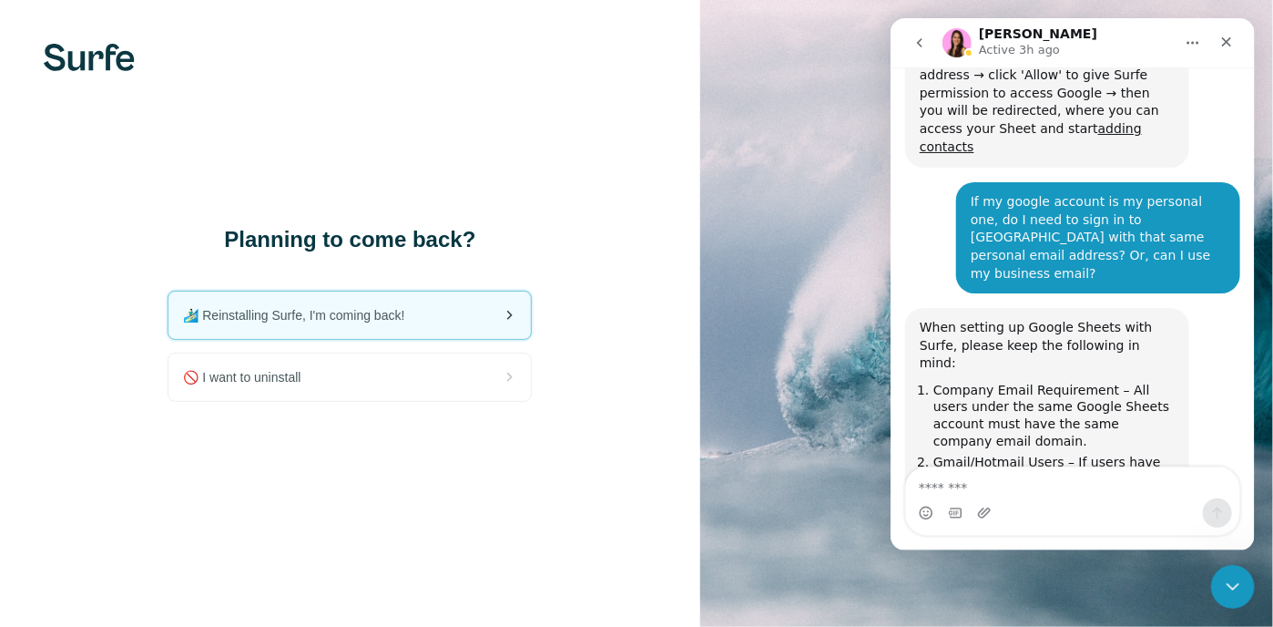
click at [403, 314] on span "🏄🏻‍♂️ Reinstalling Surfe, I'm coming back!" at bounding box center [301, 315] width 236 height 18
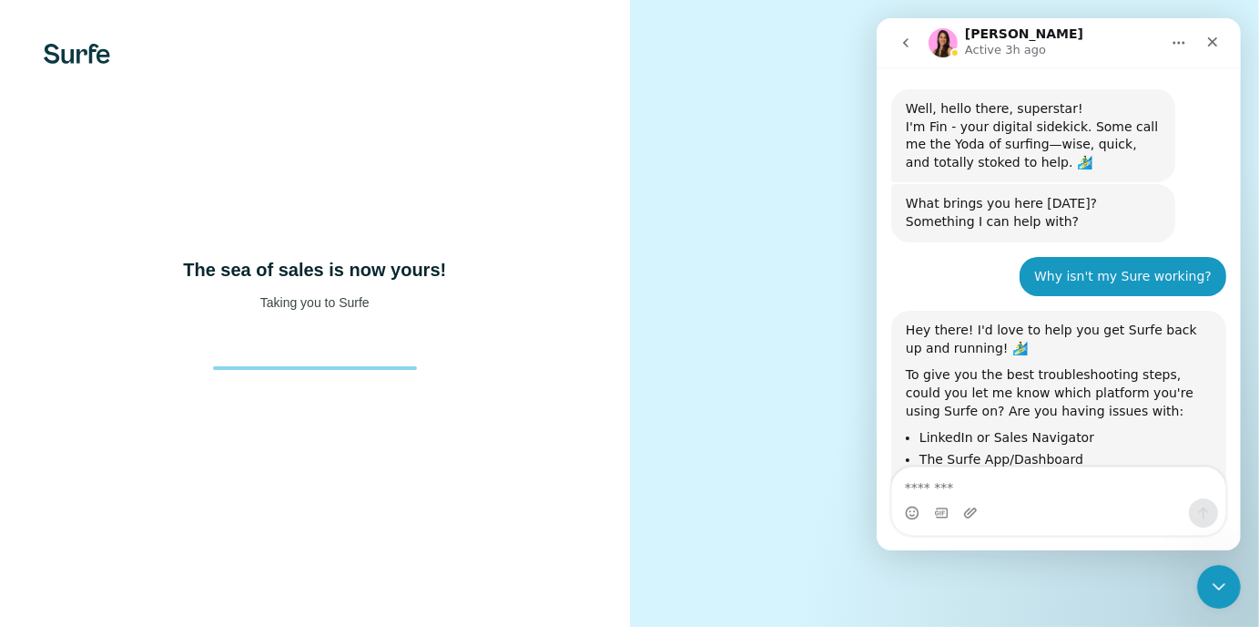
scroll to position [10665, 0]
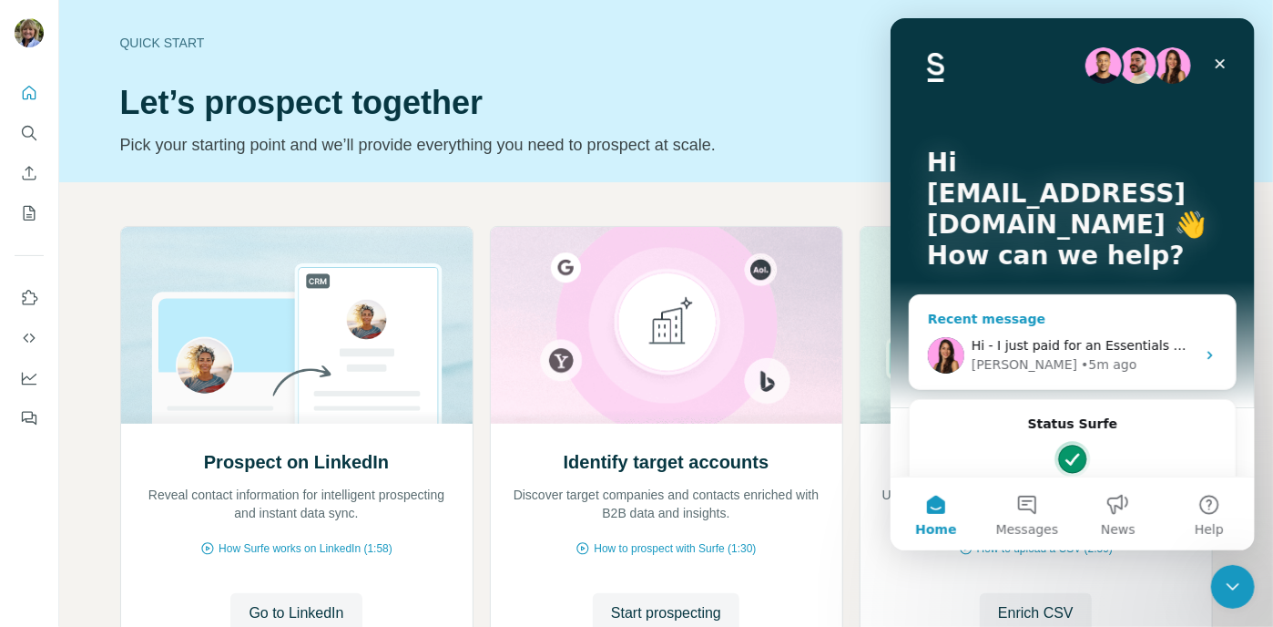
click at [1207, 352] on icon "Intercom messenger" at bounding box center [1209, 356] width 5 height 8
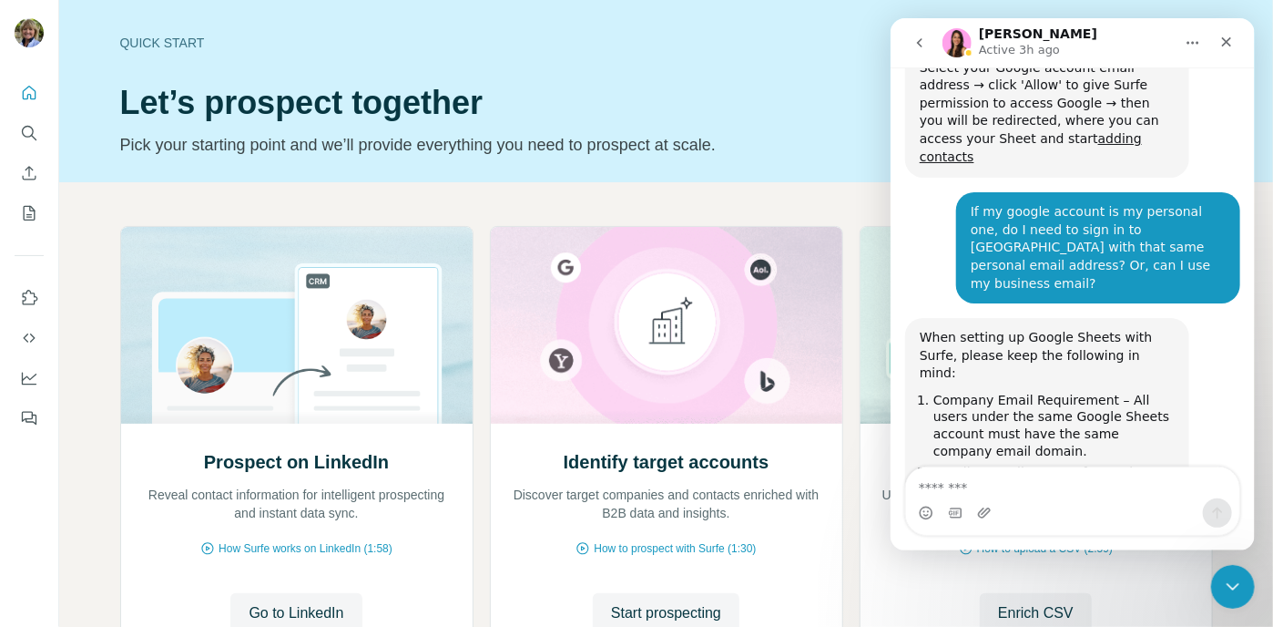
scroll to position [12892, 0]
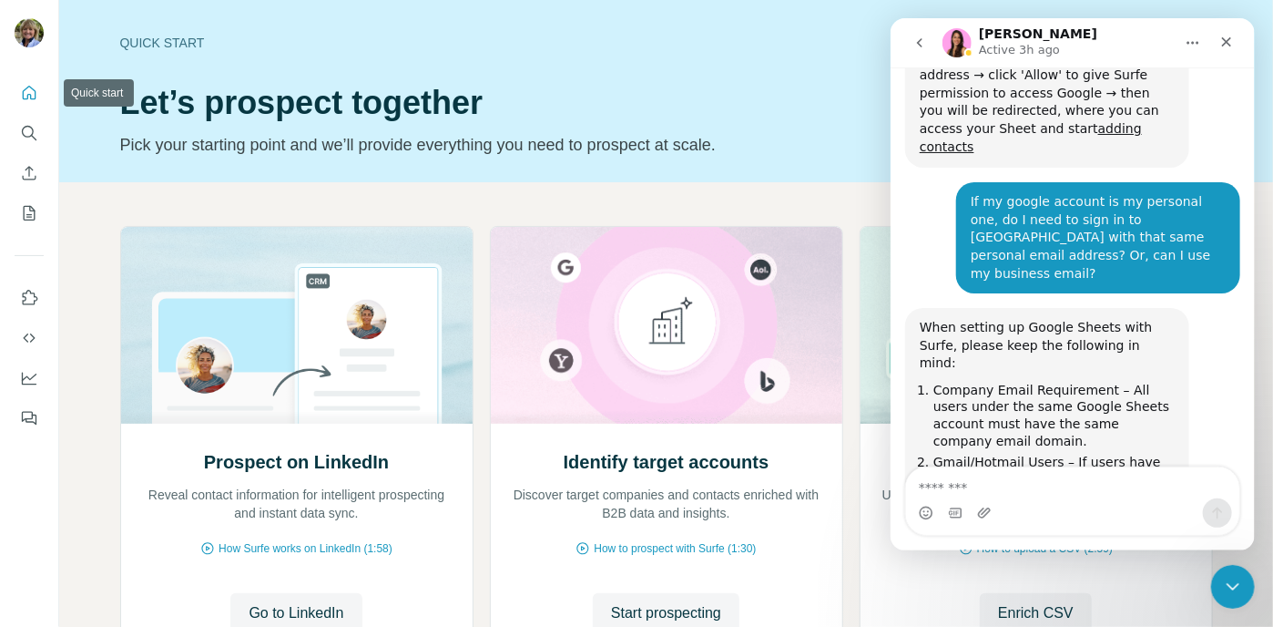
click at [29, 97] on icon "Quick start" at bounding box center [29, 93] width 18 height 18
click at [25, 93] on icon "Quick start" at bounding box center [29, 93] width 18 height 18
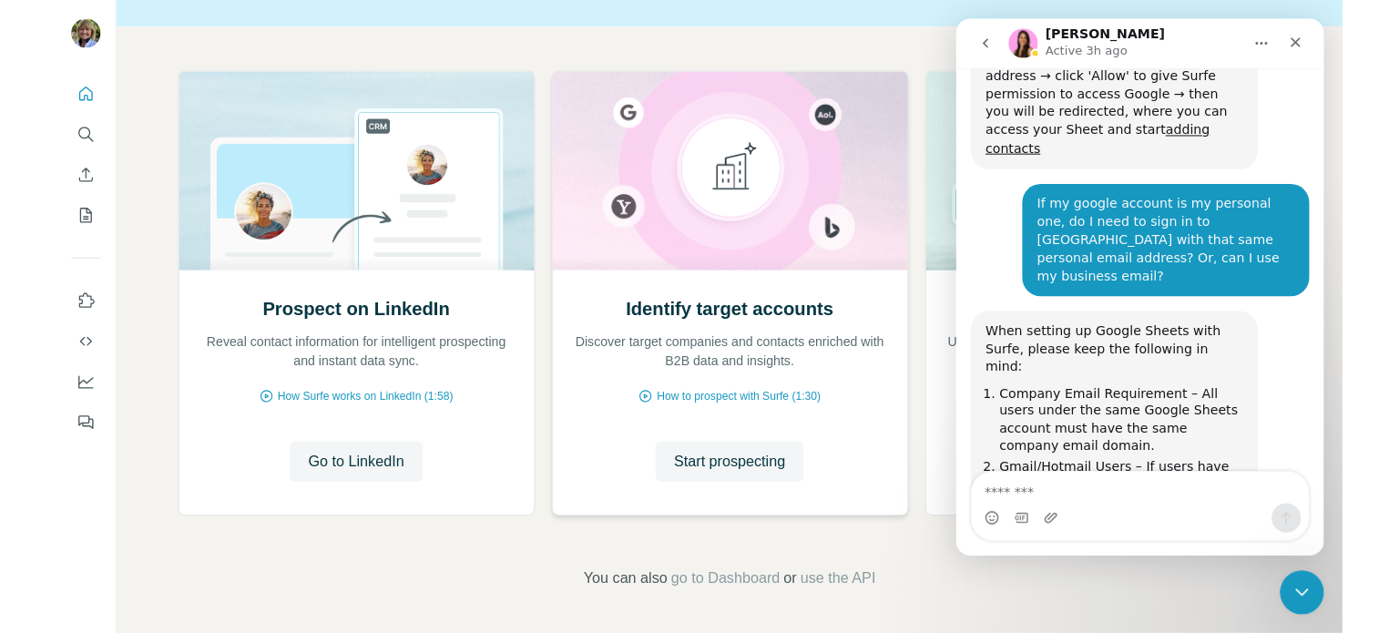
scroll to position [157, 0]
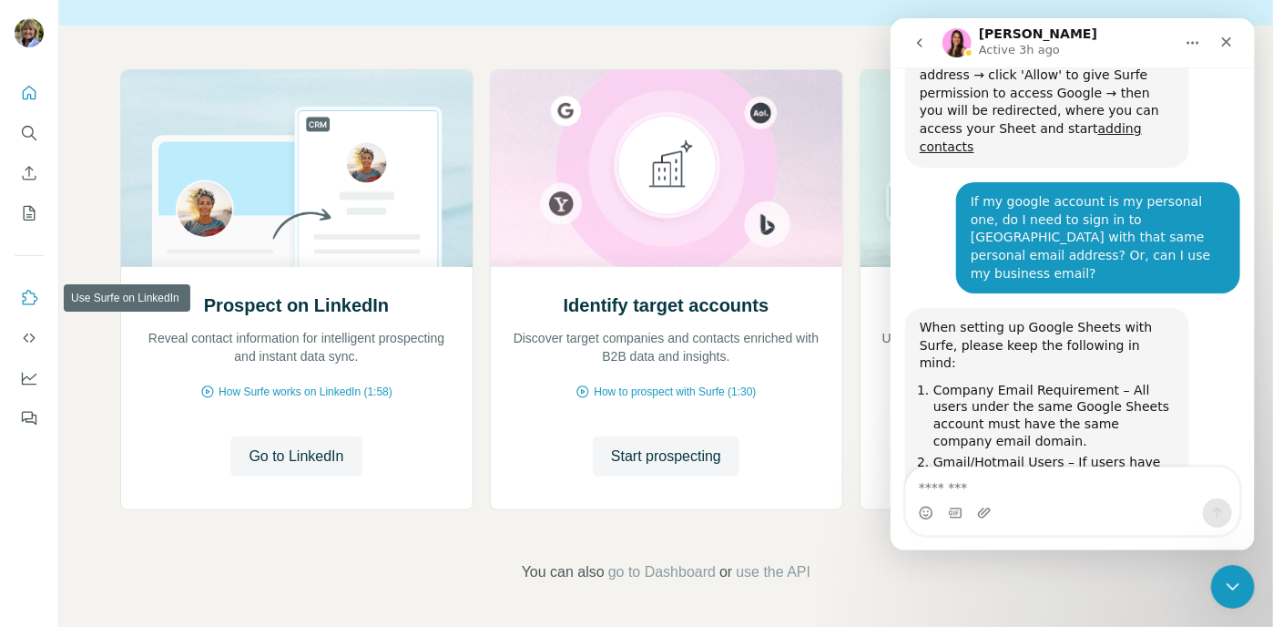
click at [29, 301] on icon "Use Surfe on LinkedIn" at bounding box center [29, 298] width 18 height 18
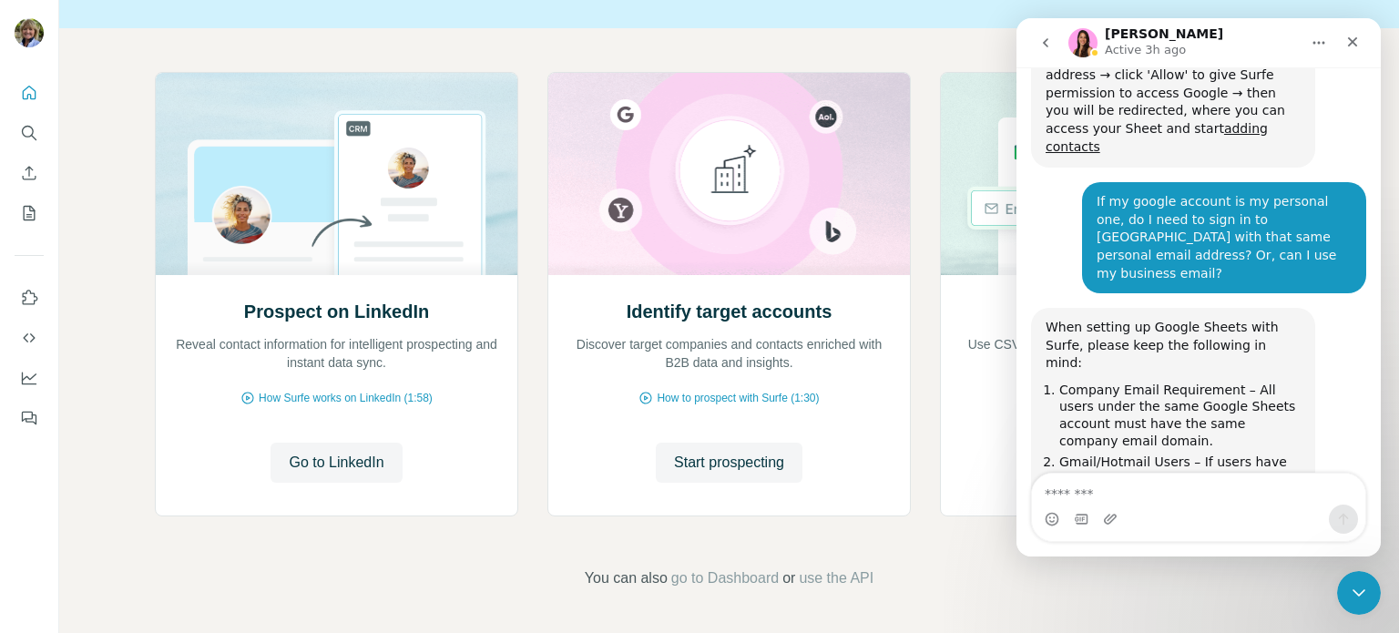
scroll to position [12886, 0]
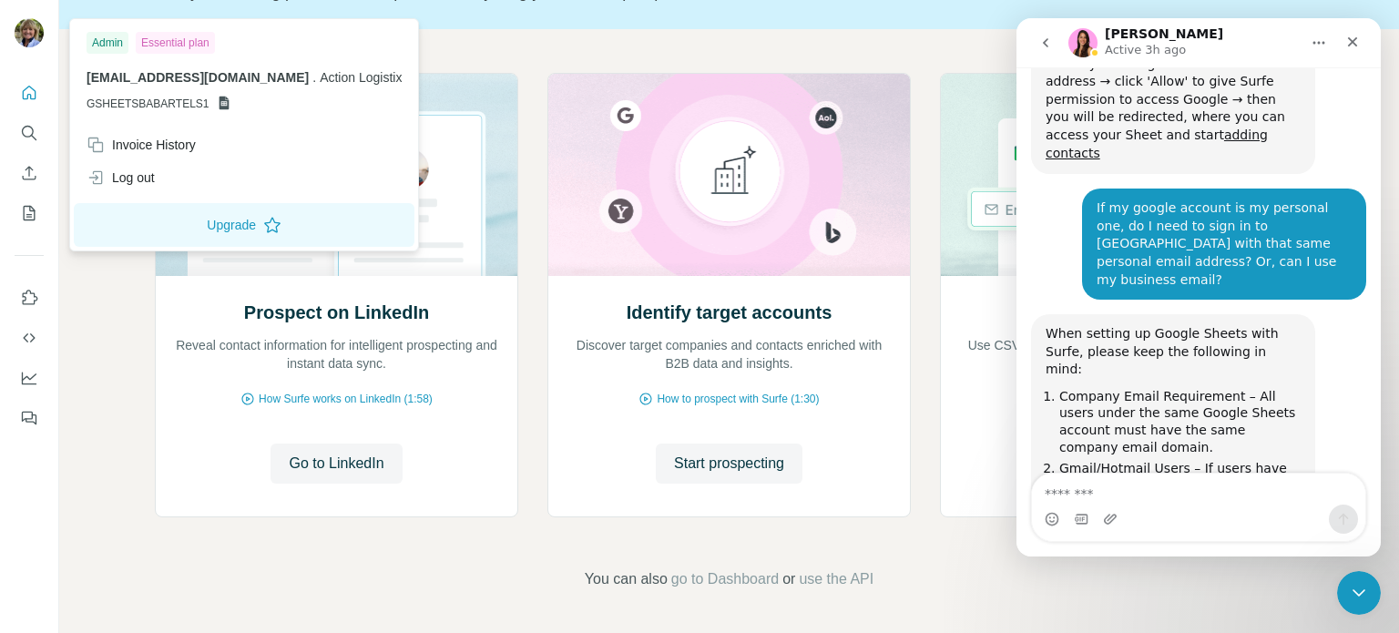
click at [179, 81] on span "[EMAIL_ADDRESS][DOMAIN_NAME]" at bounding box center [198, 77] width 222 height 15
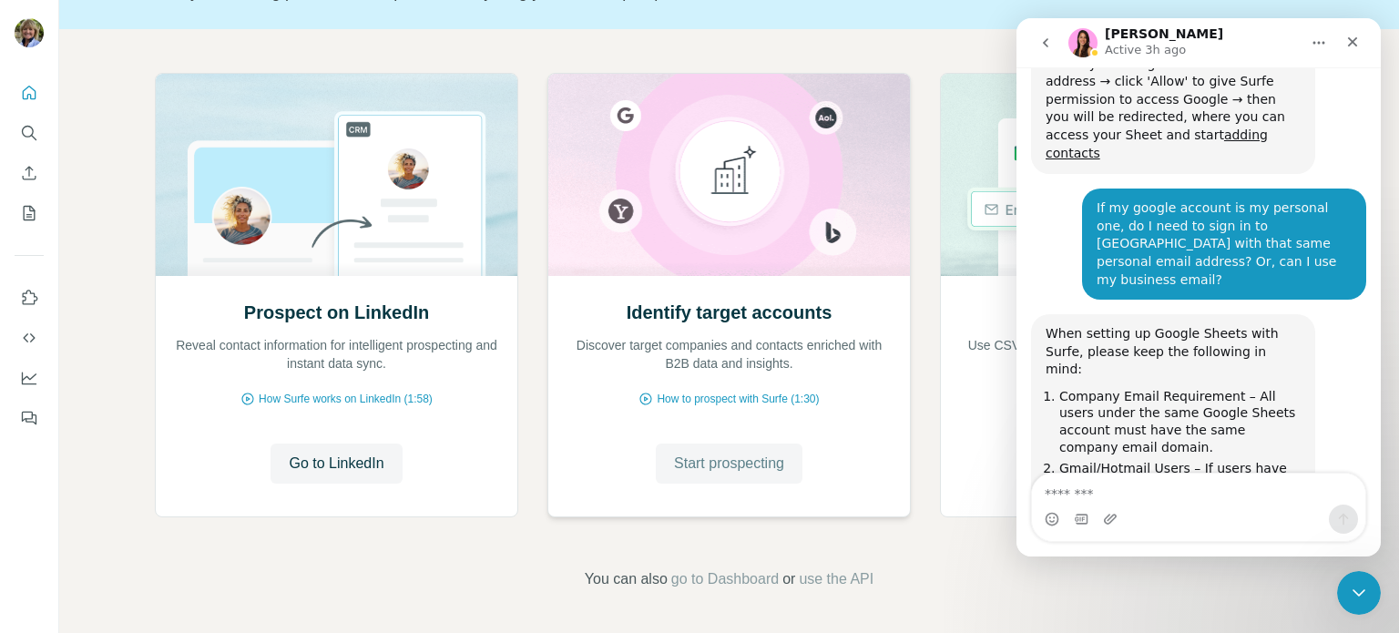
click at [747, 463] on span "Start prospecting" at bounding box center [729, 464] width 110 height 22
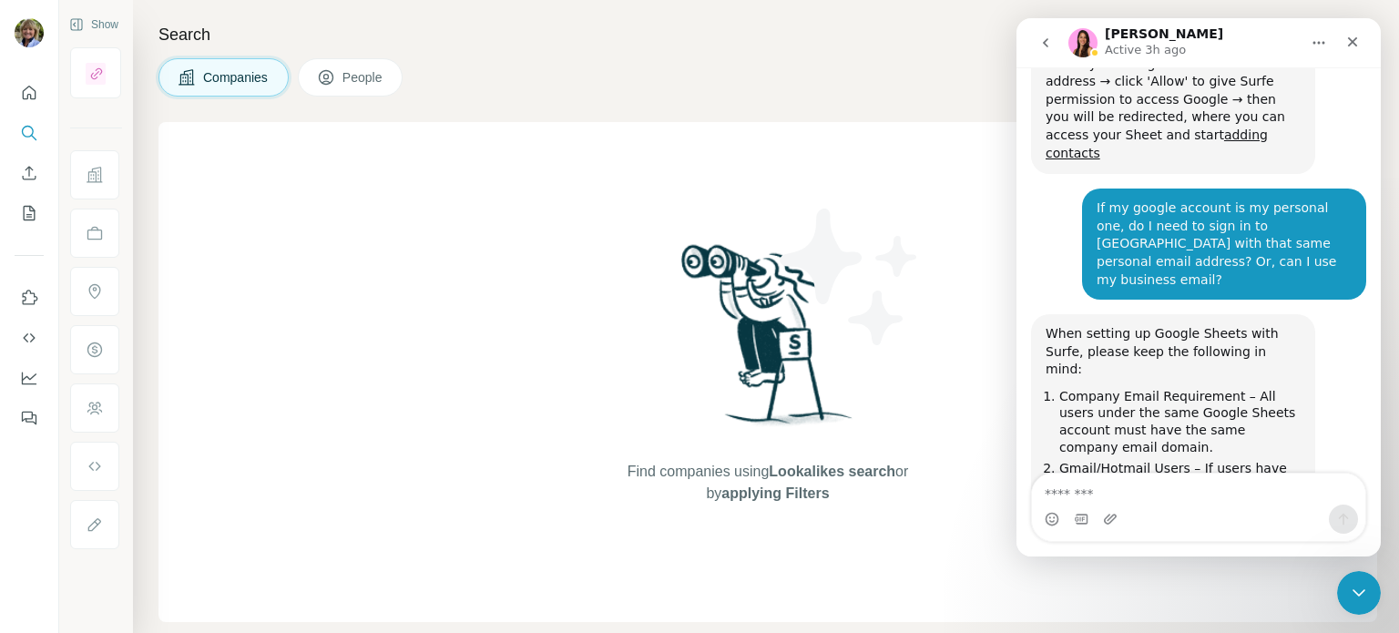
click at [372, 75] on span "People" at bounding box center [363, 77] width 42 height 18
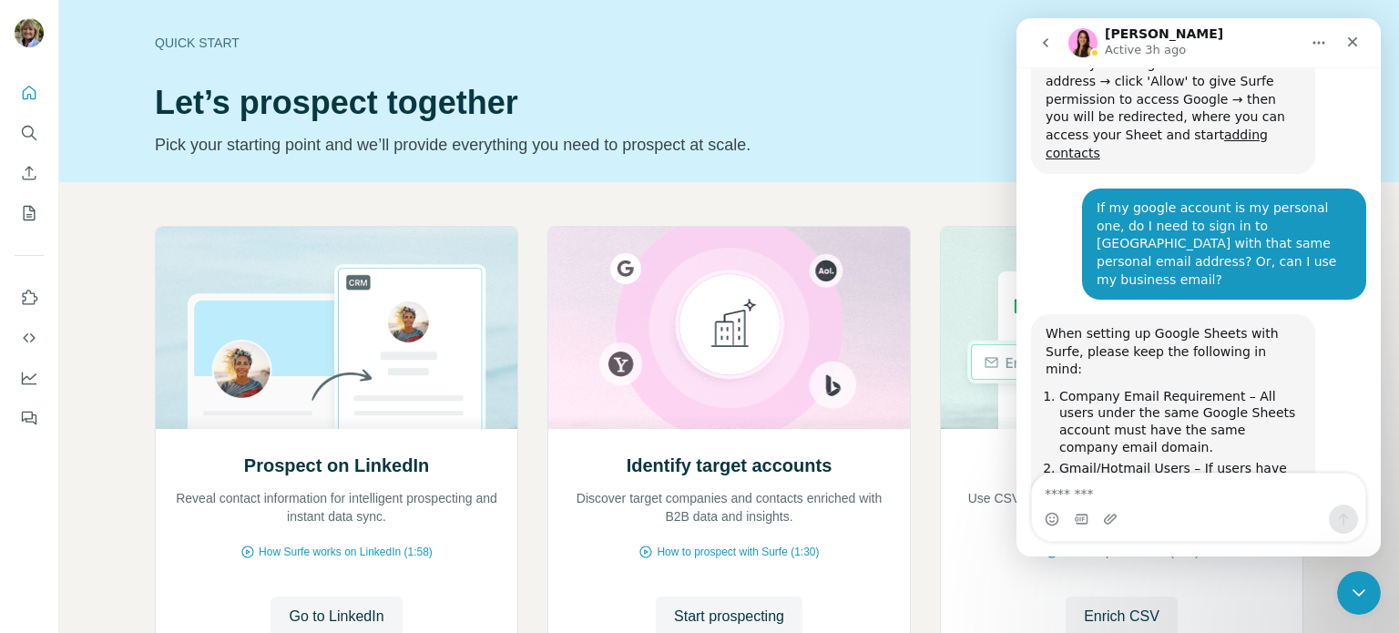
click at [1272, 41] on button "Home" at bounding box center [1318, 42] width 35 height 35
click at [885, 53] on div "Quick start Let’s prospect together Pick your starting point and we’ll provide …" at bounding box center [594, 91] width 878 height 133
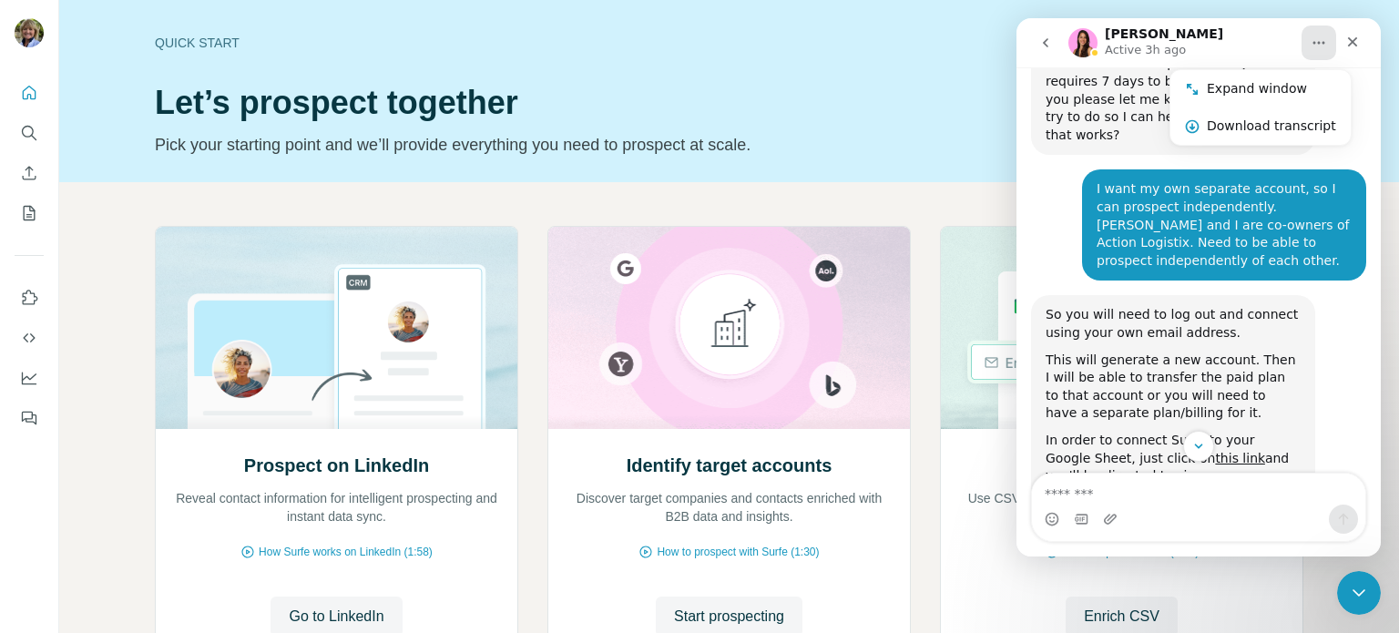
scroll to position [12157, 0]
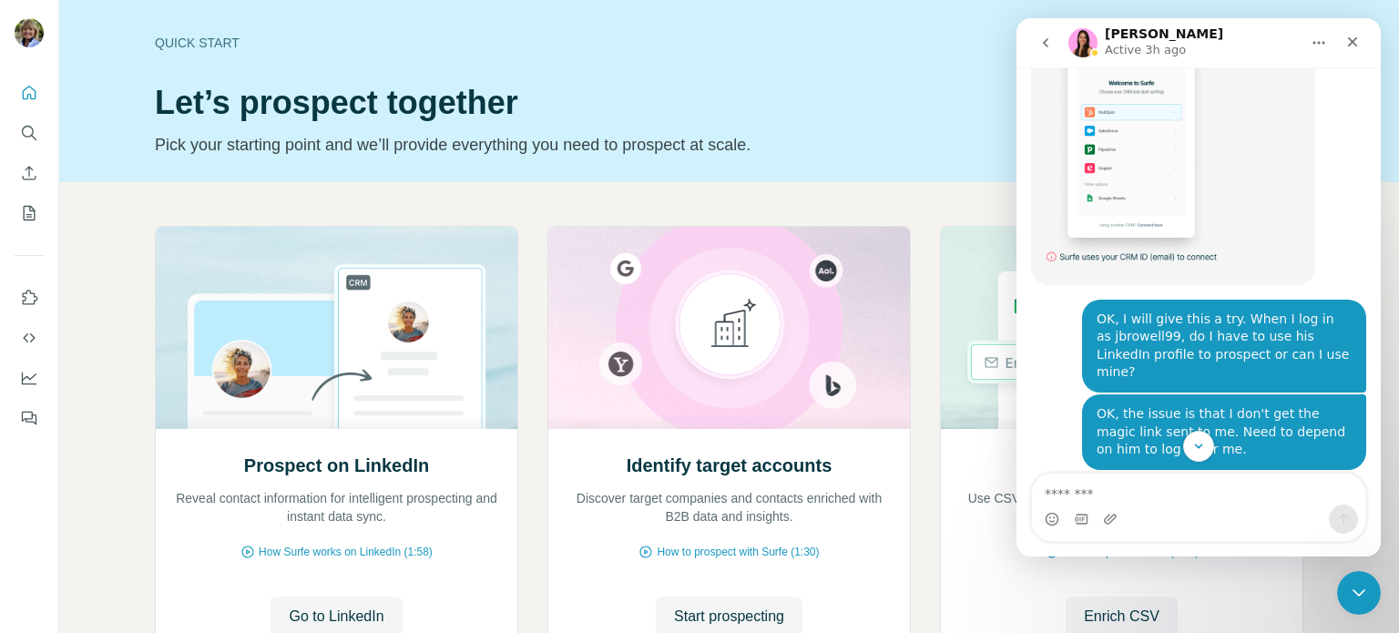
scroll to position [11611, 0]
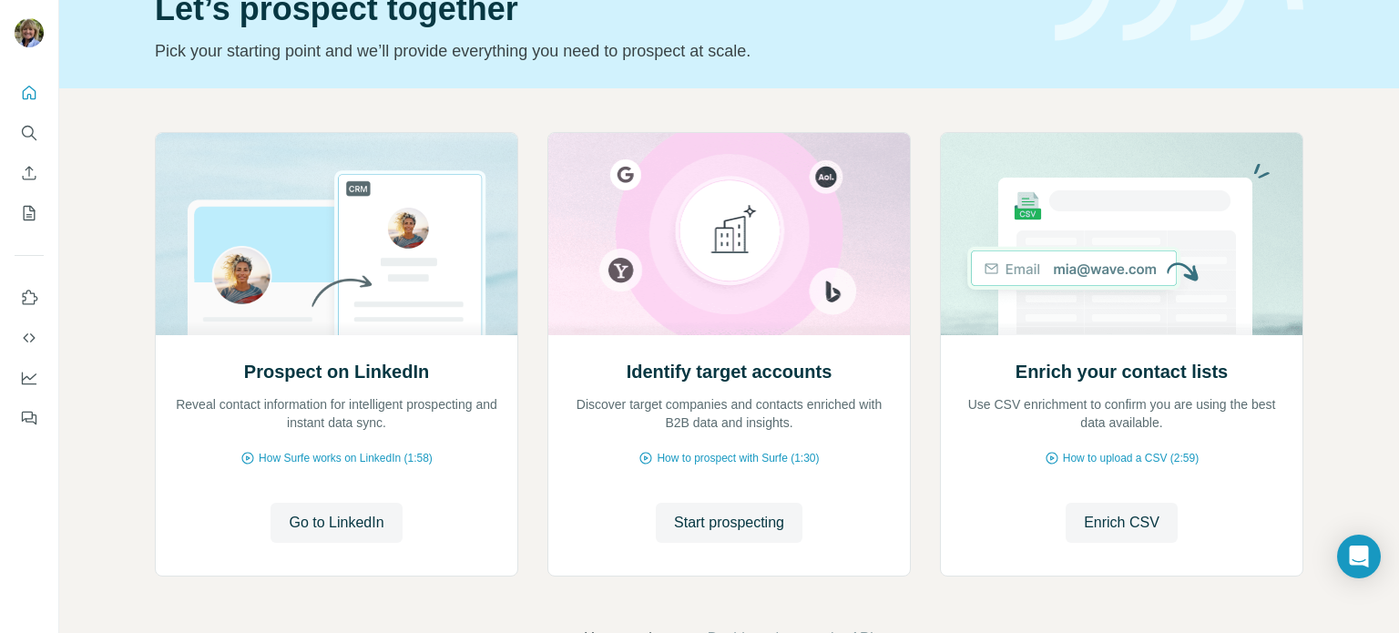
scroll to position [153, 0]
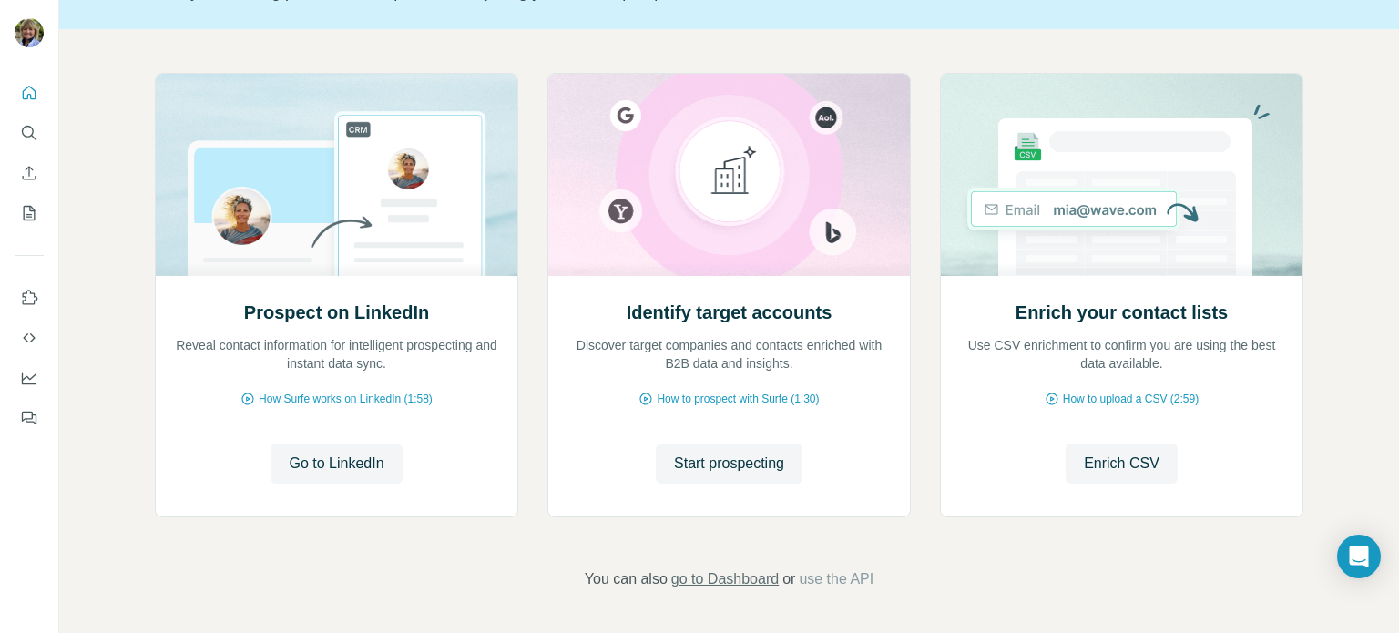
click at [749, 580] on span "go to Dashboard" at bounding box center [724, 579] width 107 height 22
click at [25, 213] on icon "My lists" at bounding box center [29, 213] width 18 height 18
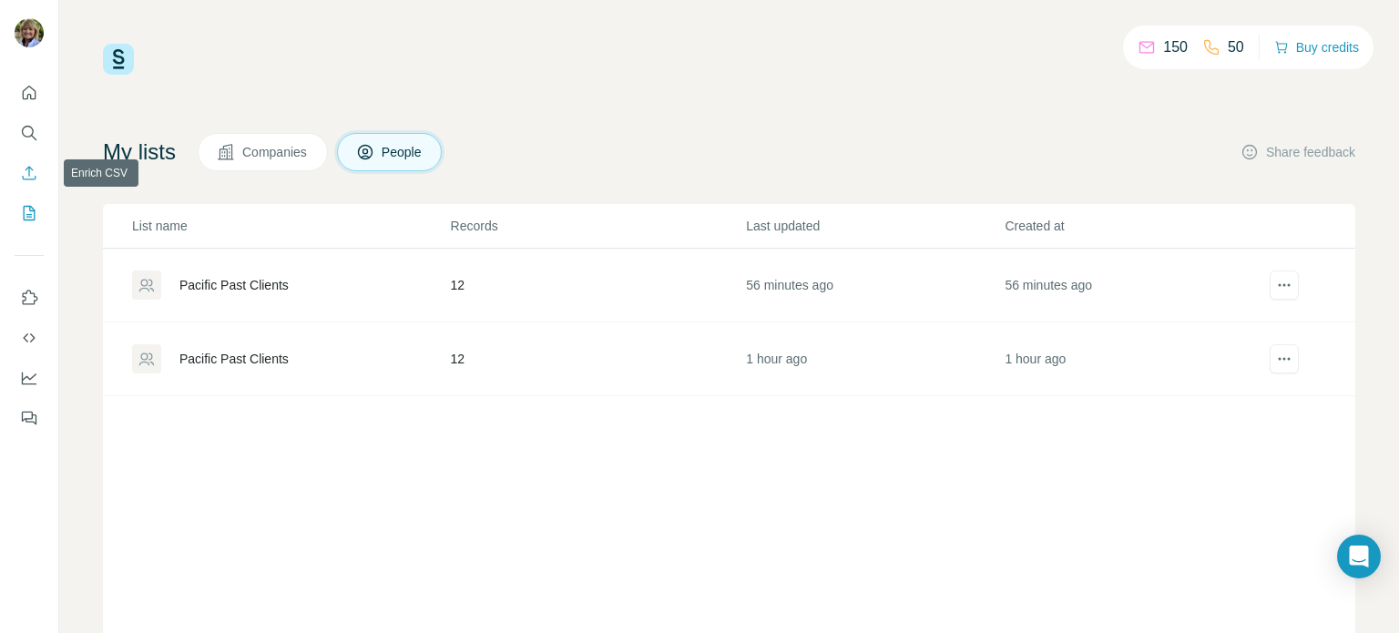
click at [29, 168] on icon "Enrich CSV" at bounding box center [30, 173] width 14 height 14
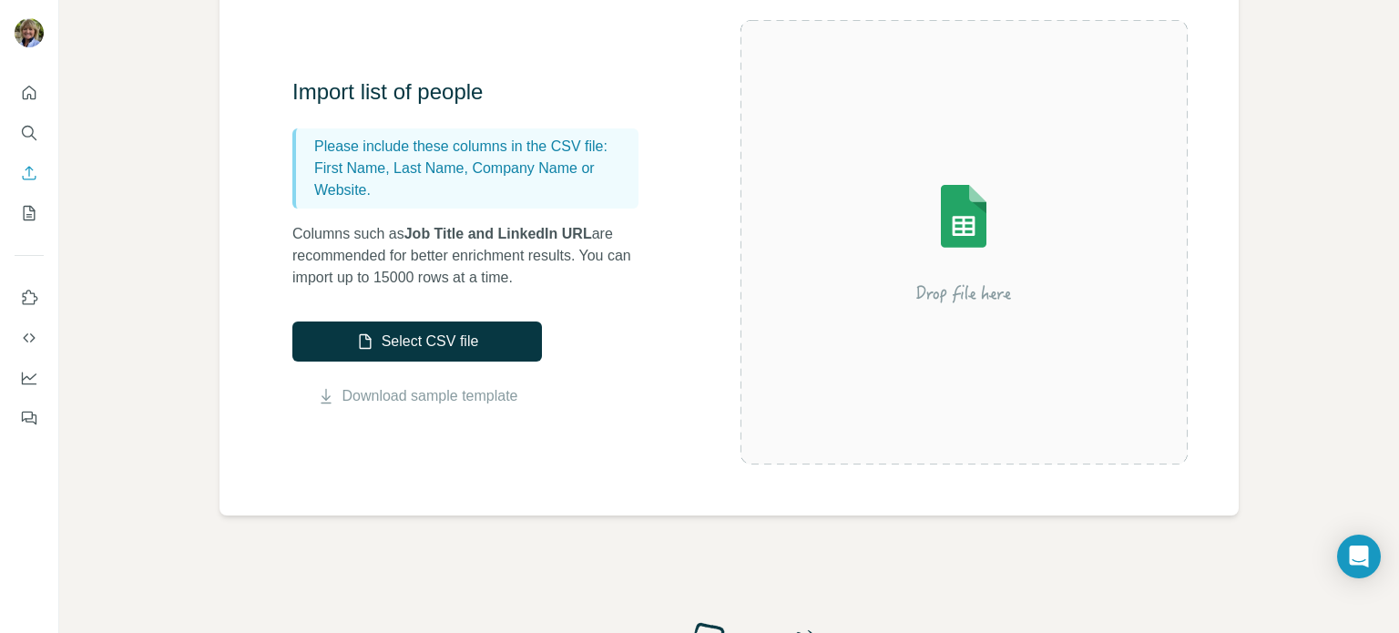
scroll to position [182, 0]
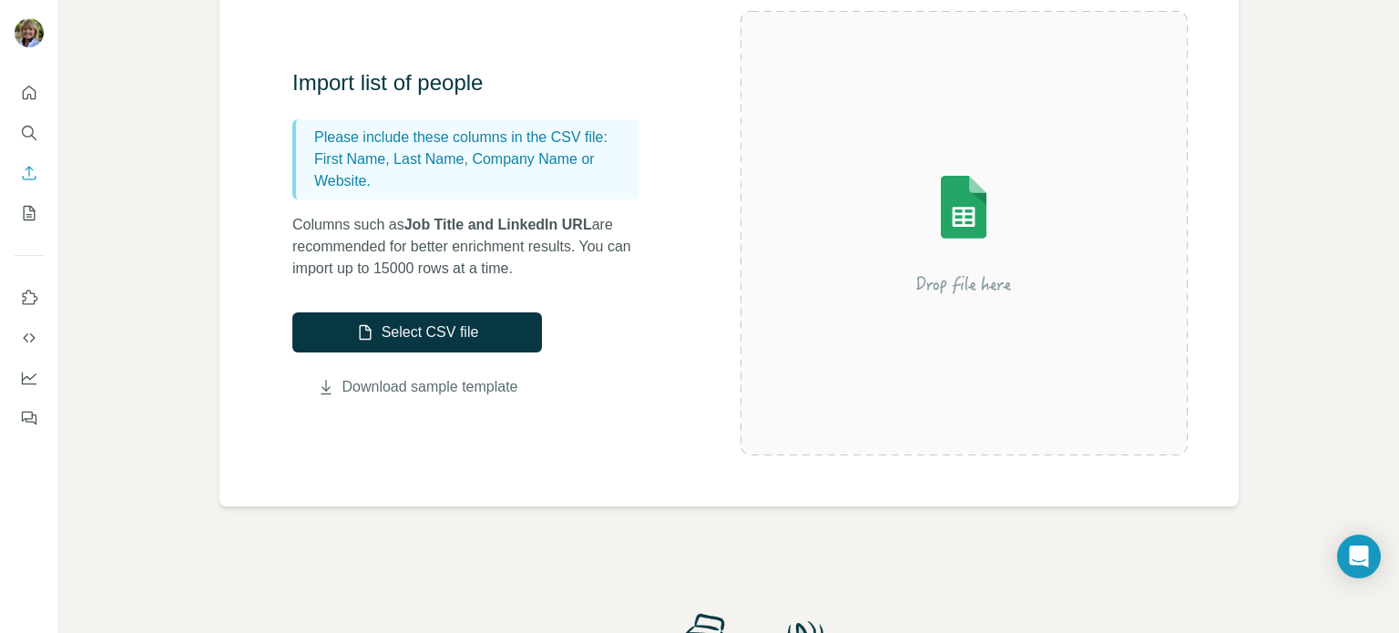
click at [464, 388] on link "Download sample template" at bounding box center [430, 387] width 176 height 22
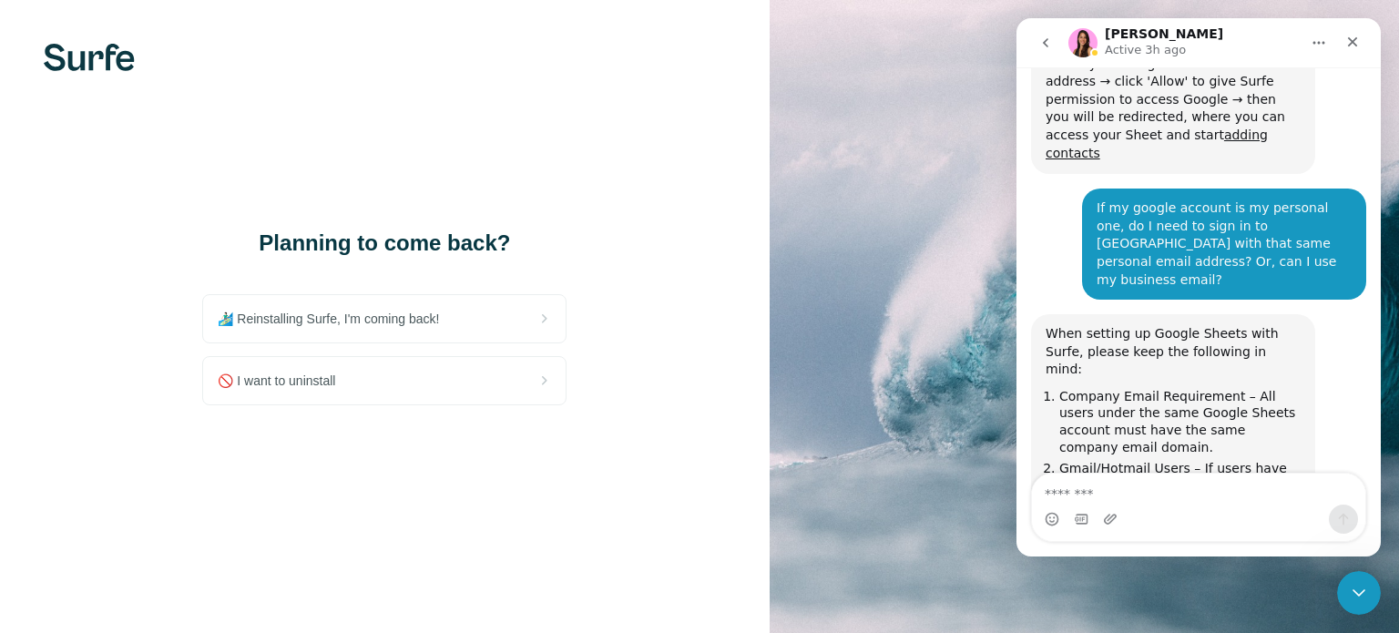
scroll to position [12885, 0]
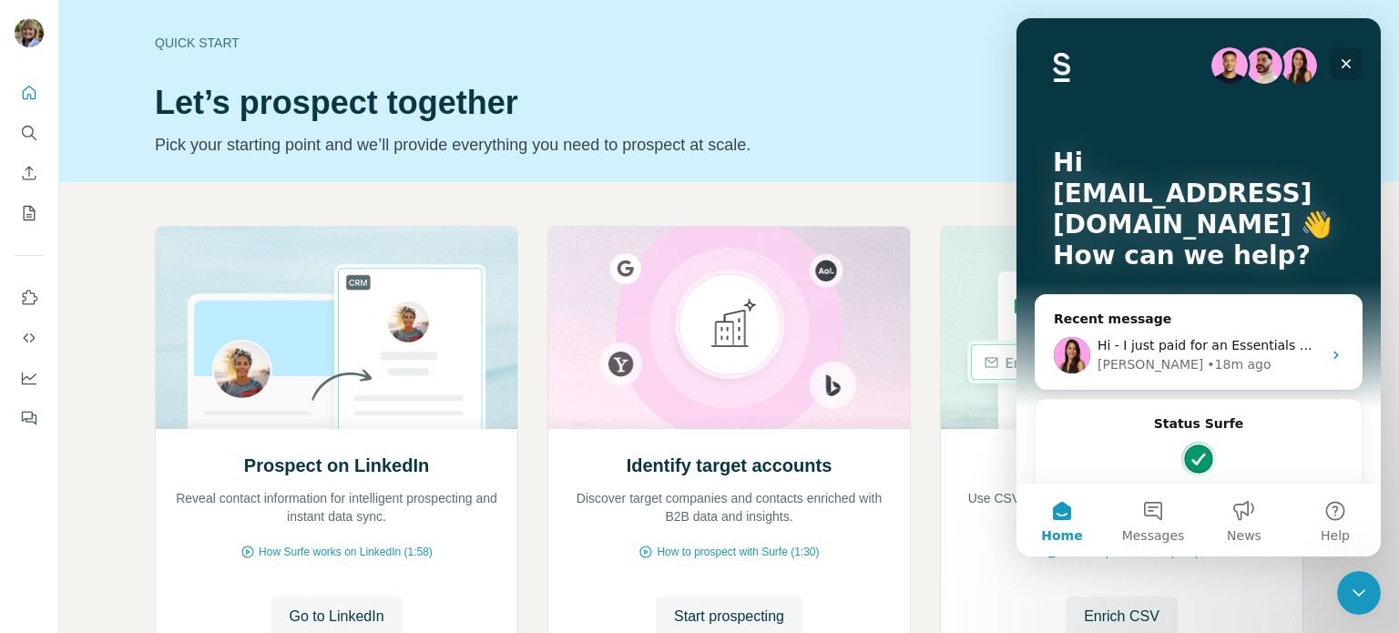
click at [1354, 65] on div "Close" at bounding box center [1346, 63] width 33 height 33
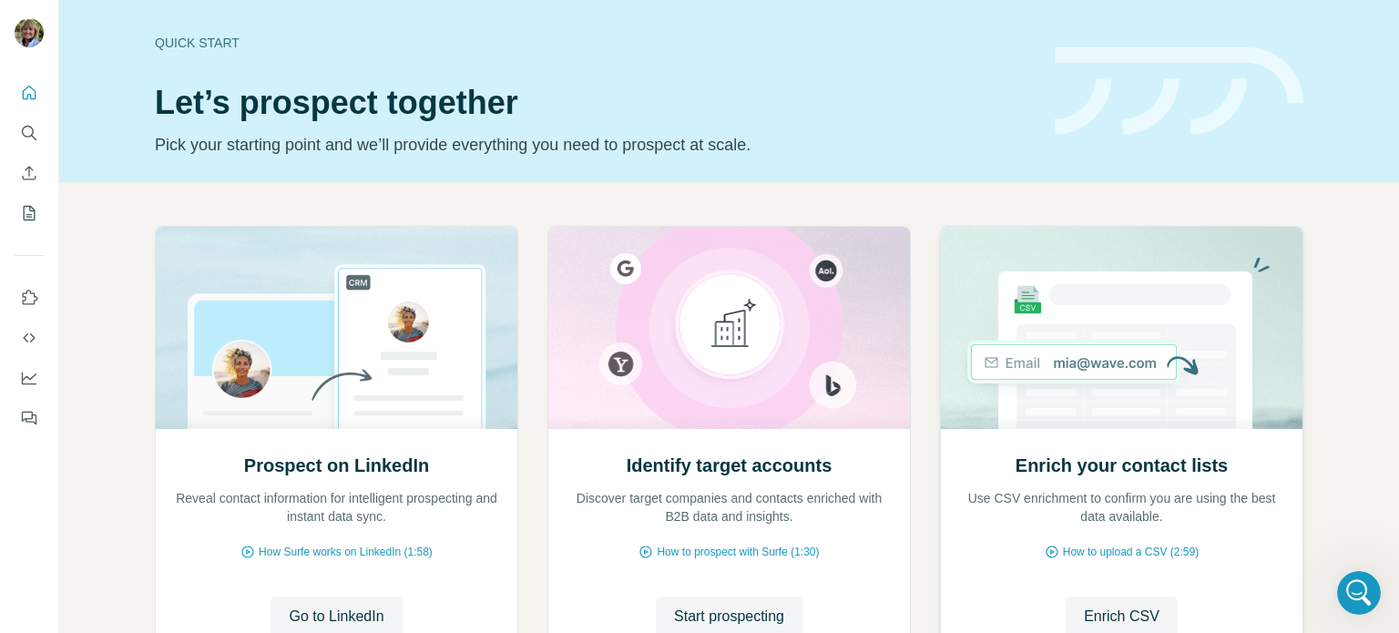
scroll to position [153, 0]
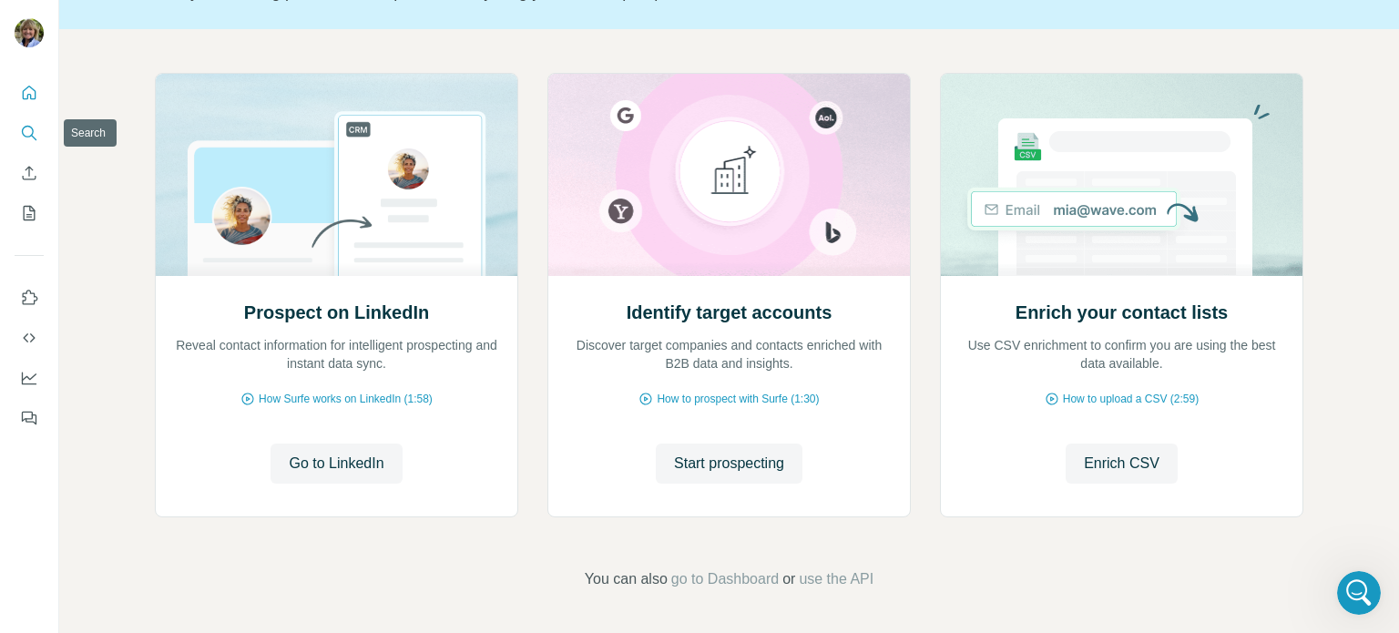
click at [31, 128] on icon "Search" at bounding box center [29, 133] width 18 height 18
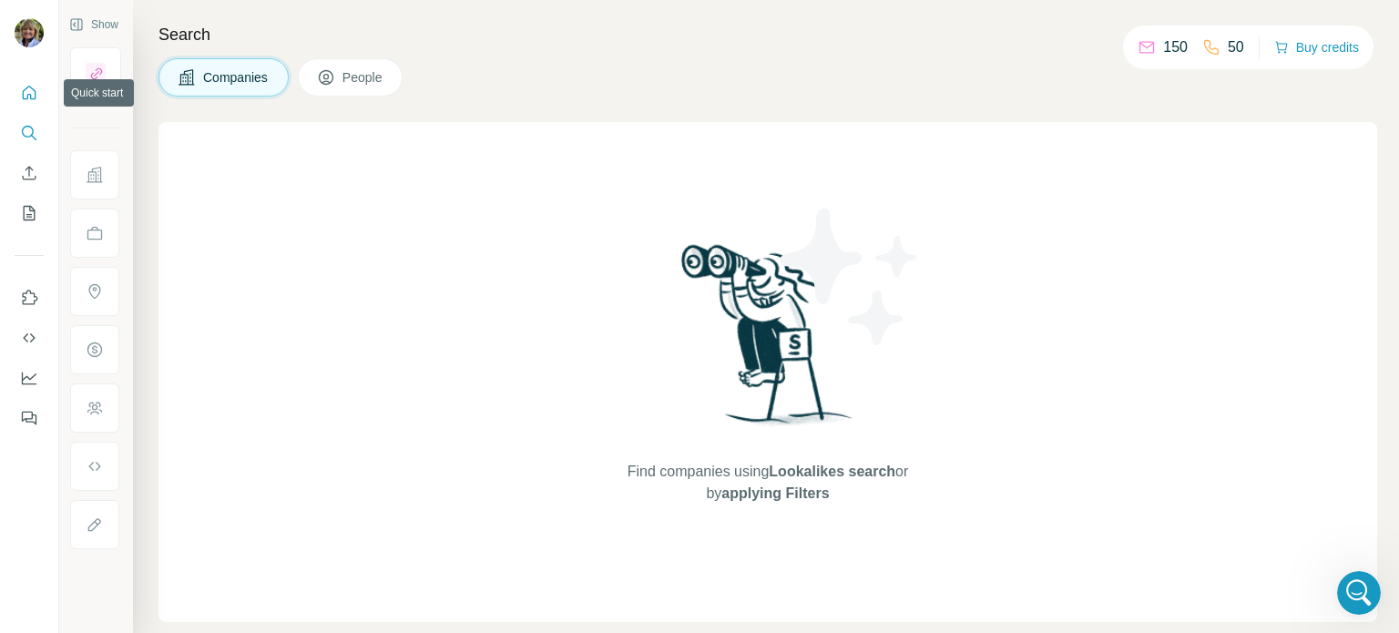
click at [30, 87] on icon "Quick start" at bounding box center [30, 93] width 14 height 14
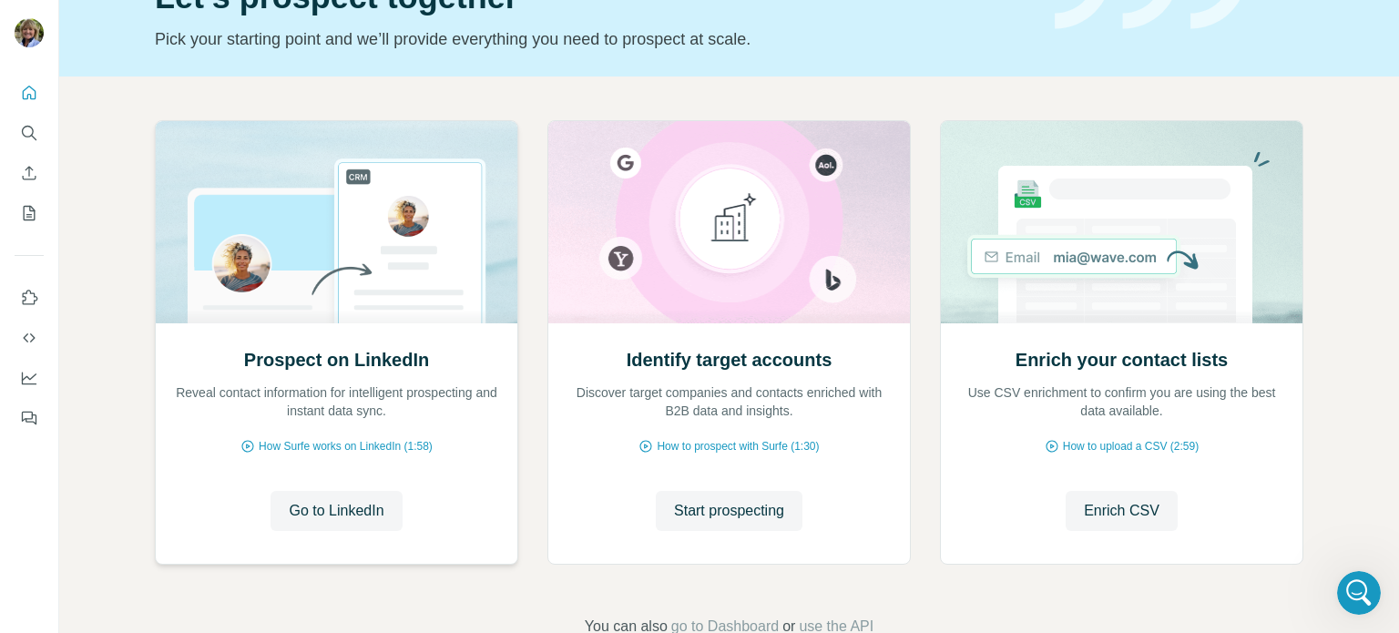
scroll to position [153, 0]
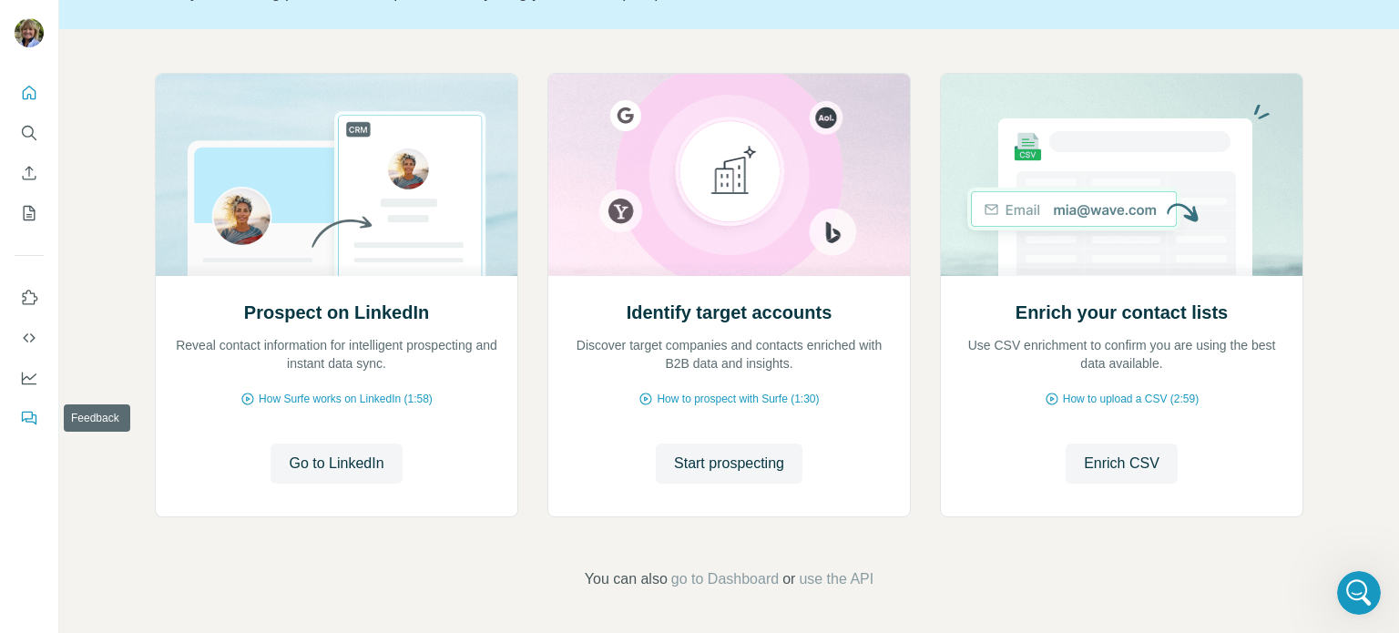
click at [29, 414] on icon "Feedback" at bounding box center [29, 418] width 18 height 18
